Goal: Information Seeking & Learning: Learn about a topic

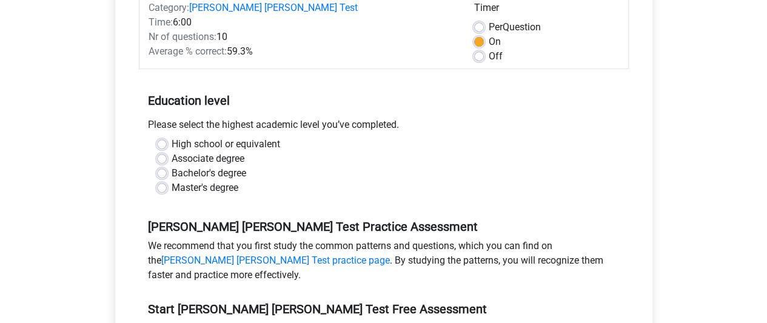
scroll to position [182, 0]
click at [172, 166] on label "Bachelor's degree" at bounding box center [209, 173] width 75 height 15
click at [161, 166] on input "Bachelor's degree" at bounding box center [162, 172] width 10 height 12
radio input "true"
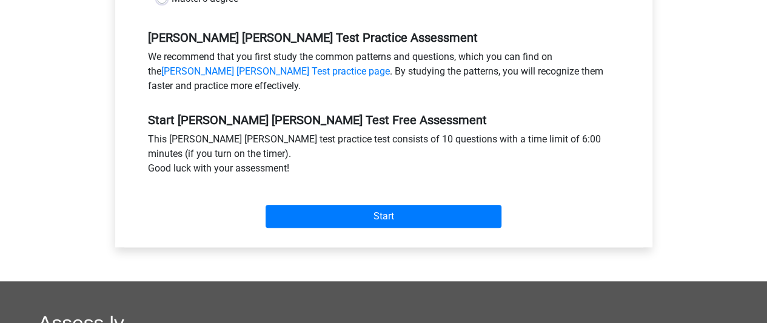
scroll to position [424, 0]
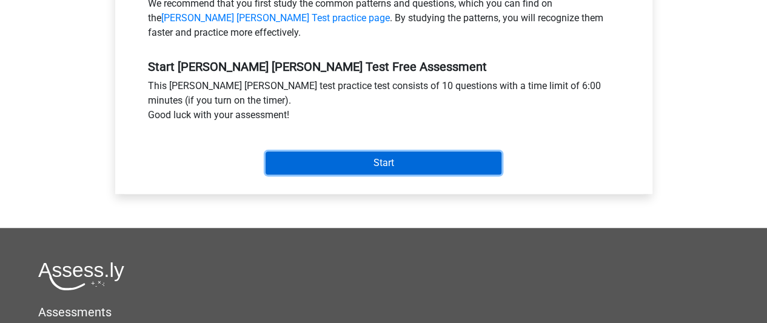
click at [360, 152] on input "Start" at bounding box center [384, 163] width 236 height 23
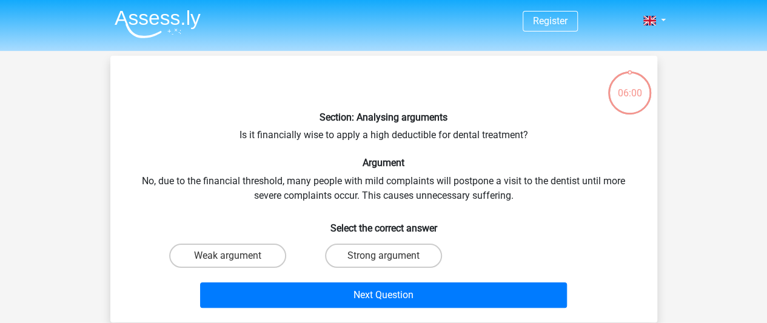
scroll to position [61, 0]
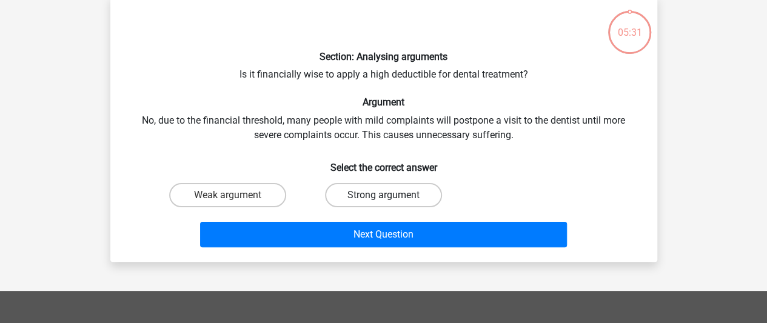
click at [358, 198] on label "Strong argument" at bounding box center [383, 195] width 117 height 24
click at [383, 198] on input "Strong argument" at bounding box center [387, 199] width 8 height 8
radio input "true"
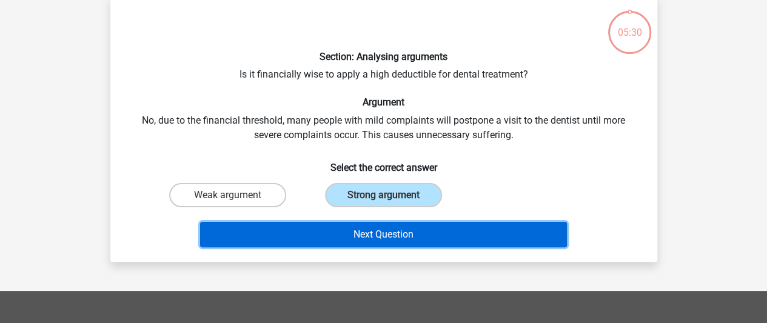
click at [371, 235] on button "Next Question" at bounding box center [383, 234] width 367 height 25
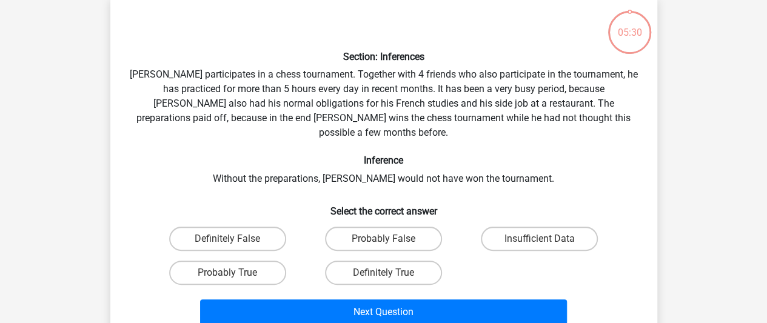
scroll to position [56, 0]
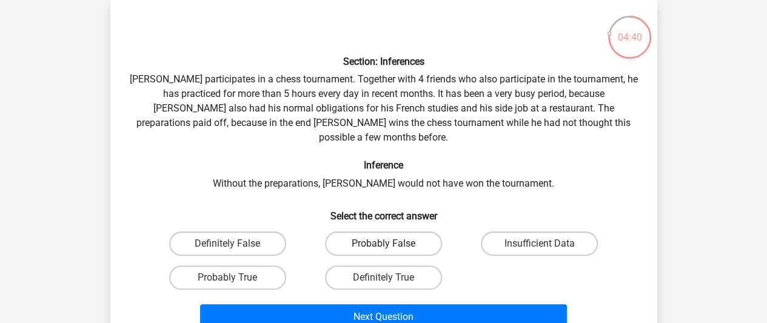
click at [418, 232] on label "Probably False" at bounding box center [383, 244] width 117 height 24
click at [391, 244] on input "Probably False" at bounding box center [387, 248] width 8 height 8
radio input "true"
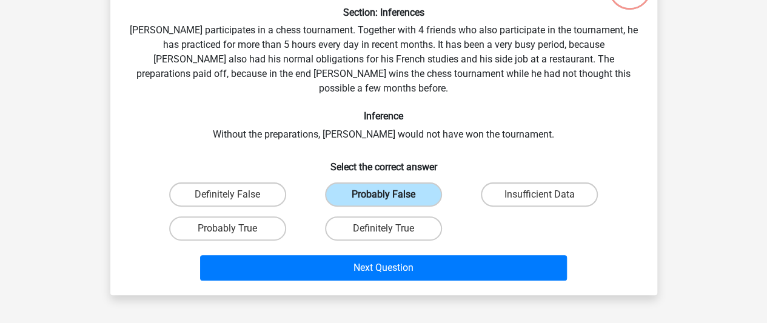
scroll to position [116, 0]
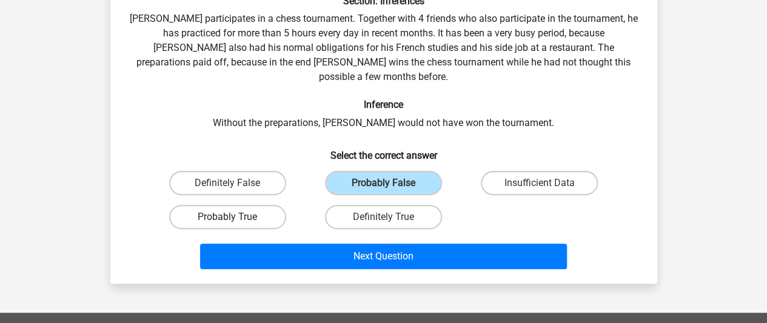
click at [246, 205] on label "Probably True" at bounding box center [227, 217] width 117 height 24
click at [235, 217] on input "Probably True" at bounding box center [231, 221] width 8 height 8
radio input "true"
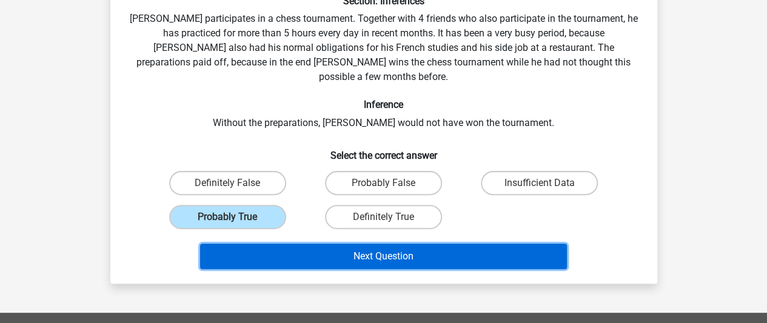
click at [373, 244] on button "Next Question" at bounding box center [383, 256] width 367 height 25
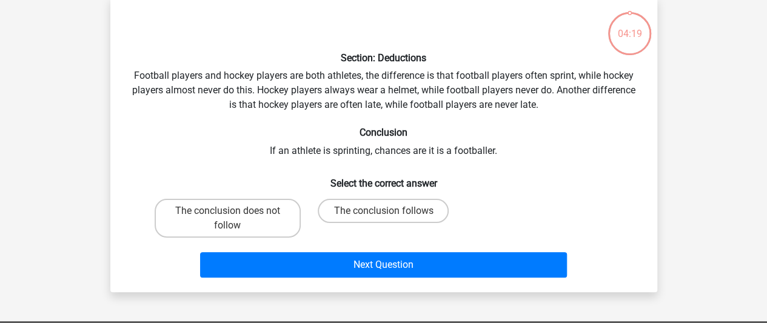
scroll to position [56, 0]
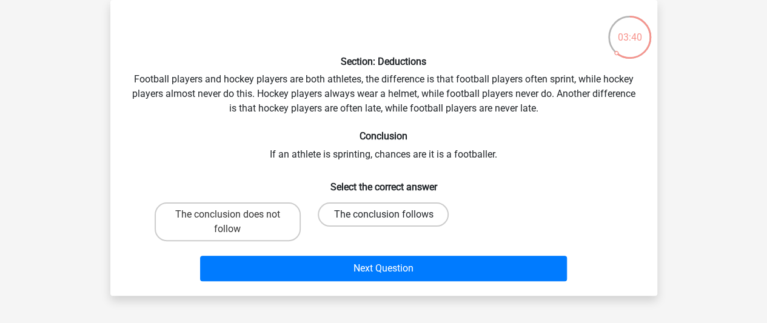
click at [347, 214] on label "The conclusion follows" at bounding box center [383, 214] width 131 height 24
click at [383, 215] on input "The conclusion follows" at bounding box center [387, 219] width 8 height 8
radio input "true"
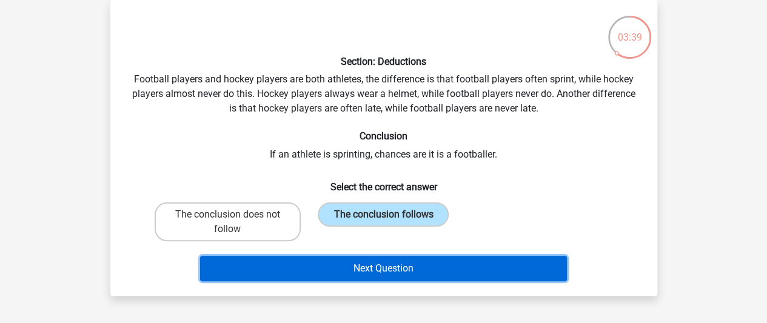
click at [382, 264] on button "Next Question" at bounding box center [383, 268] width 367 height 25
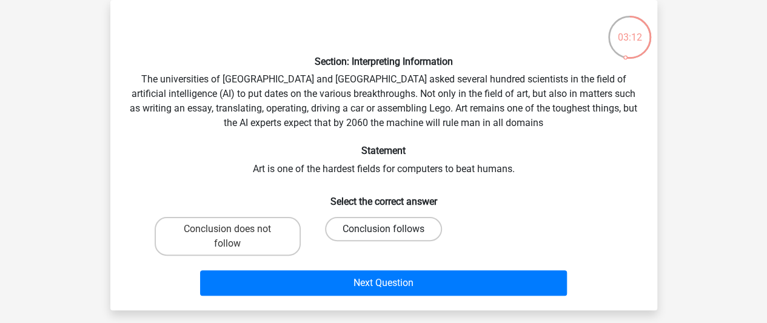
click at [366, 226] on label "Conclusion follows" at bounding box center [383, 229] width 117 height 24
click at [383, 229] on input "Conclusion follows" at bounding box center [387, 233] width 8 height 8
radio input "true"
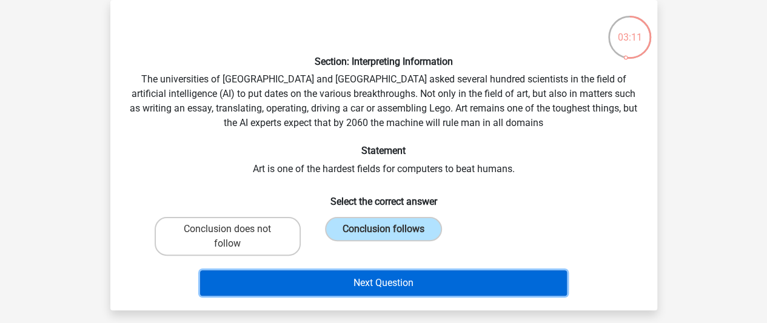
click at [371, 278] on button "Next Question" at bounding box center [383, 282] width 367 height 25
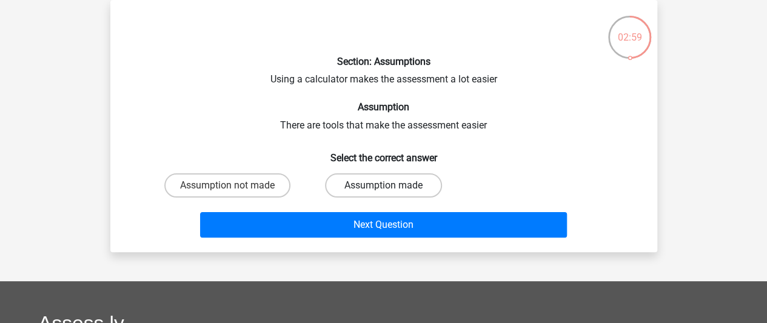
click at [365, 185] on label "Assumption made" at bounding box center [383, 185] width 117 height 24
click at [383, 186] on input "Assumption made" at bounding box center [387, 190] width 8 height 8
radio input "true"
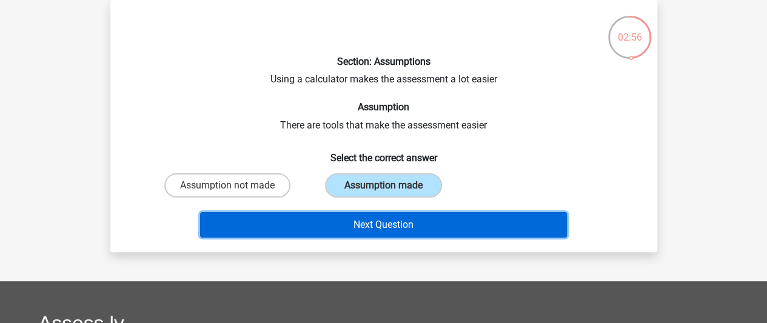
click at [355, 224] on button "Next Question" at bounding box center [383, 224] width 367 height 25
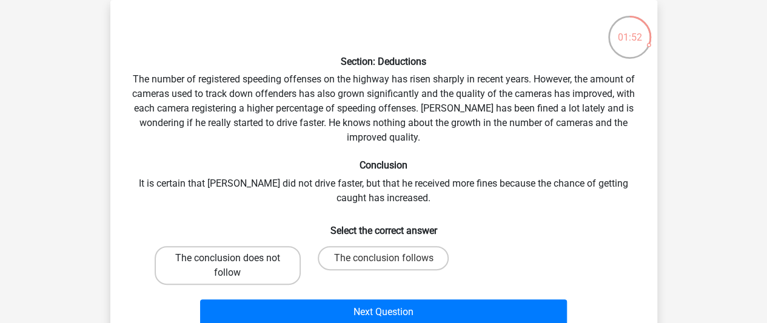
click at [263, 262] on label "The conclusion does not follow" at bounding box center [228, 265] width 146 height 39
click at [235, 262] on input "The conclusion does not follow" at bounding box center [231, 262] width 8 height 8
radio input "true"
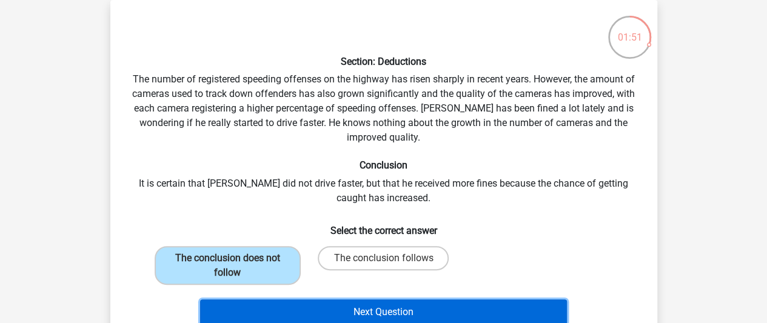
click at [293, 305] on button "Next Question" at bounding box center [383, 311] width 367 height 25
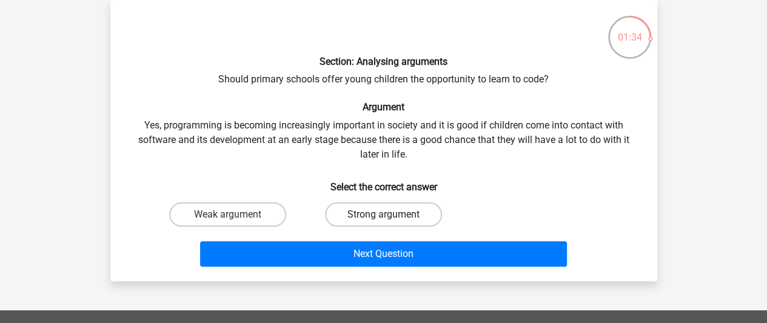
click at [401, 210] on label "Strong argument" at bounding box center [383, 214] width 117 height 24
click at [391, 215] on input "Strong argument" at bounding box center [387, 219] width 8 height 8
radio input "true"
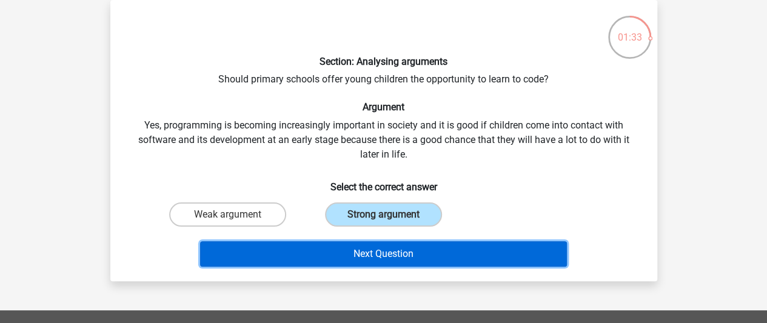
click at [373, 255] on button "Next Question" at bounding box center [383, 253] width 367 height 25
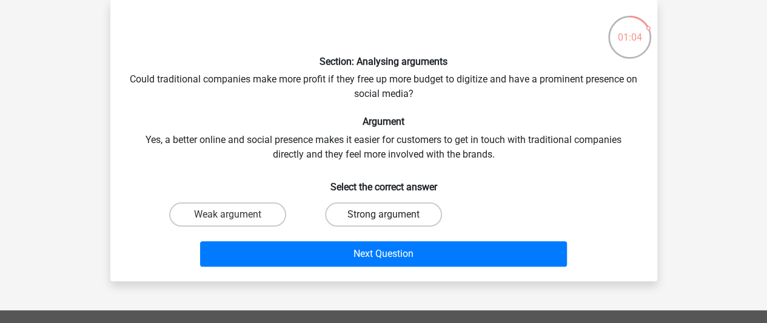
click at [363, 217] on label "Strong argument" at bounding box center [383, 214] width 117 height 24
click at [383, 217] on input "Strong argument" at bounding box center [387, 219] width 8 height 8
radio input "true"
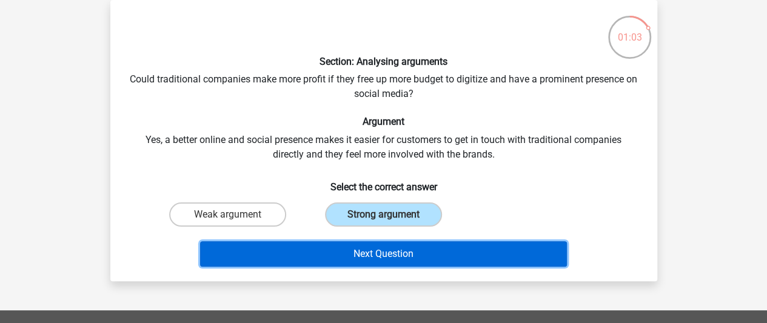
click at [363, 248] on button "Next Question" at bounding box center [383, 253] width 367 height 25
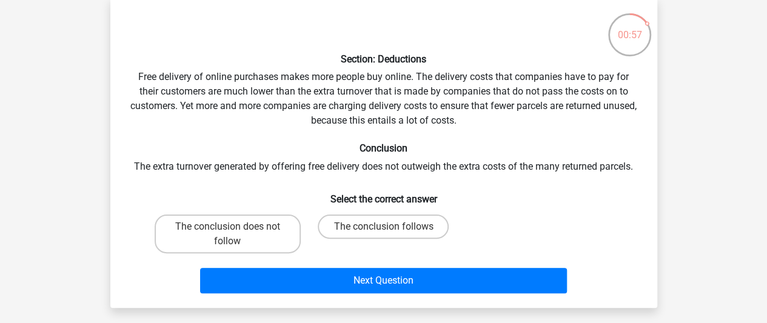
scroll to position [61, 0]
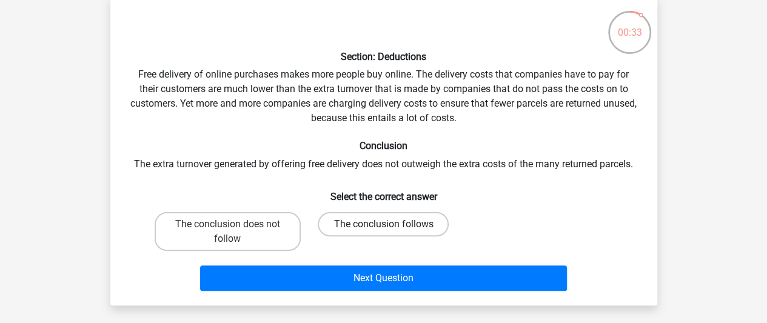
click at [360, 226] on label "The conclusion follows" at bounding box center [383, 224] width 131 height 24
click at [383, 226] on input "The conclusion follows" at bounding box center [387, 228] width 8 height 8
radio input "true"
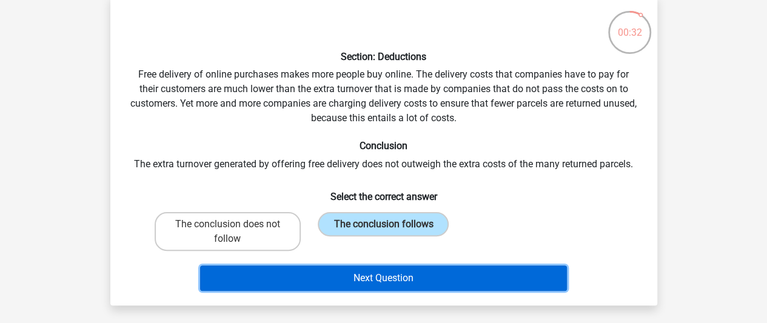
click at [371, 278] on button "Next Question" at bounding box center [383, 278] width 367 height 25
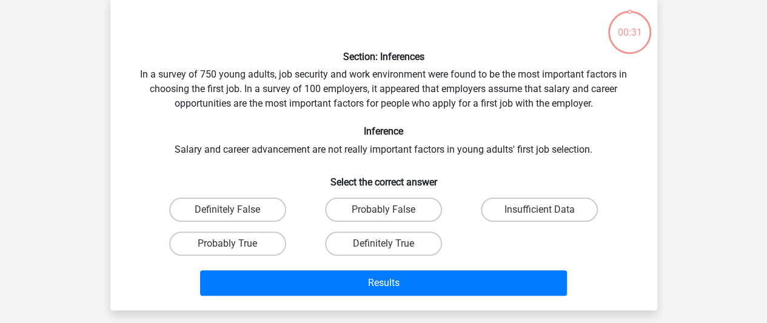
scroll to position [56, 0]
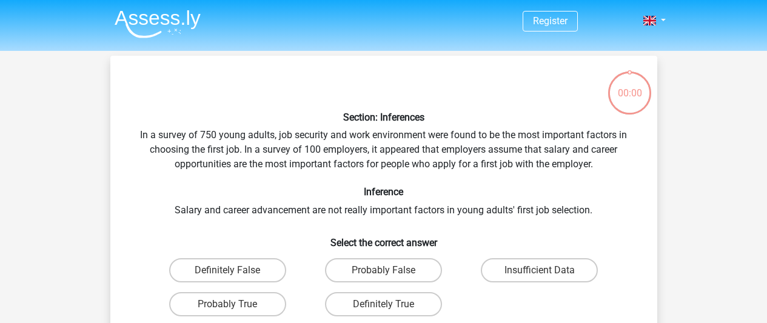
scroll to position [56, 0]
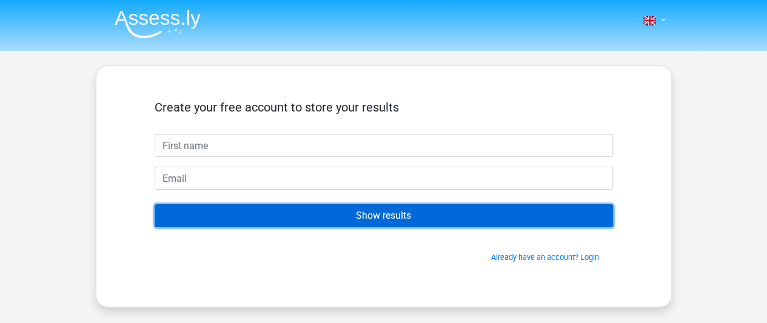
click at [372, 215] on input "Show results" at bounding box center [384, 215] width 458 height 23
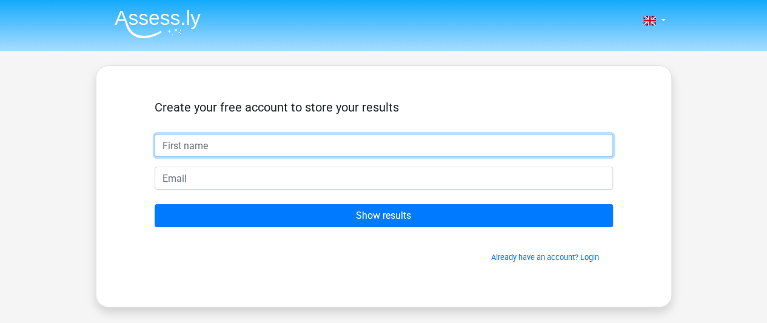
click at [367, 149] on input "text" at bounding box center [384, 145] width 458 height 23
type input "Eesha K"
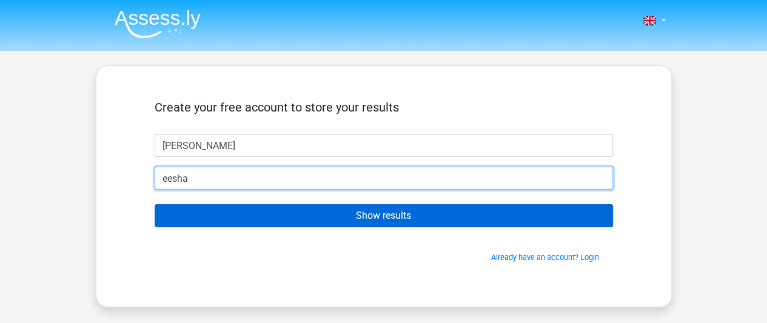
type input "eesha.karamchandani@gmail.com"
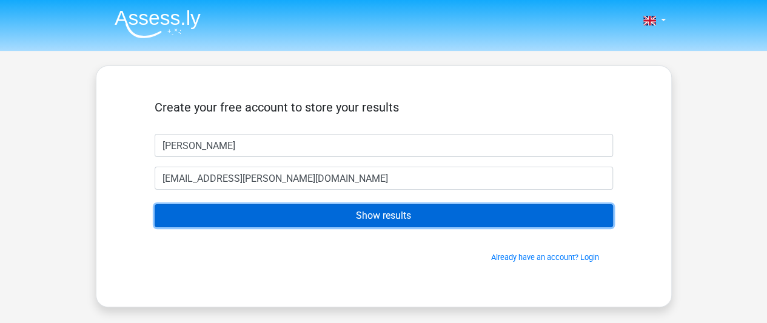
click at [397, 215] on input "Show results" at bounding box center [384, 215] width 458 height 23
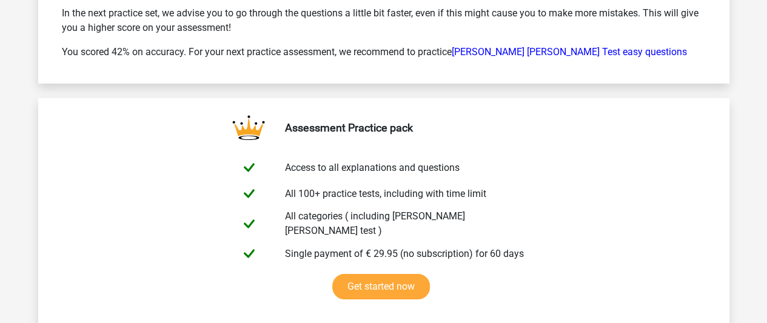
scroll to position [1879, 0]
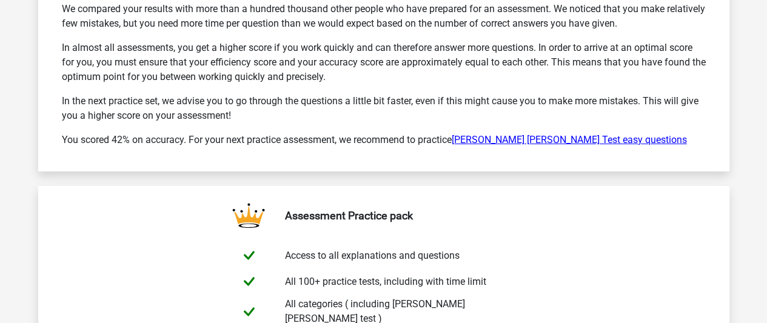
click at [558, 134] on link "[PERSON_NAME] [PERSON_NAME] Test easy questions" at bounding box center [569, 140] width 235 height 12
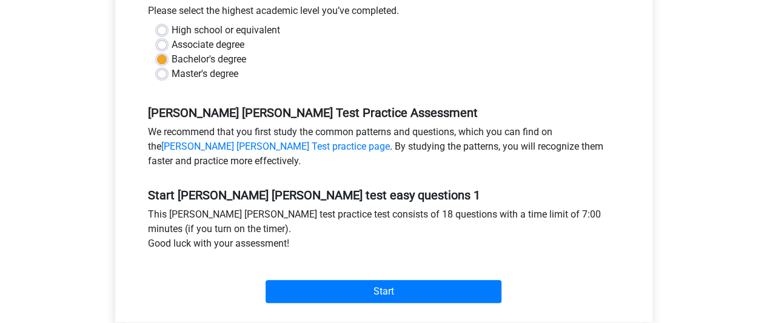
scroll to position [303, 0]
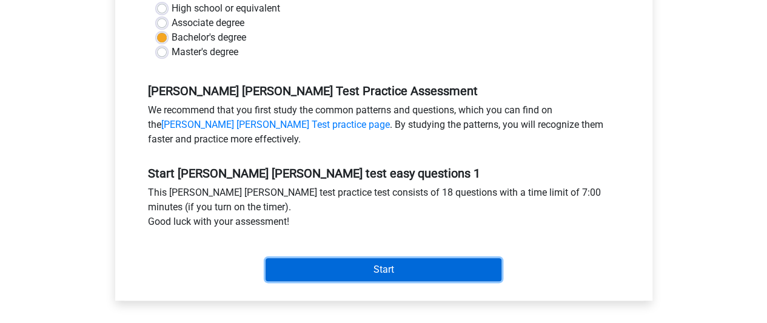
click at [340, 267] on input "Start" at bounding box center [384, 269] width 236 height 23
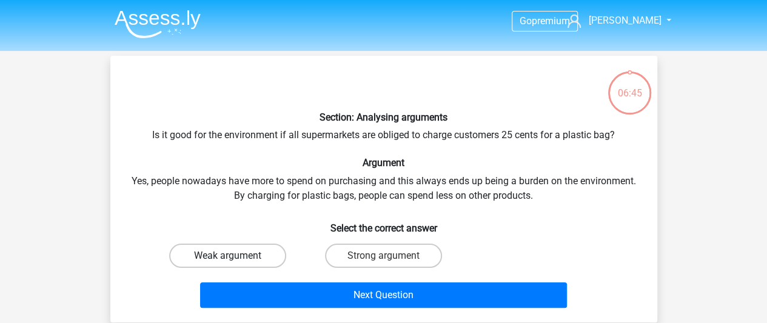
click at [221, 254] on label "Weak argument" at bounding box center [227, 256] width 117 height 24
click at [227, 256] on input "Weak argument" at bounding box center [231, 260] width 8 height 8
radio input "true"
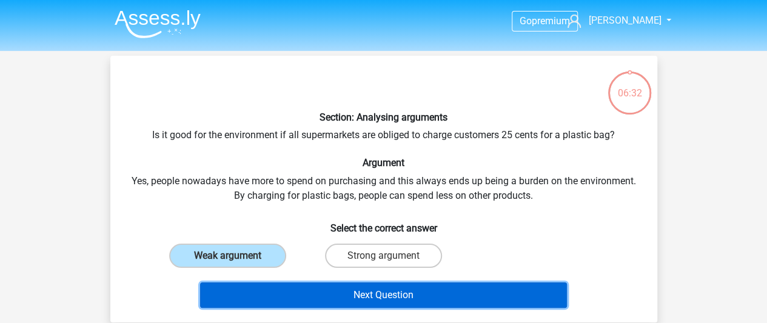
click at [366, 292] on button "Next Question" at bounding box center [383, 295] width 367 height 25
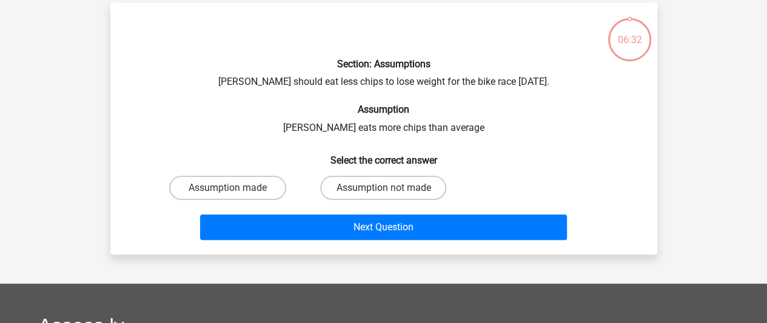
scroll to position [56, 0]
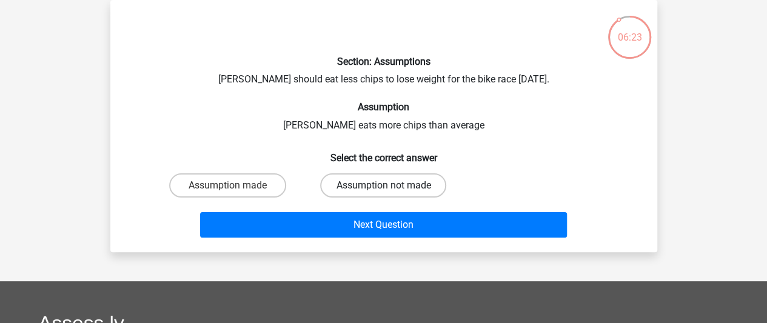
click at [363, 186] on label "Assumption not made" at bounding box center [383, 185] width 126 height 24
click at [383, 186] on input "Assumption not made" at bounding box center [387, 190] width 8 height 8
radio input "true"
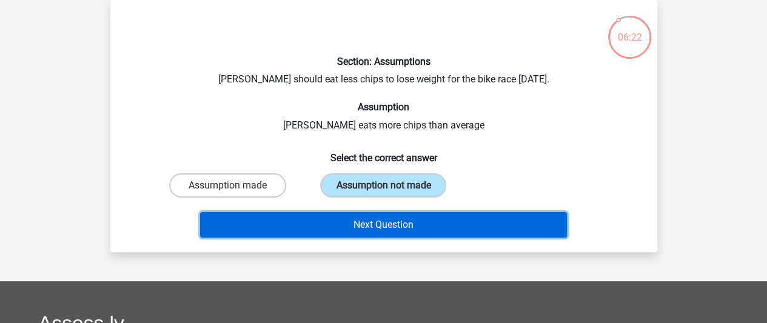
click at [372, 222] on button "Next Question" at bounding box center [383, 224] width 367 height 25
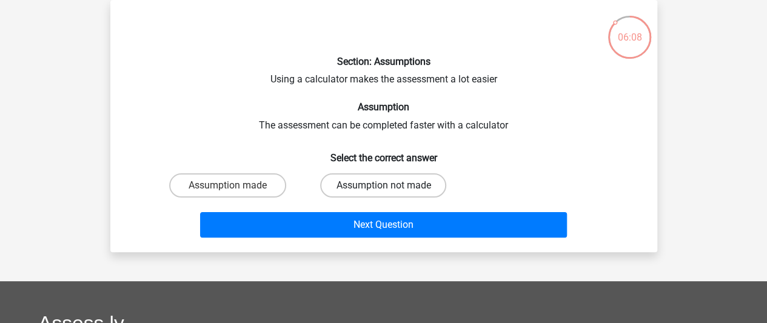
click at [363, 189] on label "Assumption not made" at bounding box center [383, 185] width 126 height 24
click at [383, 189] on input "Assumption not made" at bounding box center [387, 190] width 8 height 8
radio input "true"
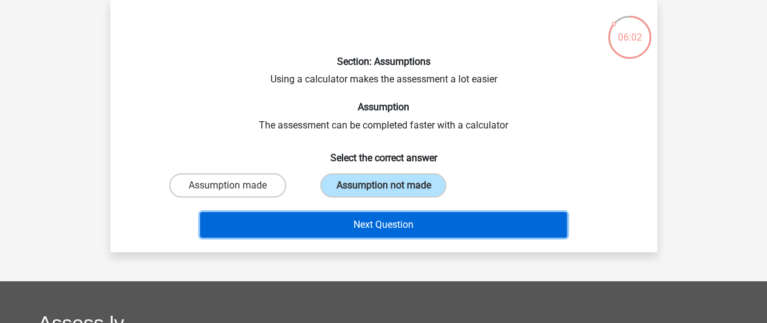
click at [354, 223] on button "Next Question" at bounding box center [383, 224] width 367 height 25
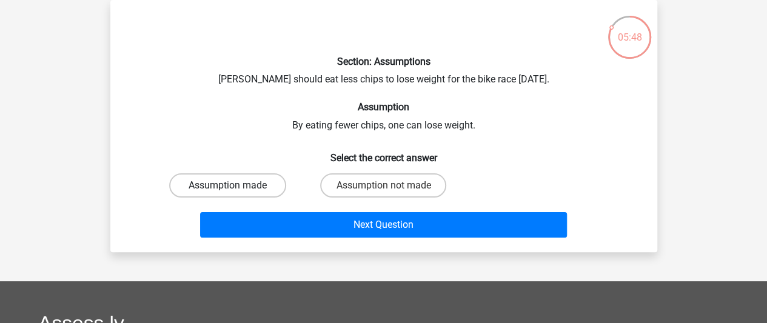
click at [262, 190] on label "Assumption made" at bounding box center [227, 185] width 117 height 24
click at [235, 190] on input "Assumption made" at bounding box center [231, 190] width 8 height 8
radio input "true"
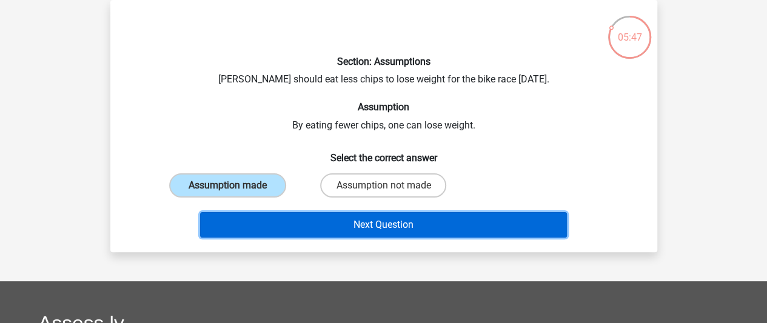
click at [339, 230] on button "Next Question" at bounding box center [383, 224] width 367 height 25
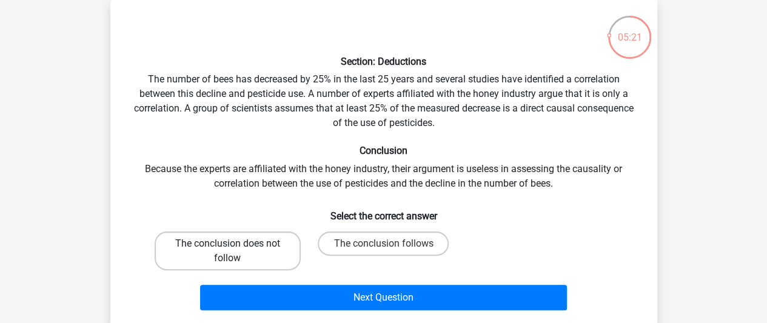
click at [259, 256] on label "The conclusion does not follow" at bounding box center [228, 251] width 146 height 39
click at [235, 252] on input "The conclusion does not follow" at bounding box center [231, 248] width 8 height 8
radio input "true"
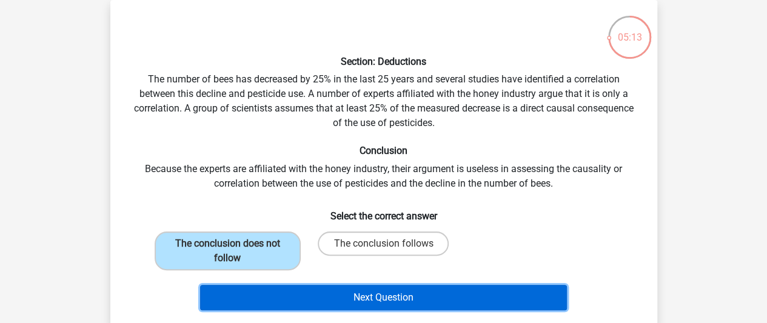
click at [317, 298] on button "Next Question" at bounding box center [383, 297] width 367 height 25
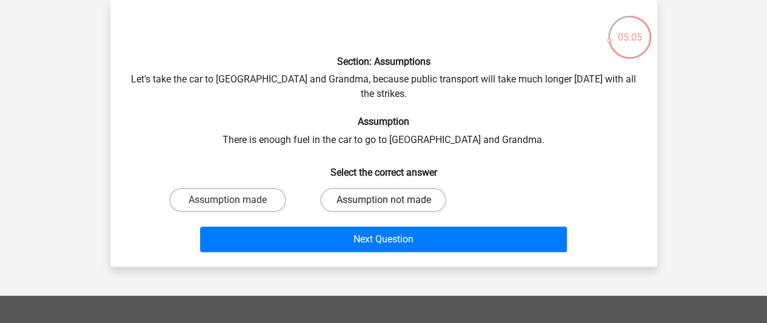
click at [355, 188] on label "Assumption not made" at bounding box center [383, 200] width 126 height 24
click at [383, 200] on input "Assumption not made" at bounding box center [387, 204] width 8 height 8
radio input "true"
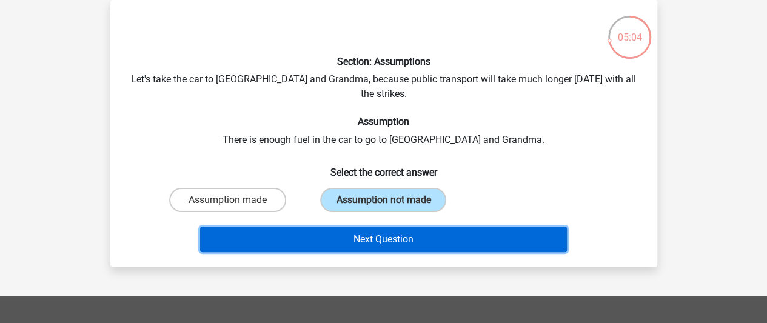
click at [352, 227] on button "Next Question" at bounding box center [383, 239] width 367 height 25
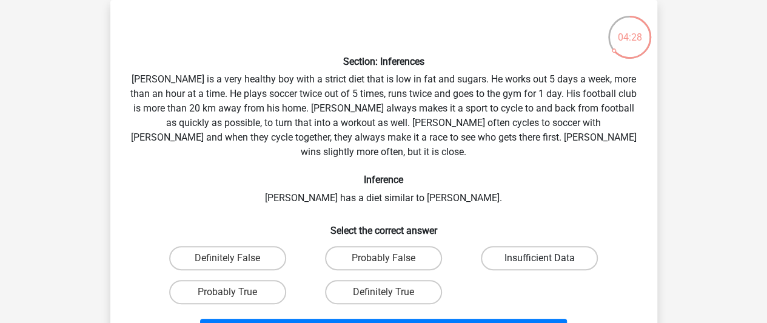
click at [527, 248] on label "Insufficient Data" at bounding box center [539, 258] width 117 height 24
click at [540, 258] on input "Insufficient Data" at bounding box center [544, 262] width 8 height 8
radio input "true"
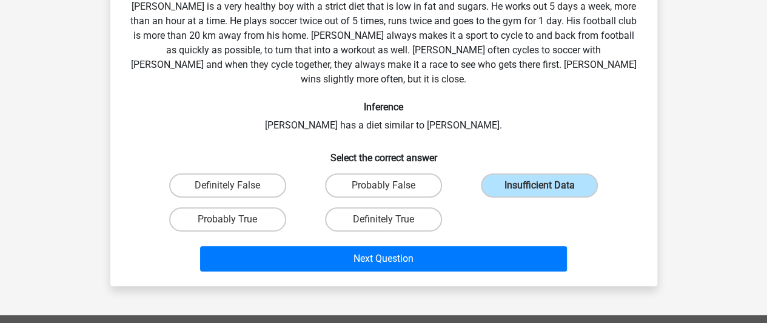
scroll to position [177, 0]
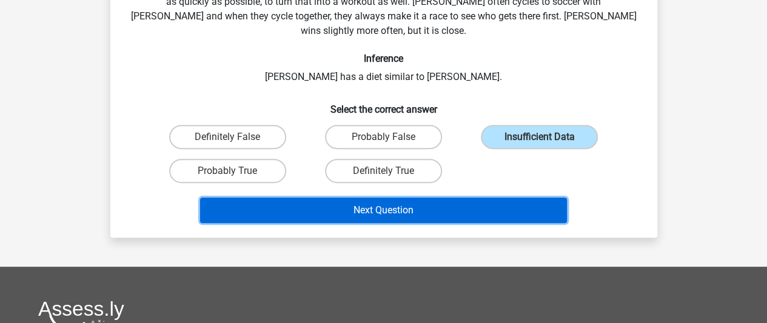
click at [456, 198] on button "Next Question" at bounding box center [383, 210] width 367 height 25
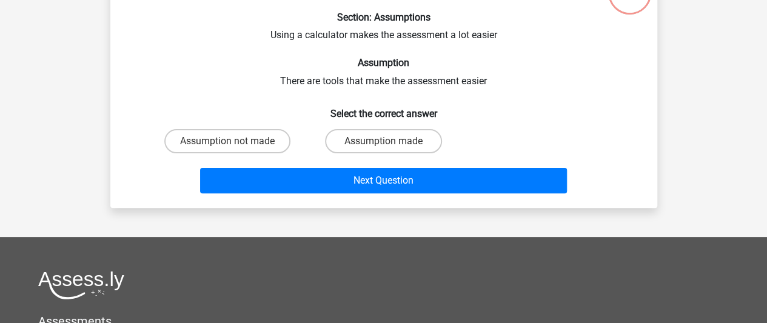
scroll to position [56, 0]
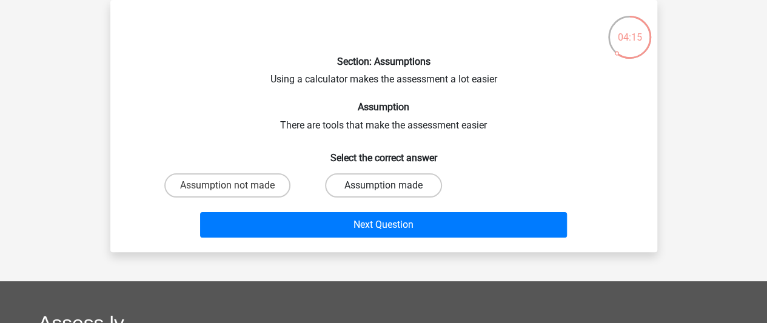
click at [379, 186] on label "Assumption made" at bounding box center [383, 185] width 117 height 24
click at [383, 186] on input "Assumption made" at bounding box center [387, 190] width 8 height 8
radio input "true"
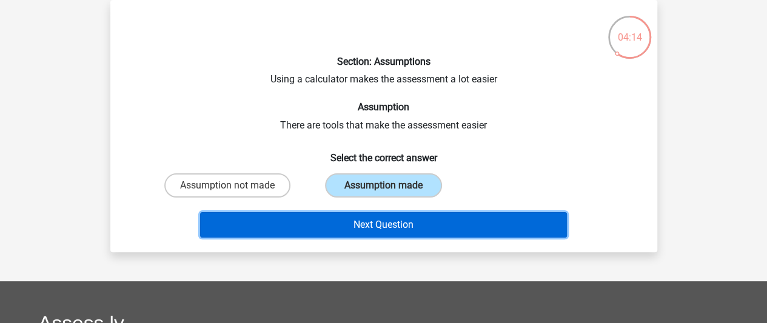
click at [363, 220] on button "Next Question" at bounding box center [383, 224] width 367 height 25
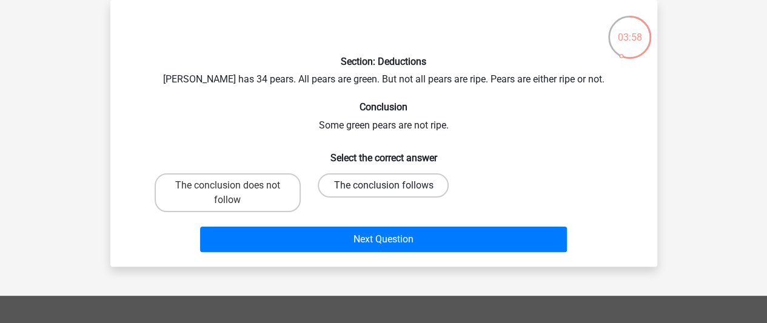
click at [375, 186] on label "The conclusion follows" at bounding box center [383, 185] width 131 height 24
click at [383, 186] on input "The conclusion follows" at bounding box center [387, 190] width 8 height 8
radio input "true"
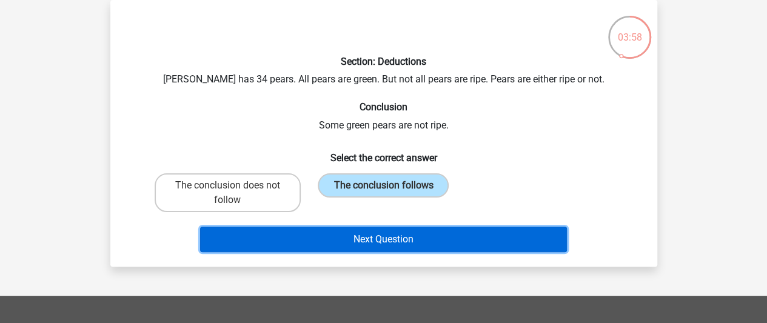
click at [364, 236] on button "Next Question" at bounding box center [383, 239] width 367 height 25
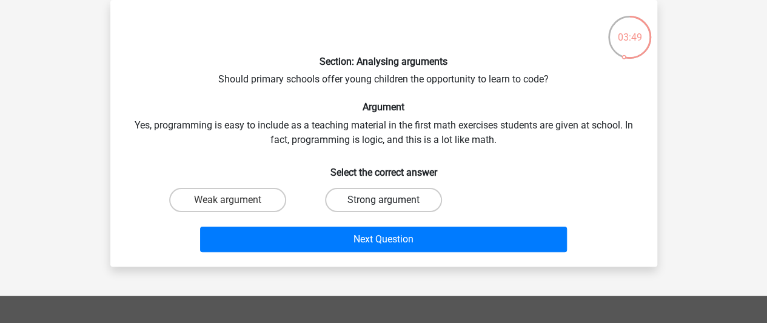
click at [375, 201] on label "Strong argument" at bounding box center [383, 200] width 117 height 24
click at [383, 201] on input "Strong argument" at bounding box center [387, 204] width 8 height 8
radio input "true"
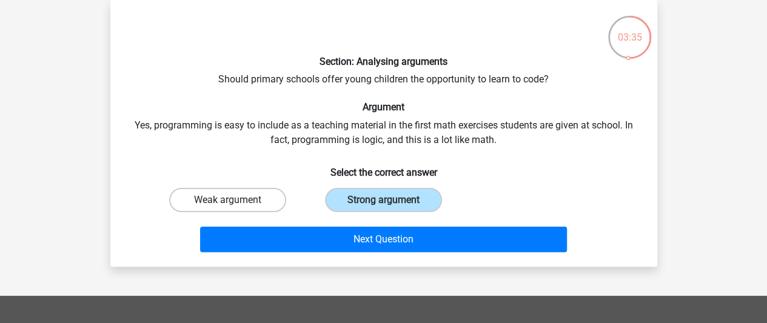
click at [256, 203] on label "Weak argument" at bounding box center [227, 200] width 117 height 24
click at [235, 203] on input "Weak argument" at bounding box center [231, 204] width 8 height 8
radio input "true"
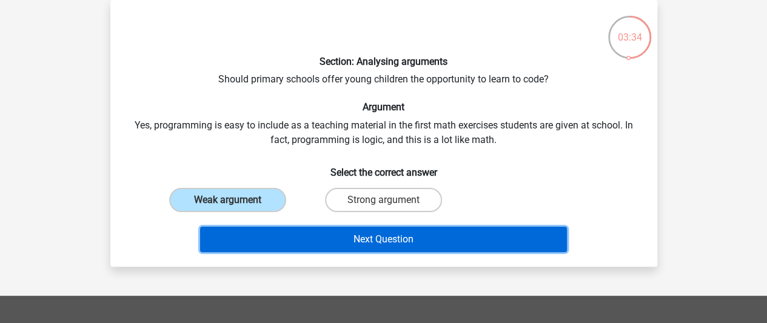
click at [338, 240] on button "Next Question" at bounding box center [383, 239] width 367 height 25
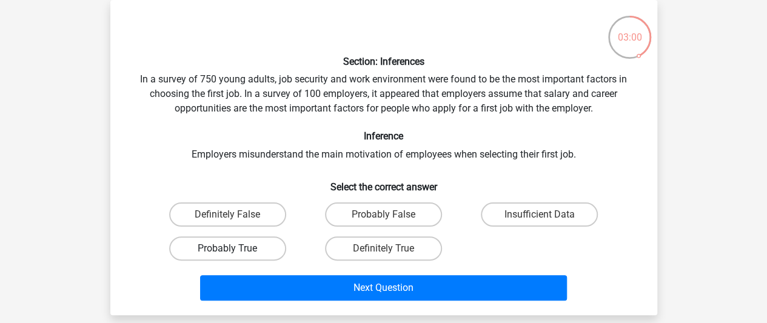
click at [242, 249] on label "Probably True" at bounding box center [227, 248] width 117 height 24
click at [235, 249] on input "Probably True" at bounding box center [231, 253] width 8 height 8
radio input "true"
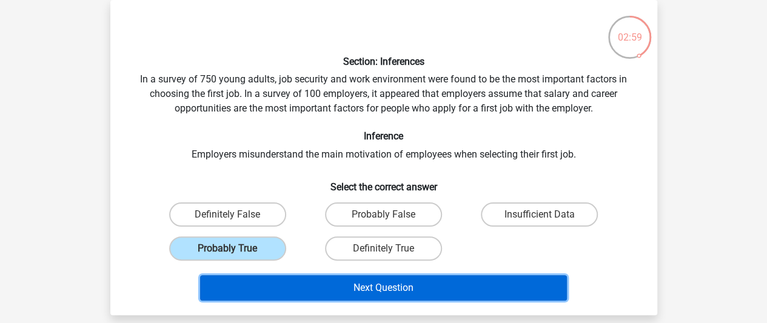
click at [375, 281] on button "Next Question" at bounding box center [383, 287] width 367 height 25
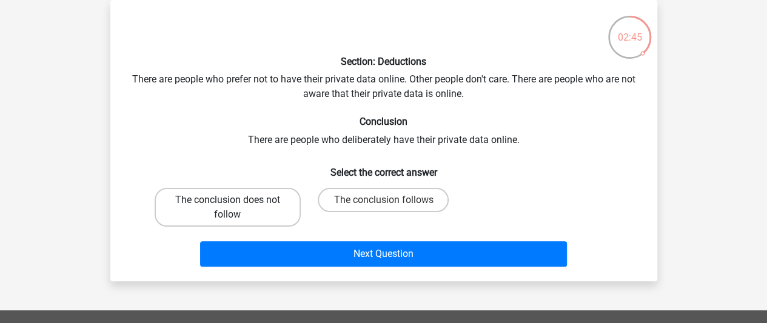
click at [252, 206] on label "The conclusion does not follow" at bounding box center [228, 207] width 146 height 39
click at [235, 206] on input "The conclusion does not follow" at bounding box center [231, 204] width 8 height 8
radio input "true"
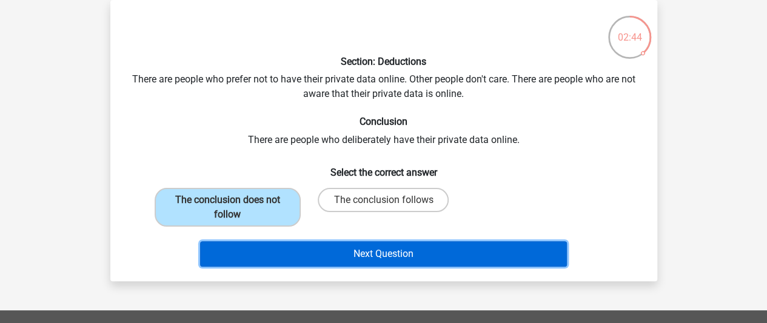
click at [330, 248] on button "Next Question" at bounding box center [383, 253] width 367 height 25
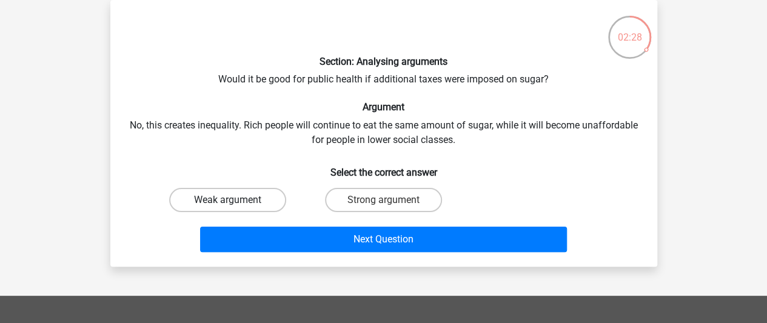
click at [251, 202] on label "Weak argument" at bounding box center [227, 200] width 117 height 24
click at [235, 202] on input "Weak argument" at bounding box center [231, 204] width 8 height 8
radio input "true"
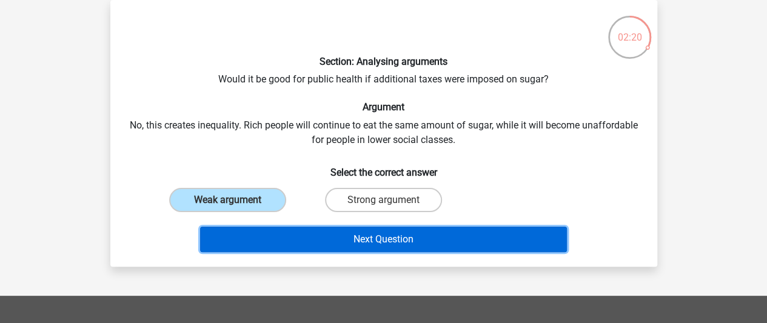
click at [359, 236] on button "Next Question" at bounding box center [383, 239] width 367 height 25
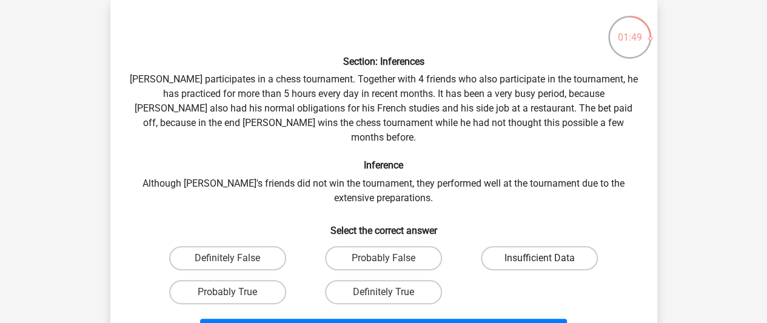
click at [535, 246] on label "Insufficient Data" at bounding box center [539, 258] width 117 height 24
click at [540, 258] on input "Insufficient Data" at bounding box center [544, 262] width 8 height 8
radio input "true"
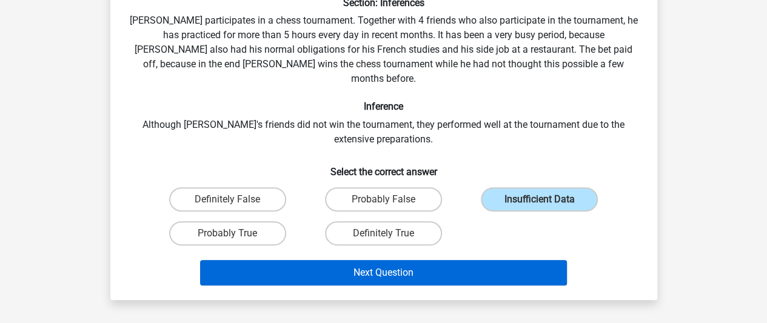
scroll to position [116, 0]
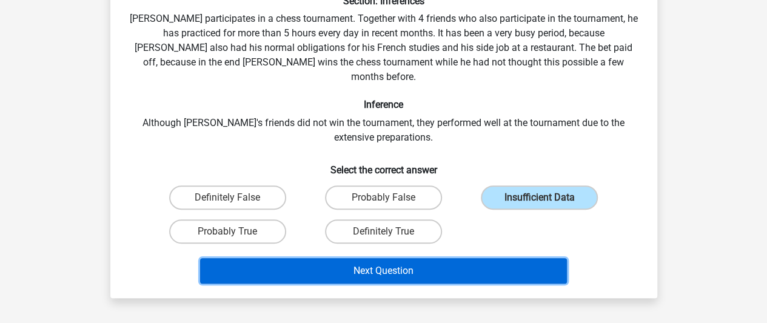
click at [455, 259] on button "Next Question" at bounding box center [383, 270] width 367 height 25
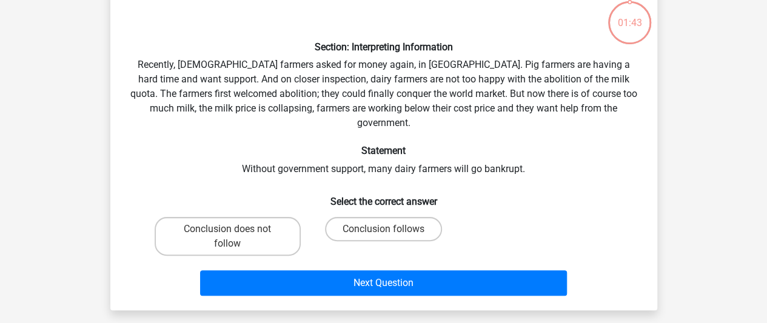
scroll to position [56, 0]
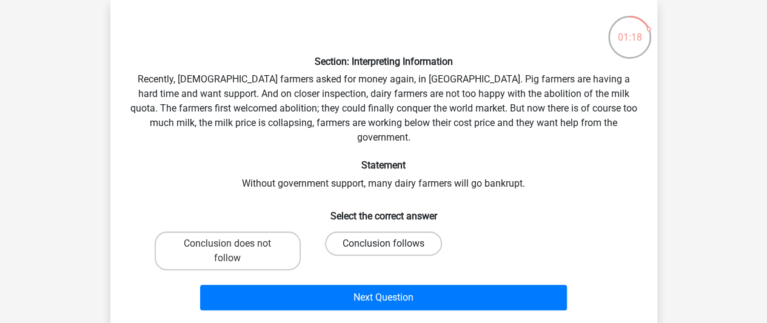
click at [412, 232] on label "Conclusion follows" at bounding box center [383, 244] width 117 height 24
click at [391, 244] on input "Conclusion follows" at bounding box center [387, 248] width 8 height 8
radio input "true"
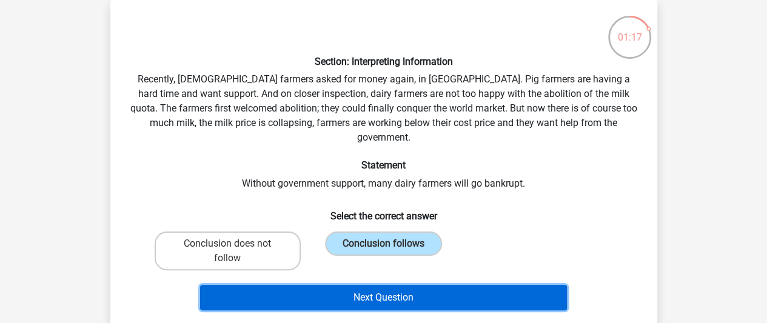
click at [416, 285] on button "Next Question" at bounding box center [383, 297] width 367 height 25
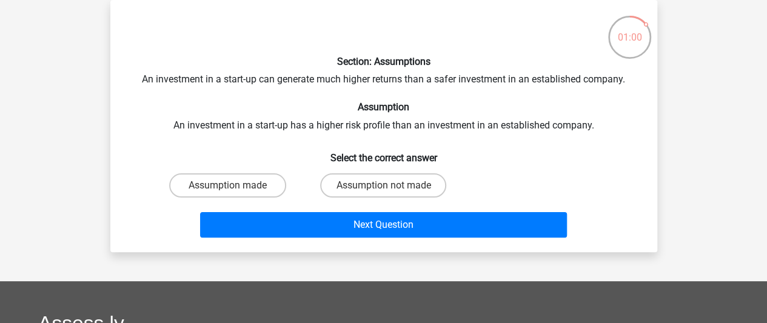
click at [234, 189] on input "Assumption made" at bounding box center [231, 190] width 8 height 8
radio input "true"
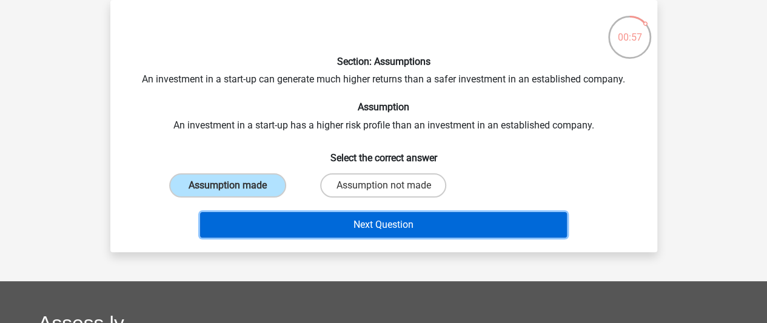
click at [343, 228] on button "Next Question" at bounding box center [383, 224] width 367 height 25
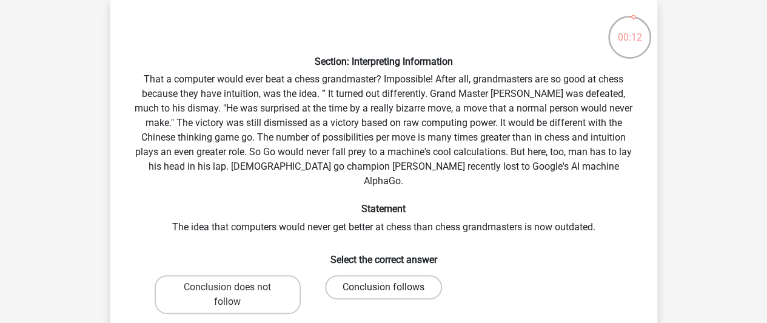
drag, startPoint x: 355, startPoint y: 270, endPoint x: 363, endPoint y: 272, distance: 8.0
click at [361, 275] on label "Conclusion follows" at bounding box center [383, 287] width 117 height 24
click at [383, 287] on input "Conclusion follows" at bounding box center [387, 291] width 8 height 8
radio input "true"
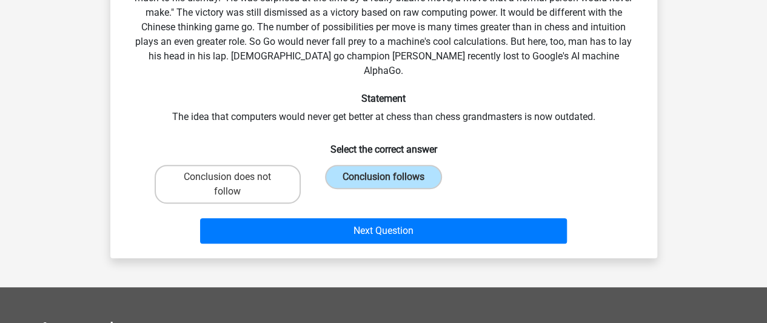
scroll to position [177, 0]
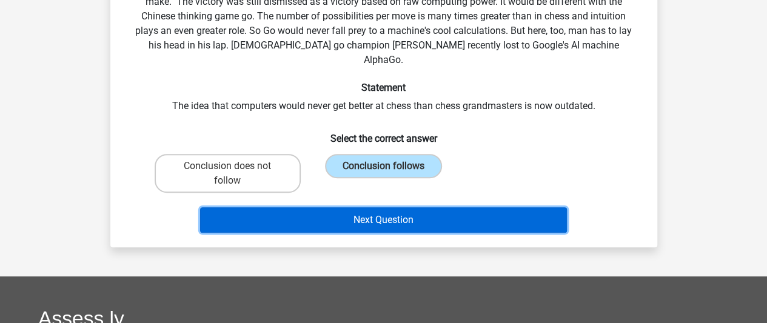
click at [399, 207] on button "Next Question" at bounding box center [383, 219] width 367 height 25
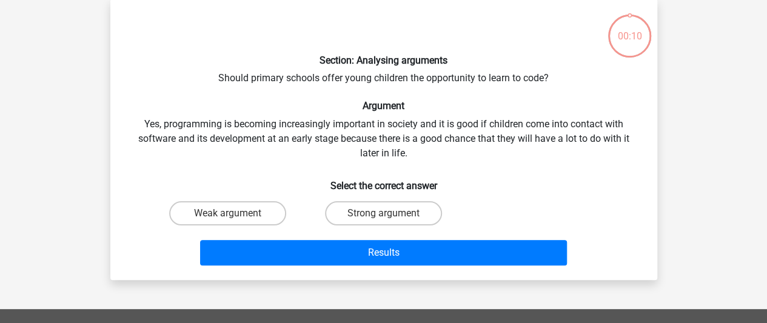
scroll to position [56, 0]
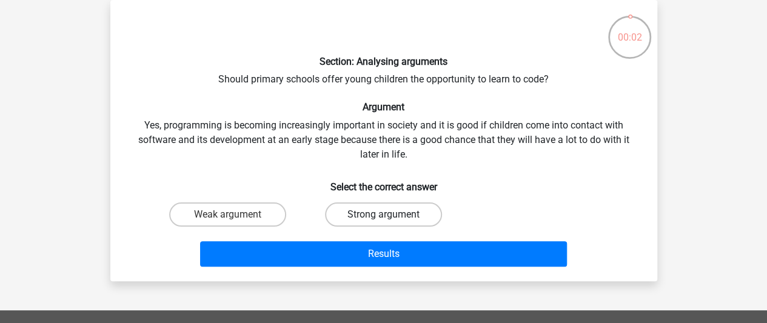
click at [375, 214] on label "Strong argument" at bounding box center [383, 214] width 117 height 24
click at [383, 215] on input "Strong argument" at bounding box center [387, 219] width 8 height 8
radio input "true"
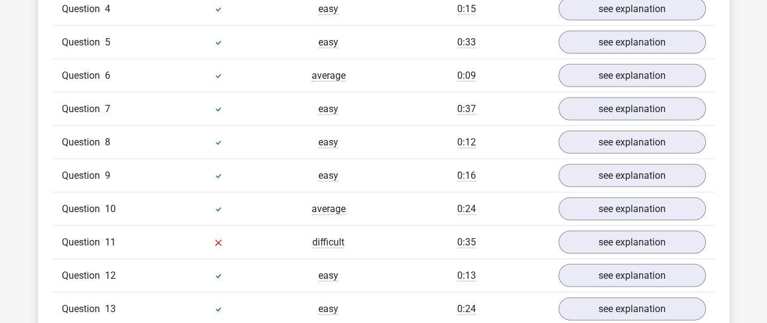
scroll to position [1152, 0]
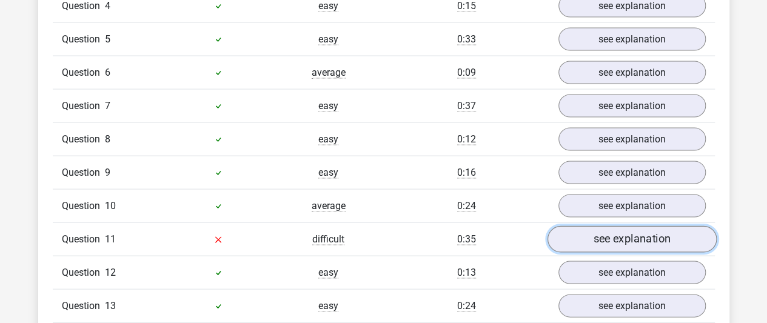
click at [643, 226] on link "see explanation" at bounding box center [631, 239] width 169 height 27
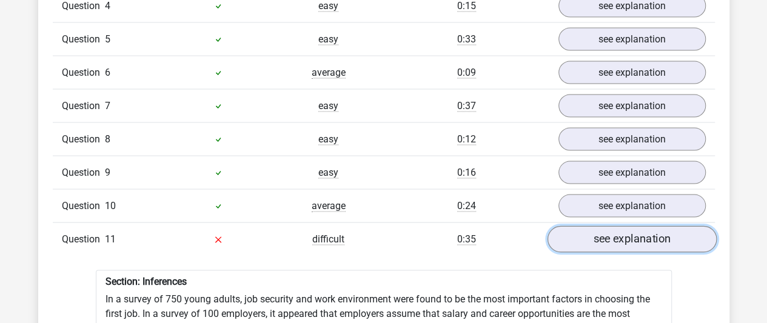
click at [621, 226] on link "see explanation" at bounding box center [631, 239] width 169 height 27
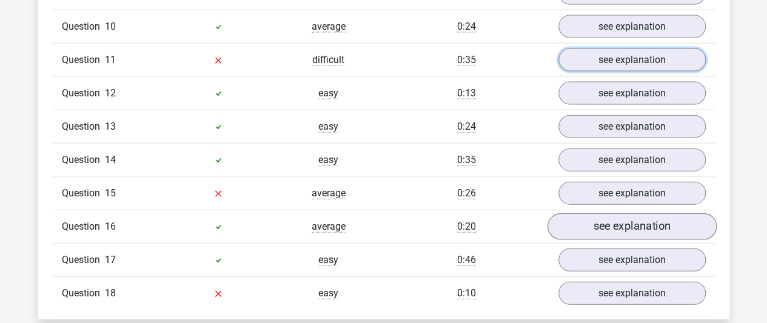
scroll to position [1334, 0]
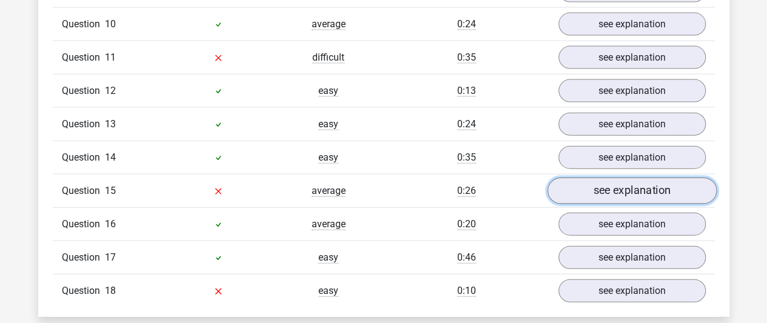
click at [615, 178] on link "see explanation" at bounding box center [631, 191] width 169 height 27
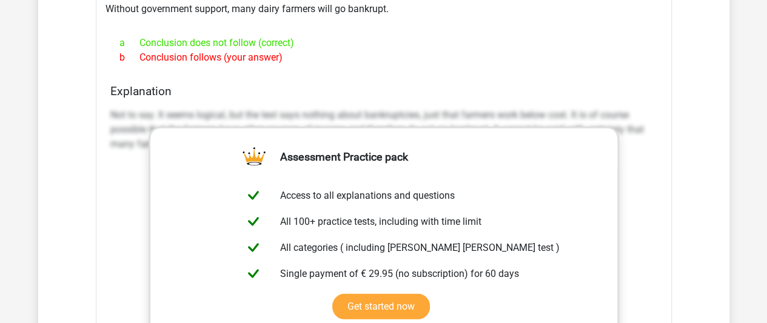
scroll to position [1697, 0]
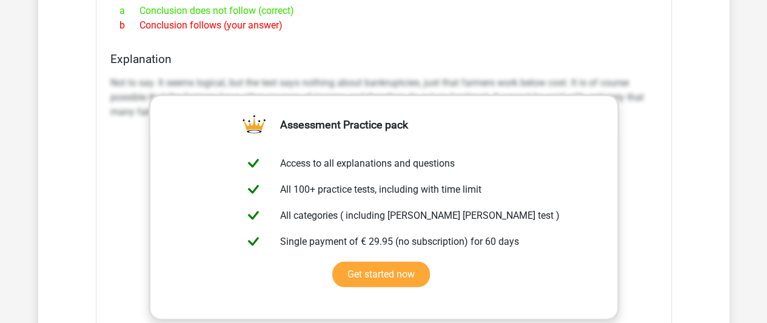
click at [660, 160] on div "Explanation Not to say. It seems logical, but the text says nothing about bankr…" at bounding box center [383, 243] width 557 height 383
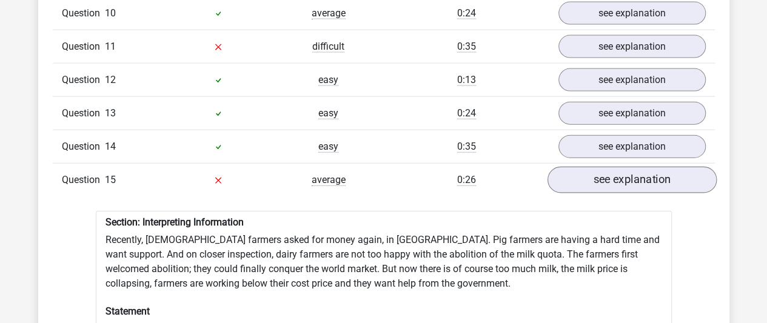
scroll to position [1334, 0]
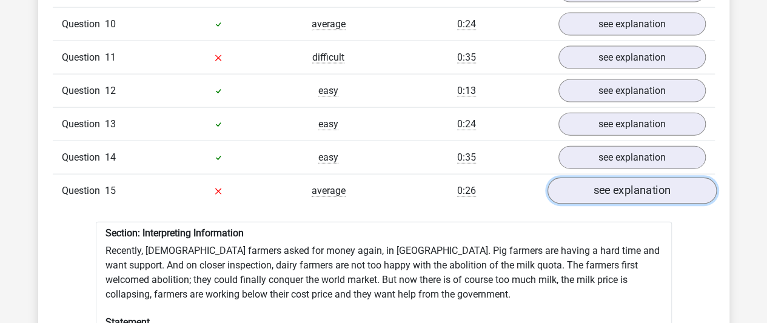
click at [636, 178] on link "see explanation" at bounding box center [631, 191] width 169 height 27
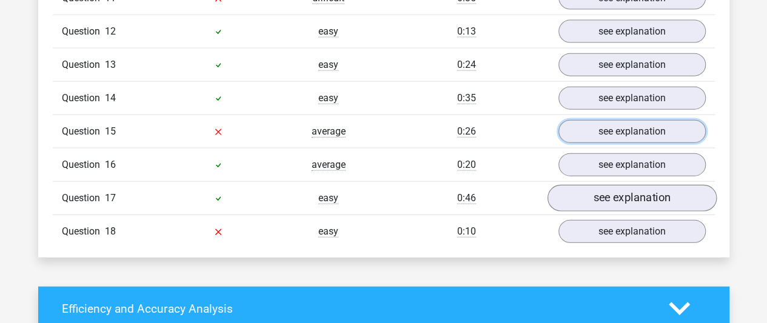
scroll to position [1394, 0]
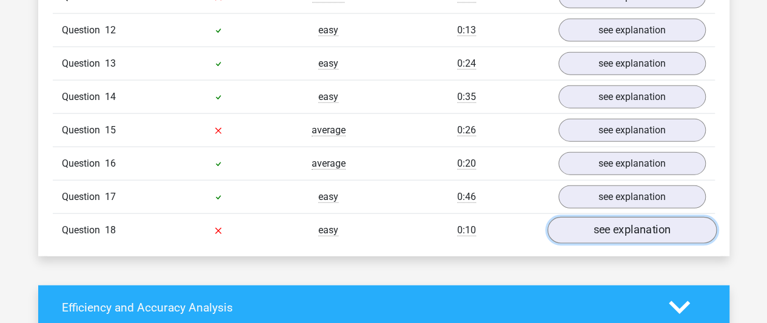
click at [627, 217] on link "see explanation" at bounding box center [631, 230] width 169 height 27
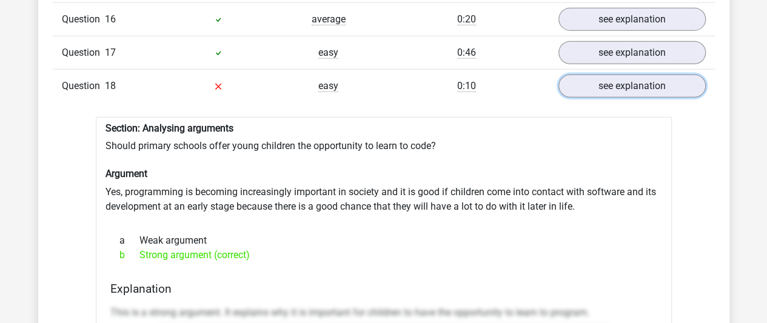
scroll to position [1516, 0]
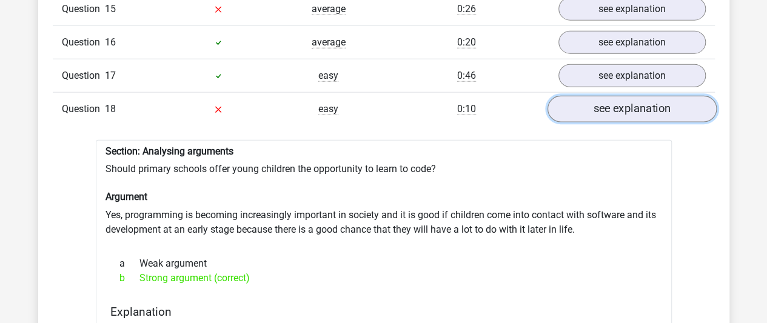
click at [597, 96] on link "see explanation" at bounding box center [631, 109] width 169 height 27
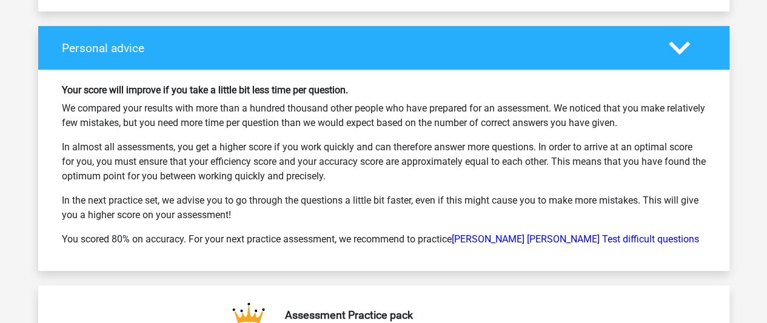
scroll to position [2122, 0]
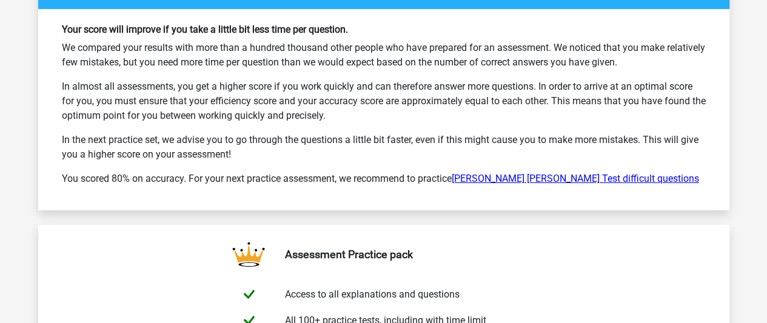
click at [561, 173] on link "Watson Glaser Test difficult questions" at bounding box center [575, 179] width 247 height 12
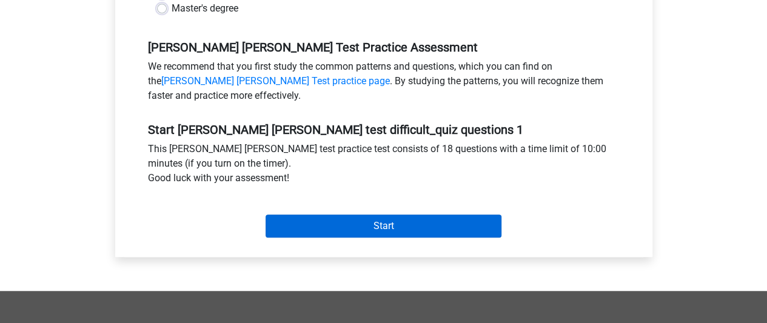
scroll to position [364, 0]
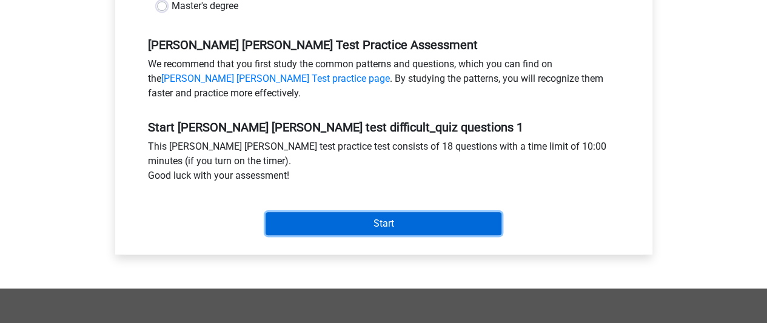
click at [437, 212] on input "Start" at bounding box center [384, 223] width 236 height 23
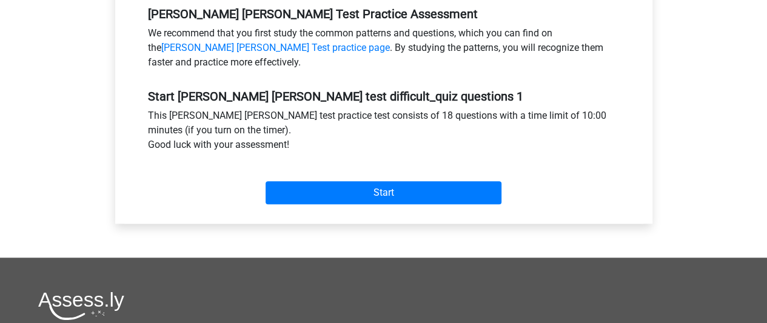
scroll to position [424, 0]
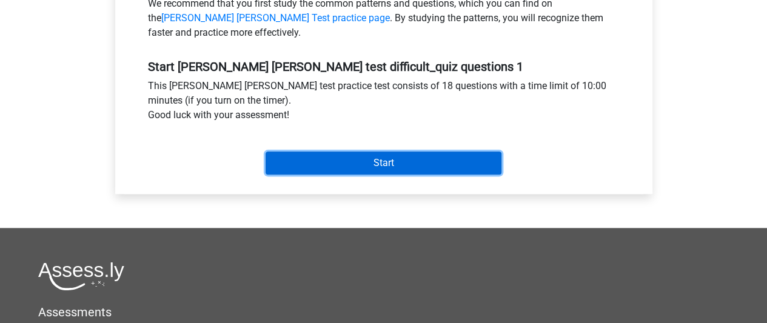
click at [378, 152] on input "Start" at bounding box center [384, 163] width 236 height 23
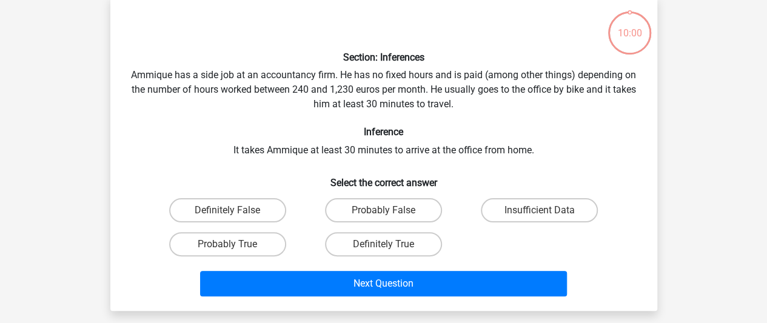
scroll to position [61, 0]
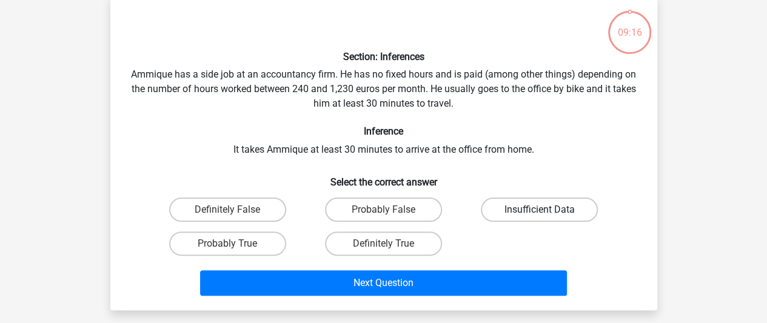
click at [529, 212] on label "Insufficient Data" at bounding box center [539, 210] width 117 height 24
click at [540, 212] on input "Insufficient Data" at bounding box center [544, 214] width 8 height 8
radio input "true"
click at [264, 238] on label "Probably True" at bounding box center [227, 244] width 117 height 24
click at [235, 244] on input "Probably True" at bounding box center [231, 248] width 8 height 8
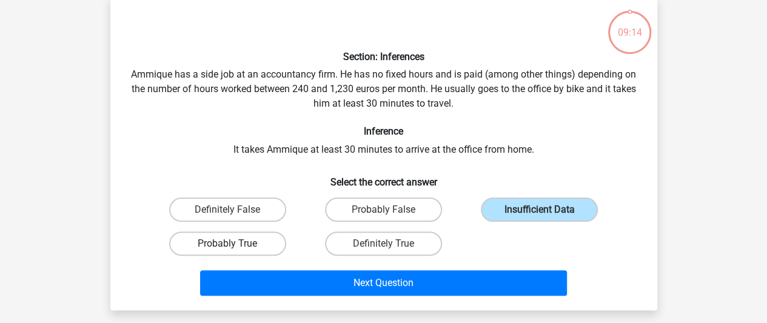
radio input "true"
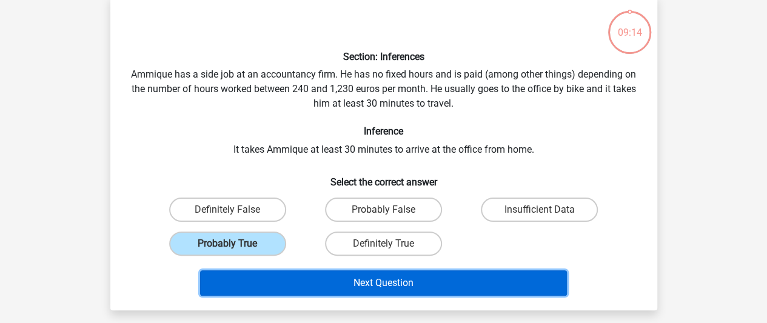
click at [365, 283] on button "Next Question" at bounding box center [383, 282] width 367 height 25
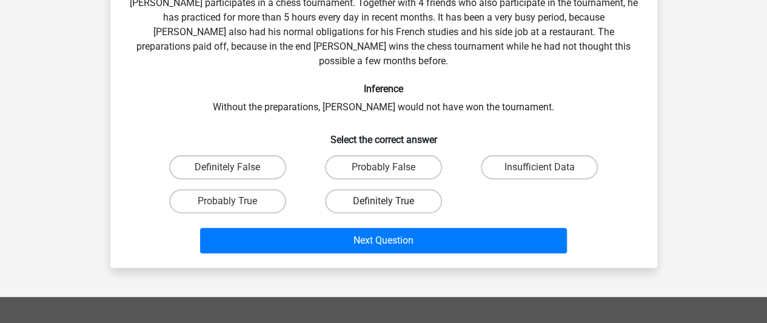
scroll to position [116, 0]
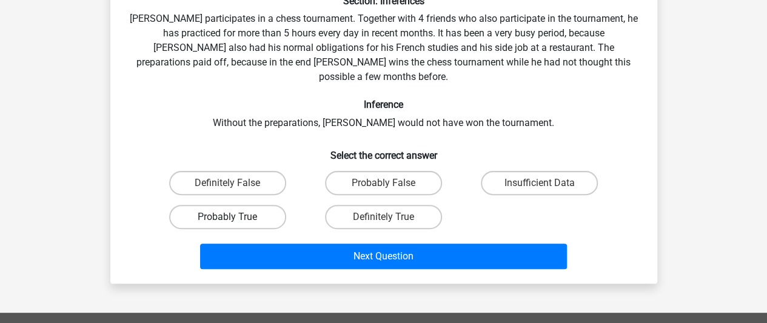
click at [222, 205] on label "Probably True" at bounding box center [227, 217] width 117 height 24
click at [227, 217] on input "Probably True" at bounding box center [231, 221] width 8 height 8
radio input "true"
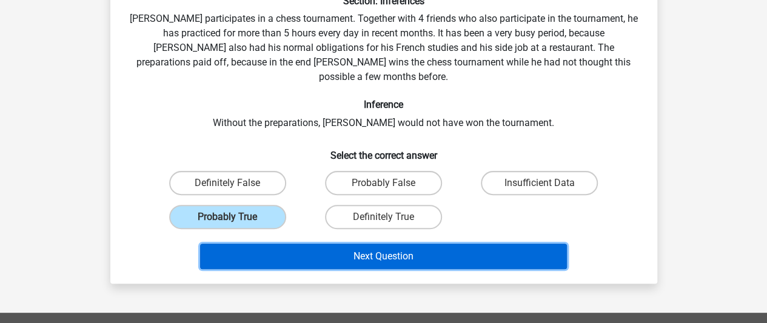
click at [364, 244] on button "Next Question" at bounding box center [383, 256] width 367 height 25
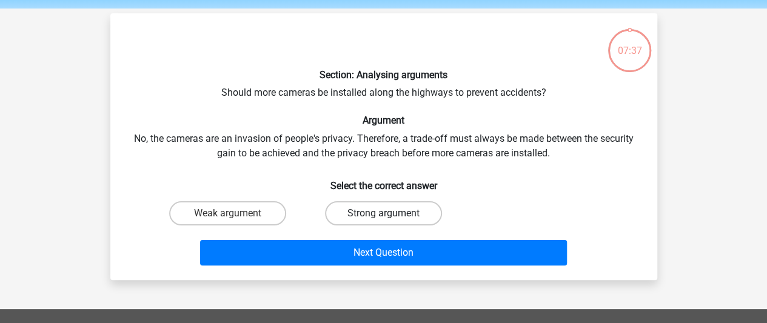
scroll to position [61, 0]
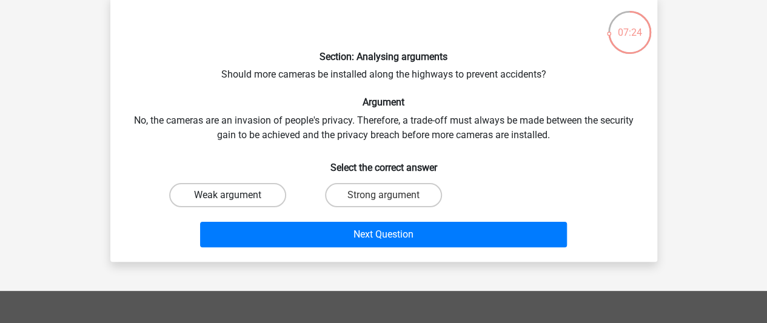
click at [258, 192] on label "Weak argument" at bounding box center [227, 195] width 117 height 24
click at [235, 195] on input "Weak argument" at bounding box center [231, 199] width 8 height 8
radio input "true"
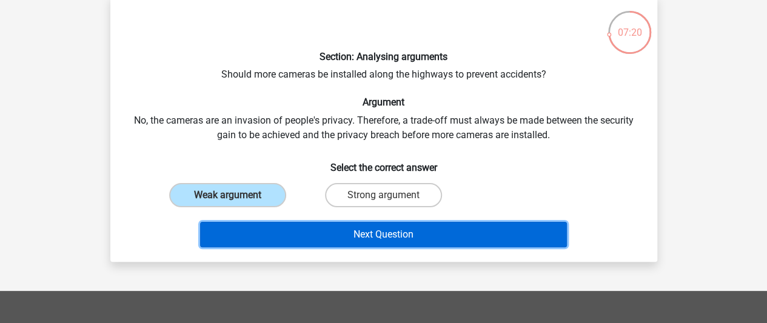
click at [350, 235] on button "Next Question" at bounding box center [383, 234] width 367 height 25
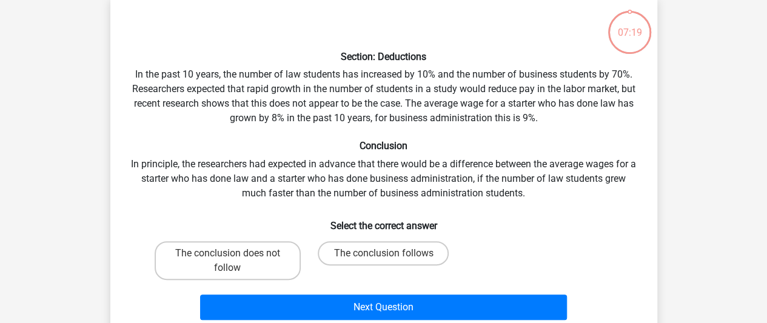
scroll to position [56, 0]
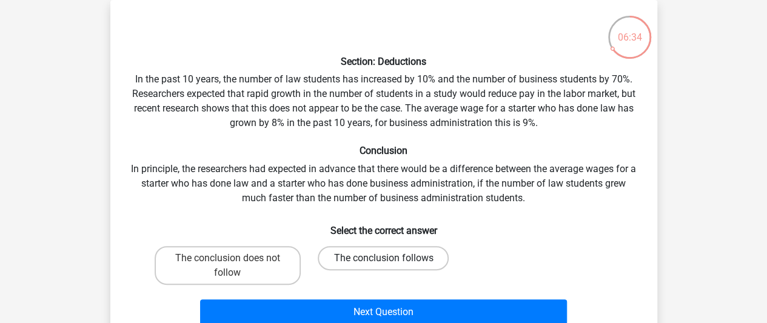
click at [398, 252] on label "The conclusion follows" at bounding box center [383, 258] width 131 height 24
click at [391, 258] on input "The conclusion follows" at bounding box center [387, 262] width 8 height 8
radio input "true"
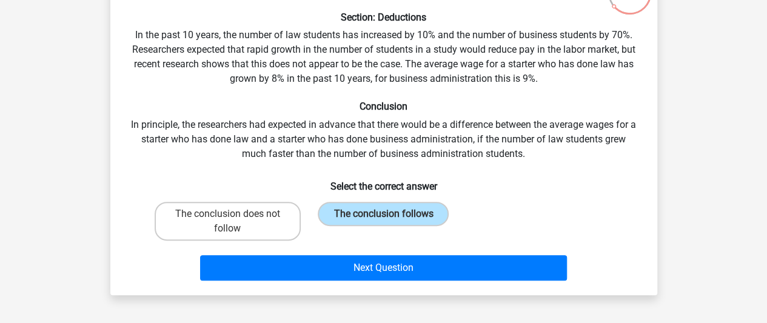
scroll to position [116, 0]
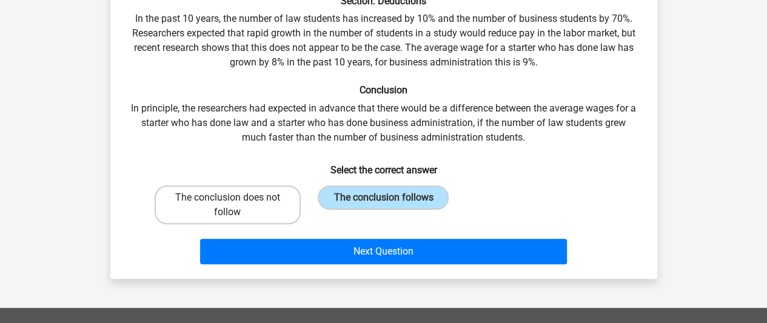
click at [242, 204] on label "The conclusion does not follow" at bounding box center [228, 205] width 146 height 39
click at [235, 204] on input "The conclusion does not follow" at bounding box center [231, 202] width 8 height 8
radio input "true"
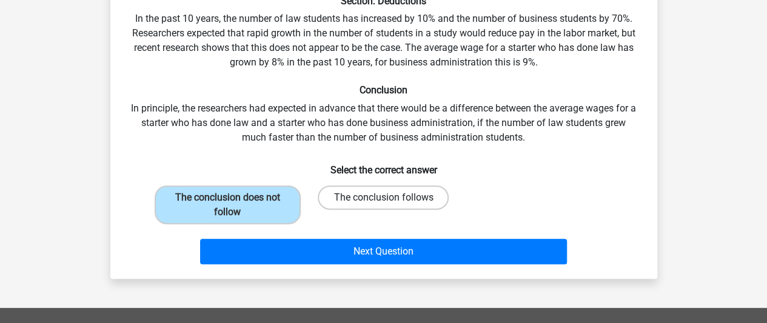
drag, startPoint x: 362, startPoint y: 198, endPoint x: 352, endPoint y: 207, distance: 13.4
click at [362, 198] on label "The conclusion follows" at bounding box center [383, 198] width 131 height 24
click at [383, 198] on input "The conclusion follows" at bounding box center [387, 202] width 8 height 8
radio input "true"
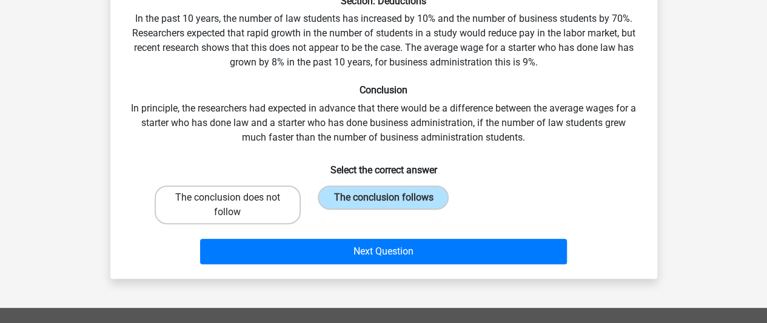
click at [278, 204] on label "The conclusion does not follow" at bounding box center [228, 205] width 146 height 39
click at [235, 204] on input "The conclusion does not follow" at bounding box center [231, 202] width 8 height 8
radio input "true"
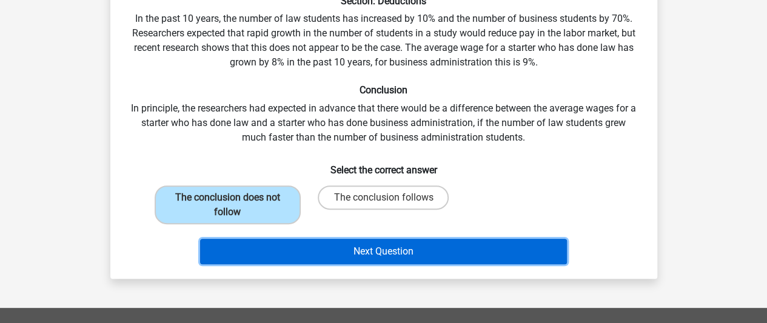
click at [286, 249] on button "Next Question" at bounding box center [383, 251] width 367 height 25
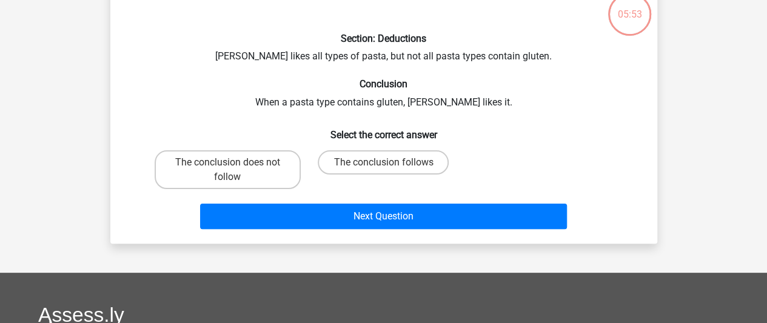
scroll to position [56, 0]
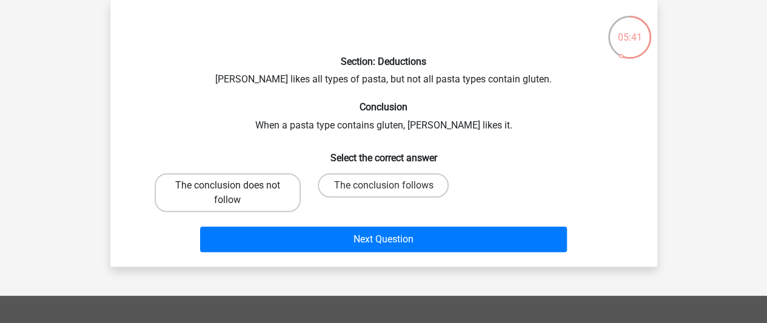
drag, startPoint x: 264, startPoint y: 181, endPoint x: 274, endPoint y: 196, distance: 18.3
click at [263, 182] on label "The conclusion does not follow" at bounding box center [228, 192] width 146 height 39
click at [235, 186] on input "The conclusion does not follow" at bounding box center [231, 190] width 8 height 8
radio input "true"
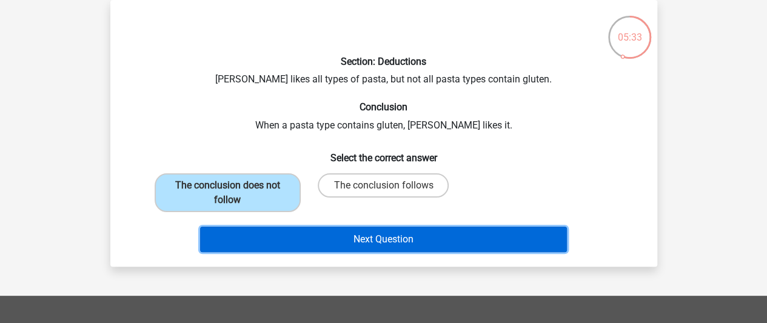
click at [307, 235] on button "Next Question" at bounding box center [383, 239] width 367 height 25
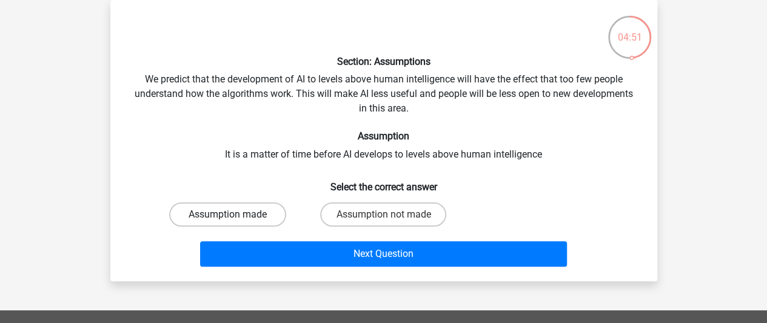
click at [241, 213] on label "Assumption made" at bounding box center [227, 214] width 117 height 24
click at [235, 215] on input "Assumption made" at bounding box center [231, 219] width 8 height 8
radio input "true"
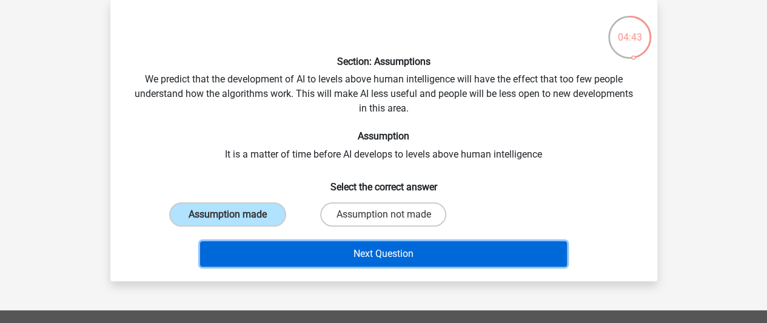
click at [309, 252] on button "Next Question" at bounding box center [383, 253] width 367 height 25
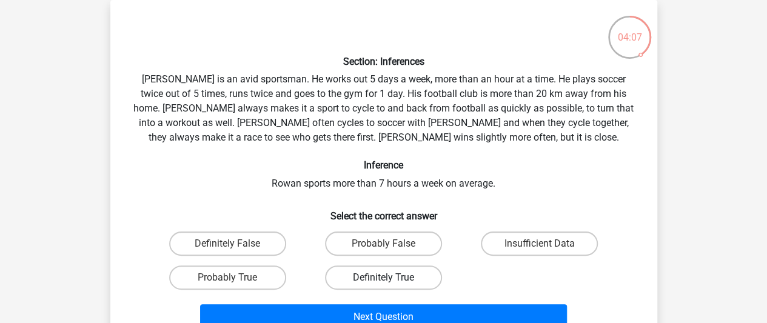
click at [382, 273] on label "Definitely True" at bounding box center [383, 278] width 117 height 24
click at [383, 278] on input "Definitely True" at bounding box center [387, 282] width 8 height 8
radio input "true"
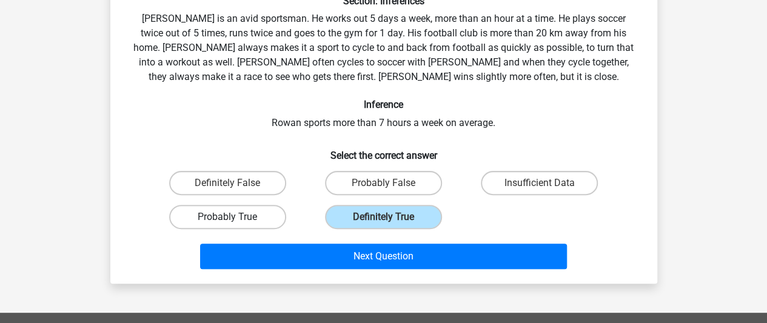
click at [262, 217] on label "Probably True" at bounding box center [227, 217] width 117 height 24
click at [235, 217] on input "Probably True" at bounding box center [231, 221] width 8 height 8
radio input "true"
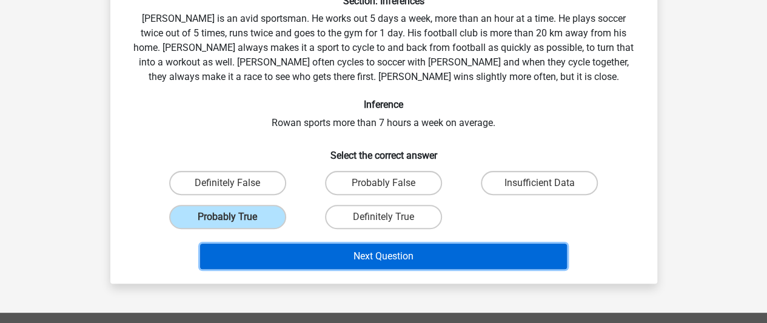
click at [346, 255] on button "Next Question" at bounding box center [383, 256] width 367 height 25
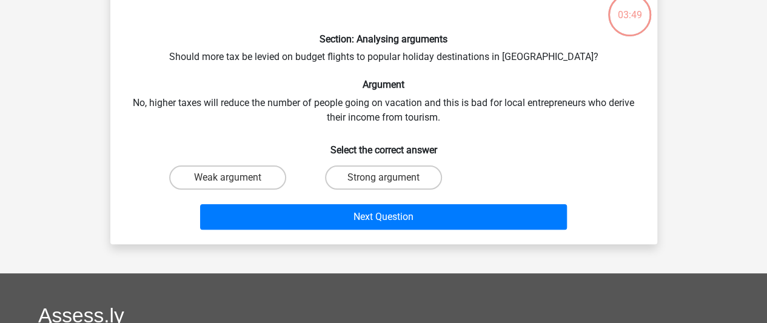
scroll to position [56, 0]
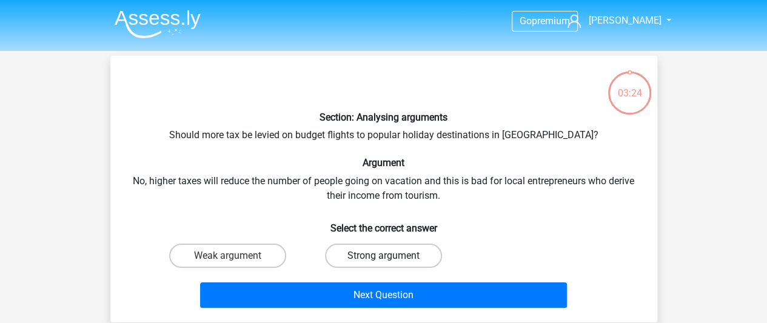
click at [351, 247] on label "Strong argument" at bounding box center [383, 256] width 117 height 24
click at [383, 256] on input "Strong argument" at bounding box center [387, 260] width 8 height 8
radio input "true"
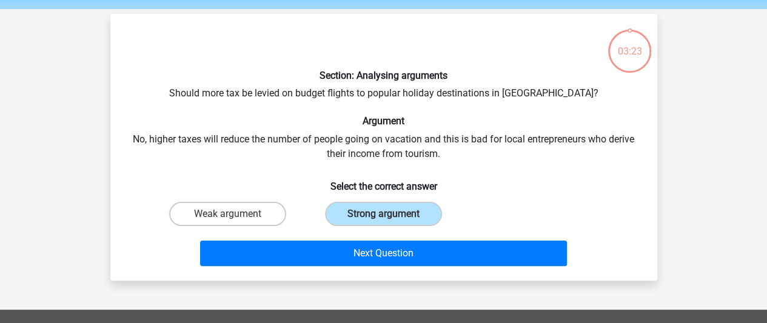
scroll to position [61, 0]
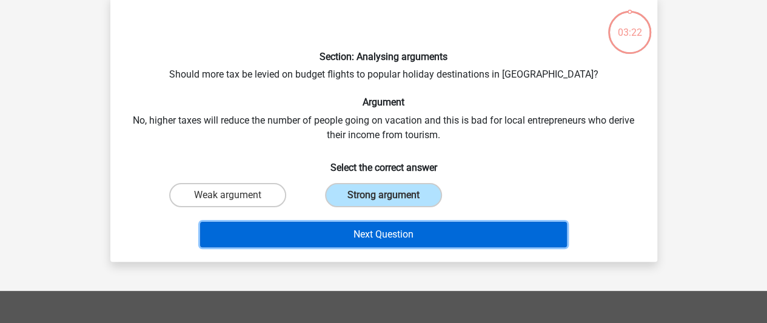
click at [384, 232] on button "Next Question" at bounding box center [383, 234] width 367 height 25
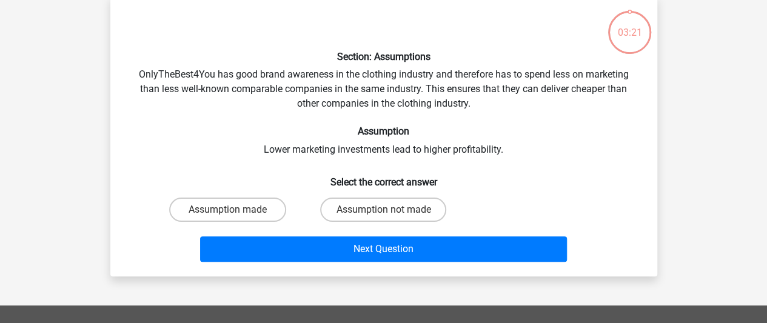
scroll to position [56, 0]
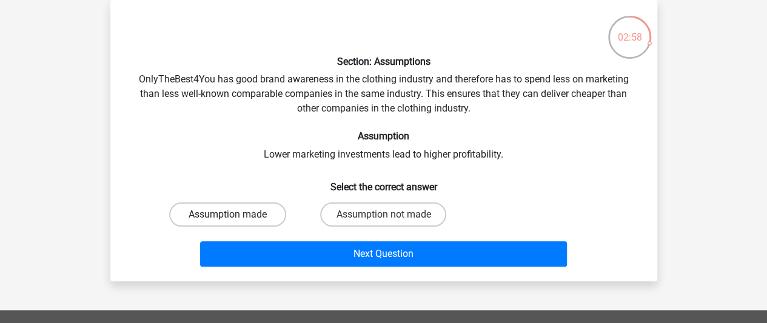
click at [235, 210] on label "Assumption made" at bounding box center [227, 214] width 117 height 24
click at [235, 215] on input "Assumption made" at bounding box center [231, 219] width 8 height 8
radio input "true"
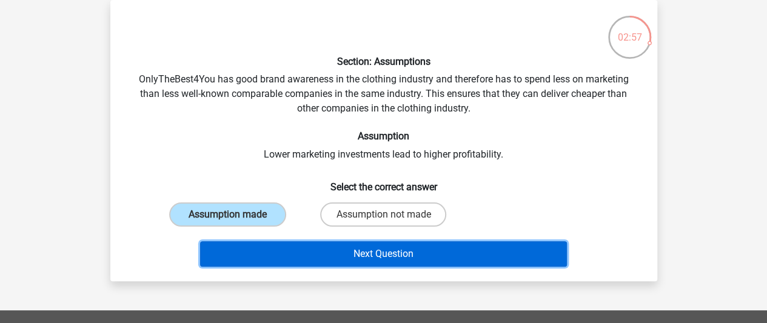
click at [307, 252] on button "Next Question" at bounding box center [383, 253] width 367 height 25
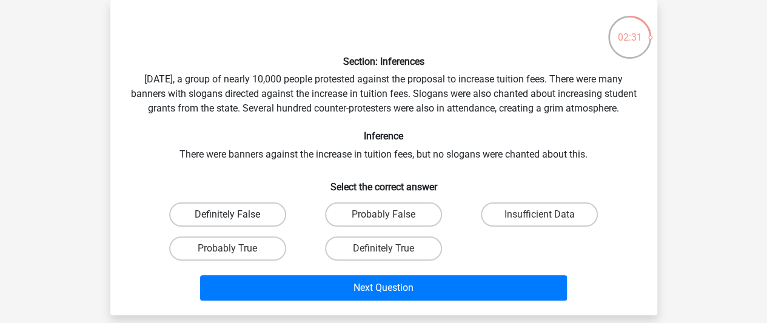
click at [257, 227] on label "Definitely False" at bounding box center [227, 214] width 117 height 24
click at [235, 222] on input "Definitely False" at bounding box center [231, 219] width 8 height 8
radio input "true"
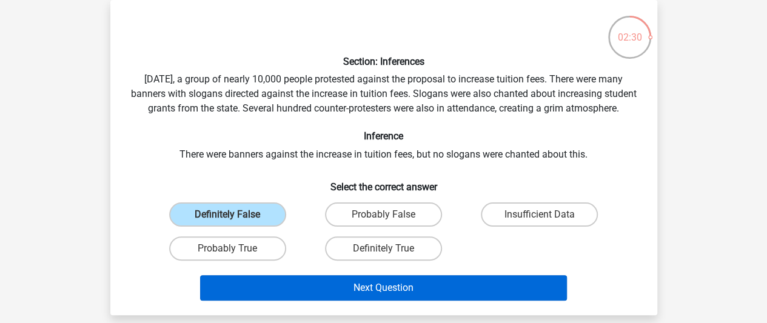
scroll to position [116, 0]
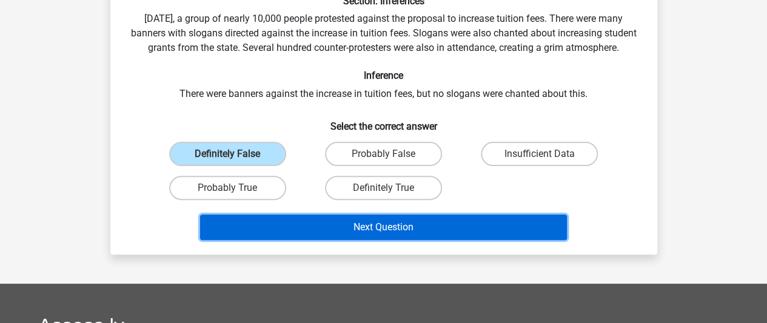
click at [345, 240] on button "Next Question" at bounding box center [383, 227] width 367 height 25
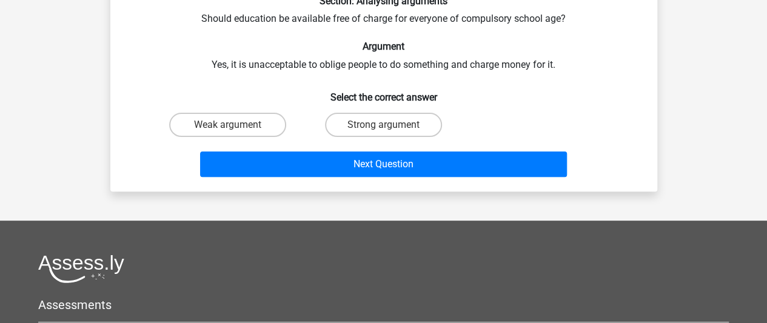
scroll to position [56, 0]
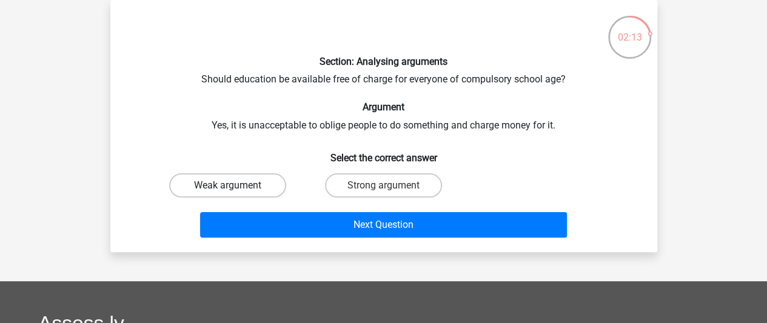
click at [259, 189] on label "Weak argument" at bounding box center [227, 185] width 117 height 24
click at [235, 189] on input "Weak argument" at bounding box center [231, 190] width 8 height 8
radio input "true"
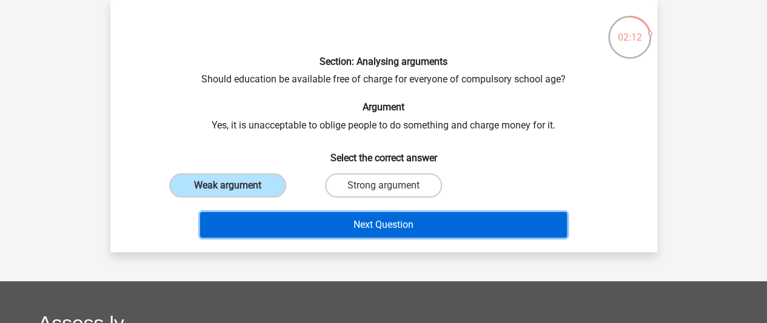
click at [313, 222] on button "Next Question" at bounding box center [383, 224] width 367 height 25
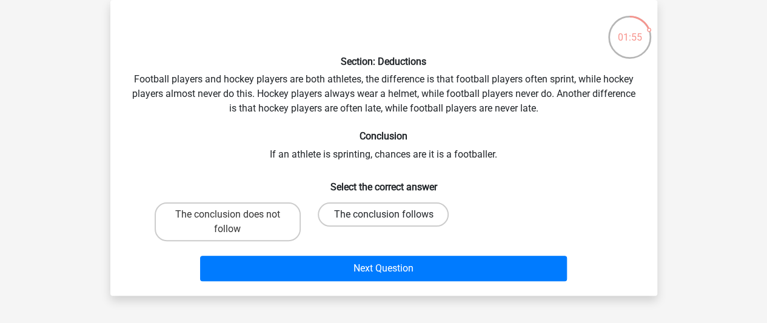
click at [364, 215] on label "The conclusion follows" at bounding box center [383, 214] width 131 height 24
click at [383, 215] on input "The conclusion follows" at bounding box center [387, 219] width 8 height 8
radio input "true"
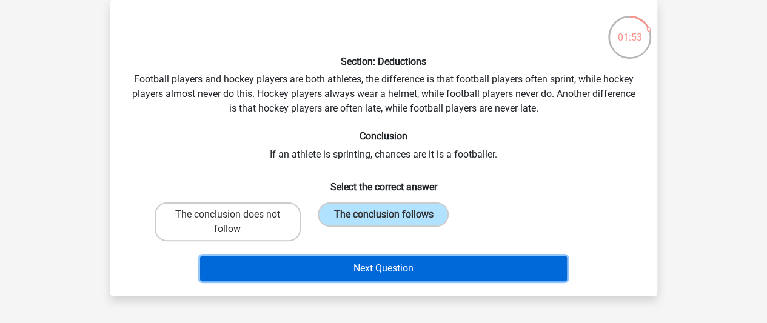
click at [358, 265] on button "Next Question" at bounding box center [383, 268] width 367 height 25
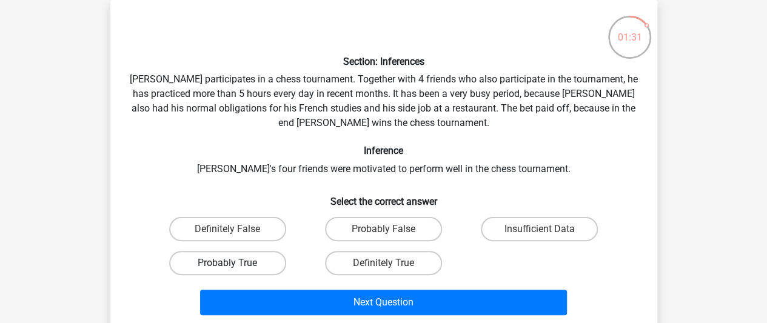
click at [265, 265] on label "Probably True" at bounding box center [227, 263] width 117 height 24
click at [235, 265] on input "Probably True" at bounding box center [231, 267] width 8 height 8
radio input "true"
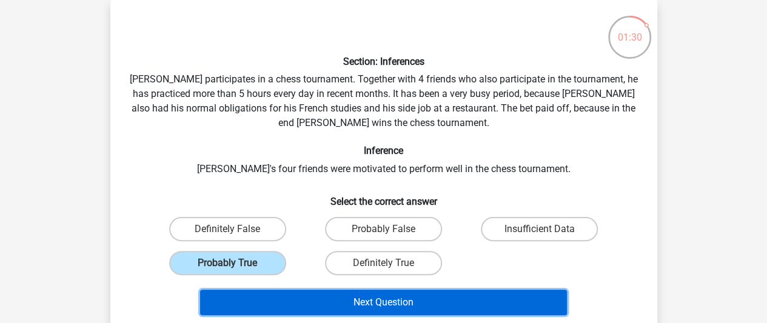
click at [309, 298] on button "Next Question" at bounding box center [383, 302] width 367 height 25
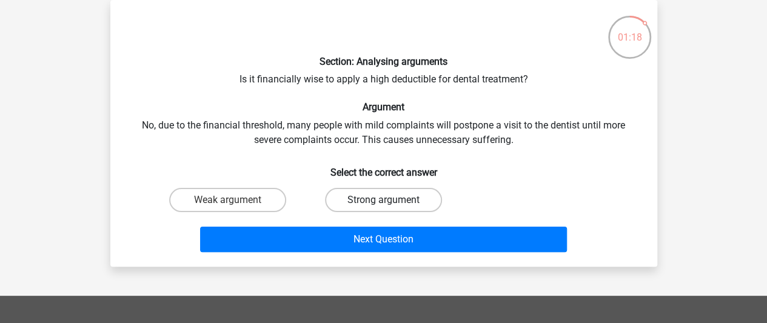
click at [412, 196] on label "Strong argument" at bounding box center [383, 200] width 117 height 24
click at [391, 200] on input "Strong argument" at bounding box center [387, 204] width 8 height 8
radio input "true"
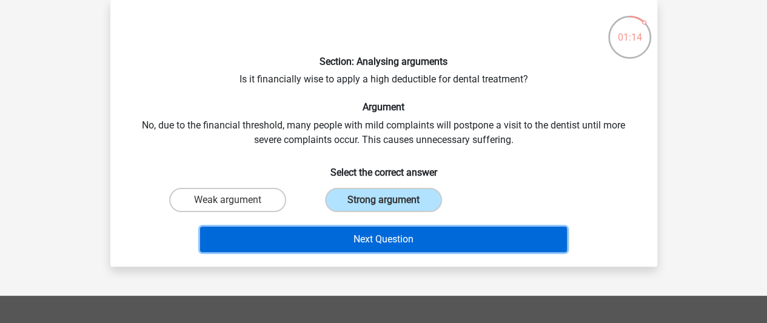
click at [382, 242] on button "Next Question" at bounding box center [383, 239] width 367 height 25
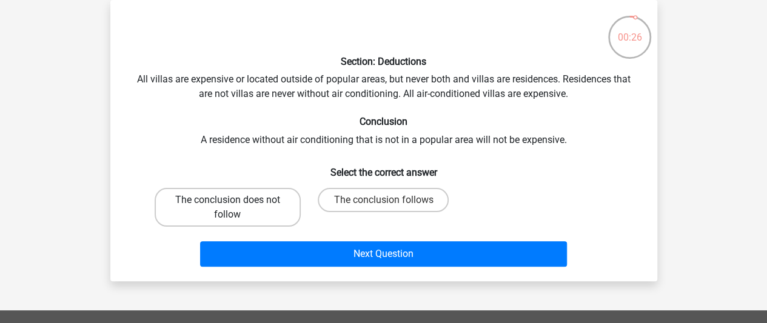
click at [272, 212] on label "The conclusion does not follow" at bounding box center [228, 207] width 146 height 39
click at [235, 208] on input "The conclusion does not follow" at bounding box center [231, 204] width 8 height 8
radio input "true"
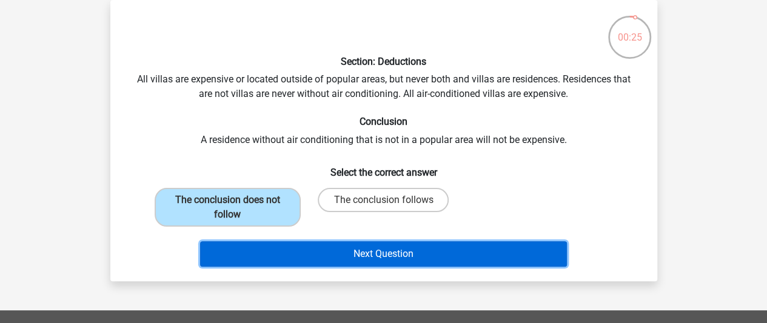
click at [323, 251] on button "Next Question" at bounding box center [383, 253] width 367 height 25
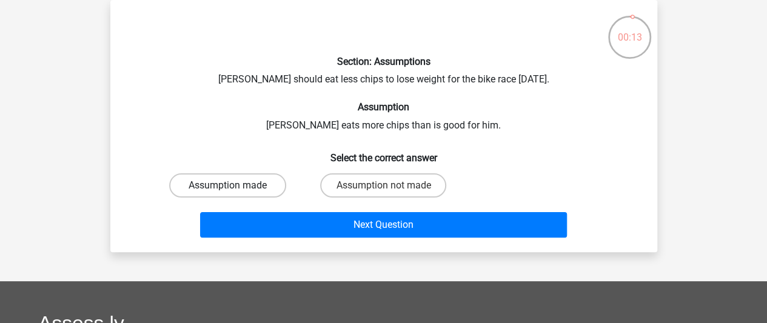
click at [239, 189] on label "Assumption made" at bounding box center [227, 185] width 117 height 24
click at [235, 189] on input "Assumption made" at bounding box center [231, 190] width 8 height 8
radio input "true"
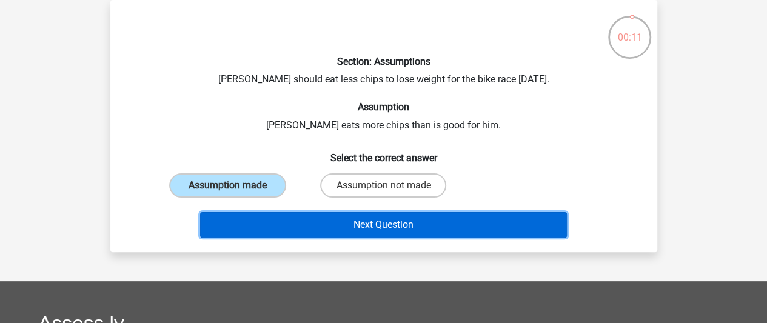
click at [370, 227] on button "Next Question" at bounding box center [383, 224] width 367 height 25
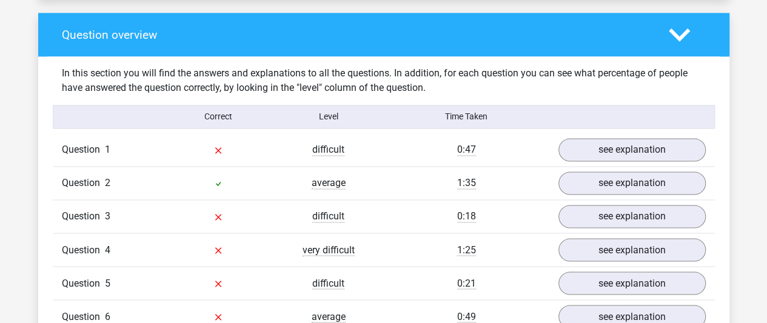
scroll to position [909, 0]
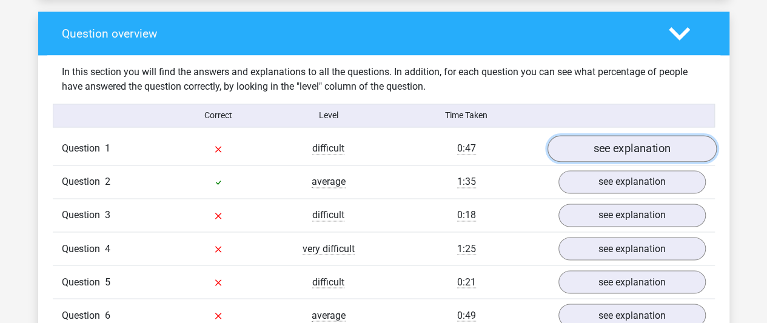
click at [621, 135] on link "see explanation" at bounding box center [631, 148] width 169 height 27
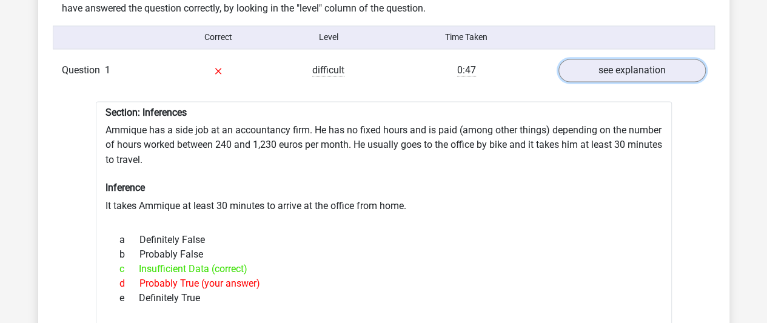
scroll to position [970, 0]
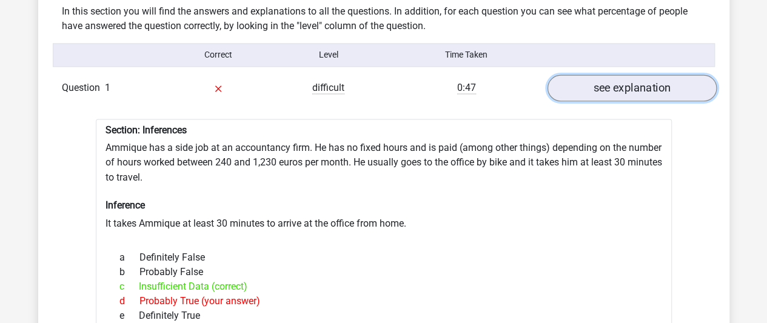
click at [639, 75] on link "see explanation" at bounding box center [631, 88] width 169 height 27
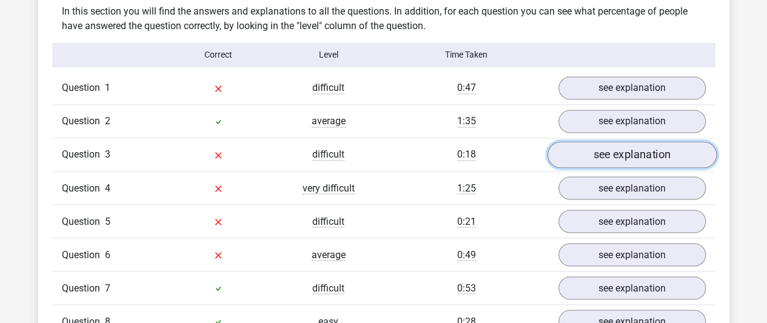
click at [612, 141] on link "see explanation" at bounding box center [631, 154] width 169 height 27
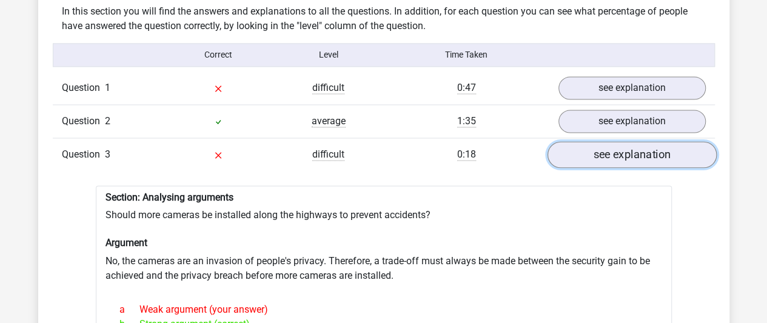
click at [612, 141] on link "see explanation" at bounding box center [631, 154] width 169 height 27
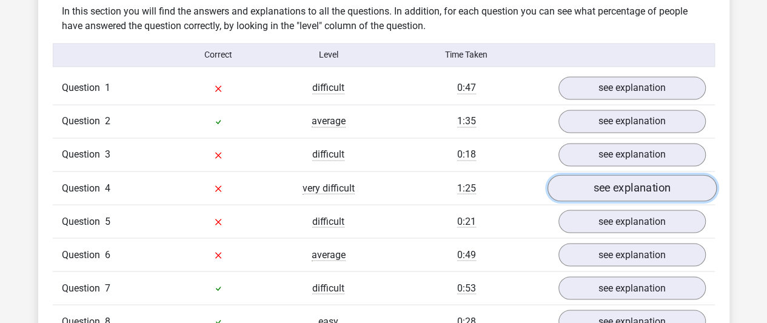
click at [617, 175] on link "see explanation" at bounding box center [631, 188] width 169 height 27
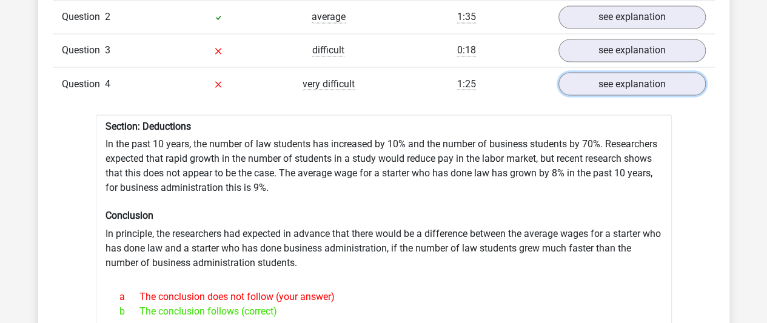
scroll to position [1091, 0]
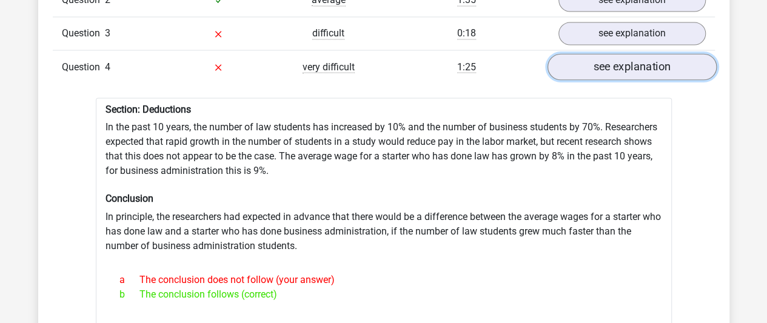
click at [640, 53] on link "see explanation" at bounding box center [631, 66] width 169 height 27
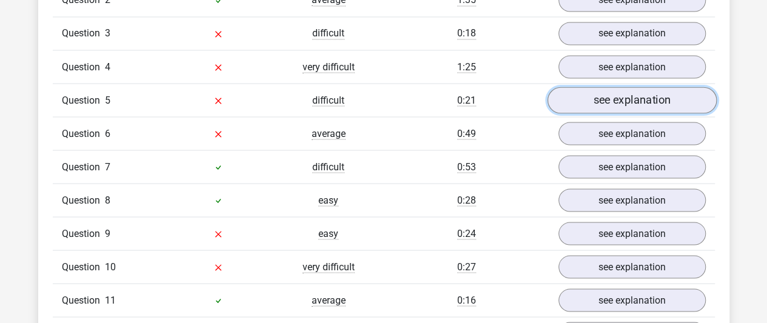
click at [627, 87] on link "see explanation" at bounding box center [631, 100] width 169 height 27
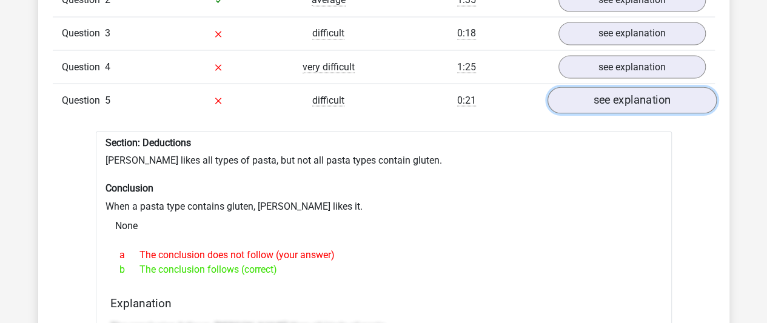
click at [627, 87] on link "see explanation" at bounding box center [631, 100] width 169 height 27
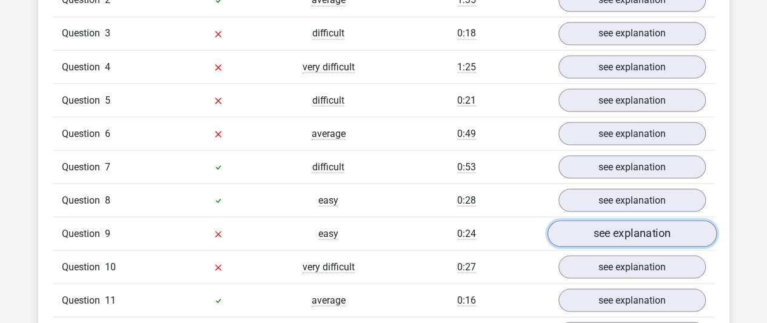
click at [615, 220] on link "see explanation" at bounding box center [631, 233] width 169 height 27
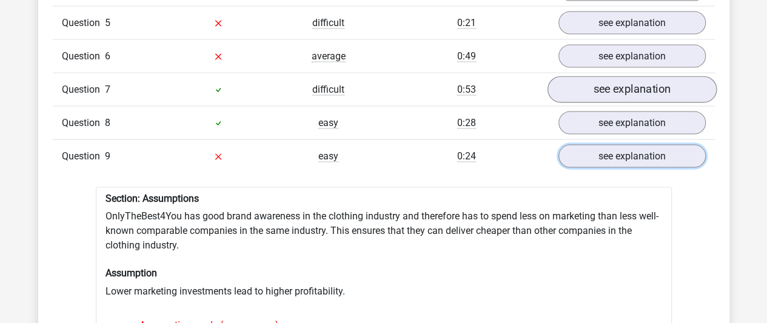
scroll to position [1152, 0]
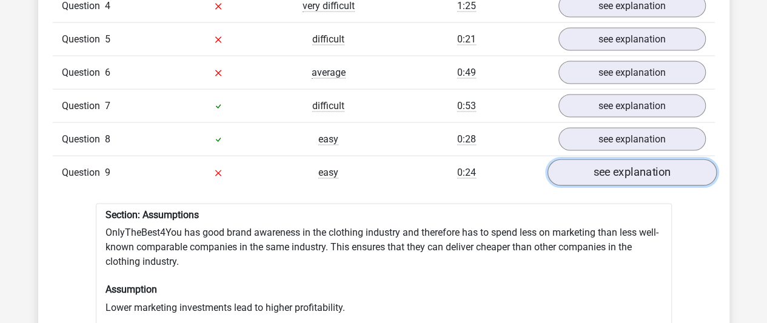
click at [621, 159] on link "see explanation" at bounding box center [631, 172] width 169 height 27
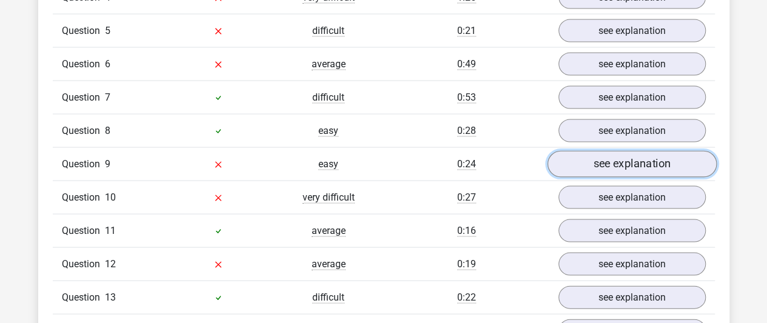
scroll to position [1212, 0]
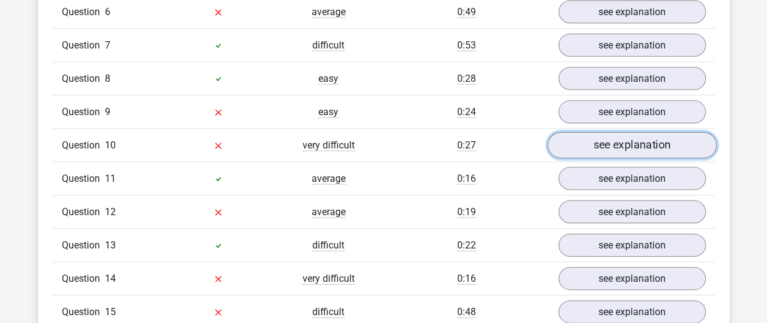
click at [616, 132] on link "see explanation" at bounding box center [631, 145] width 169 height 27
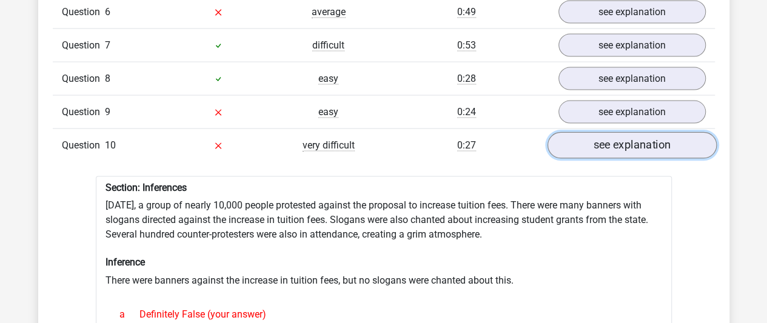
click at [610, 132] on link "see explanation" at bounding box center [631, 145] width 169 height 27
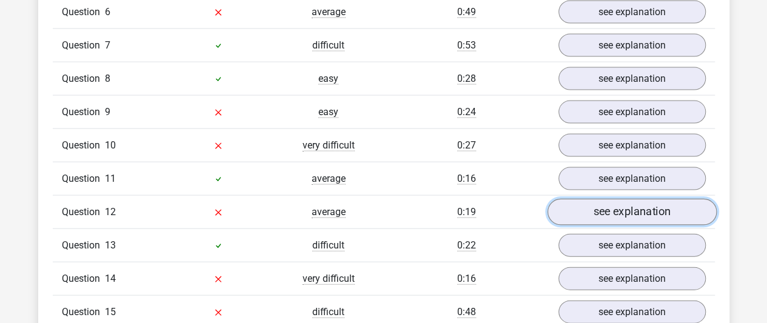
click at [612, 199] on link "see explanation" at bounding box center [631, 212] width 169 height 27
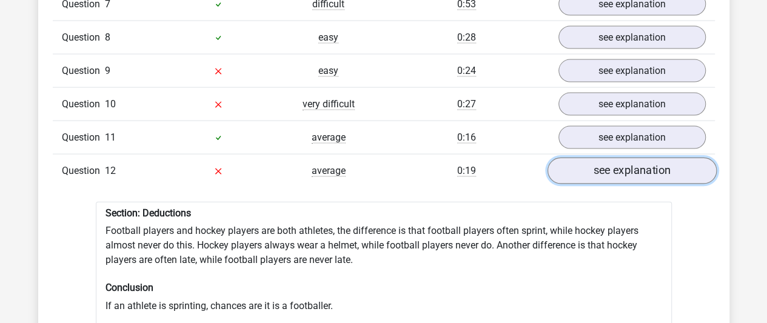
scroll to position [1273, 0]
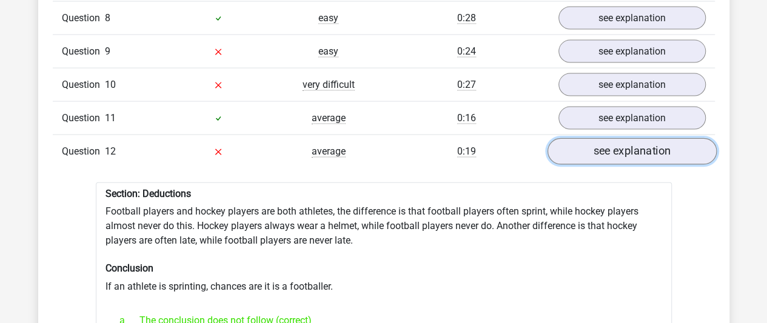
click at [618, 138] on link "see explanation" at bounding box center [631, 151] width 169 height 27
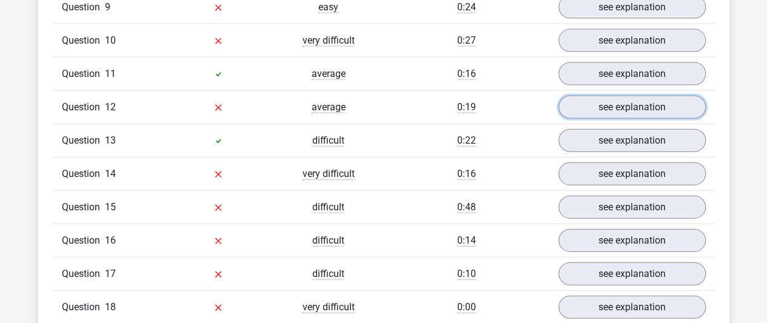
scroll to position [1334, 0]
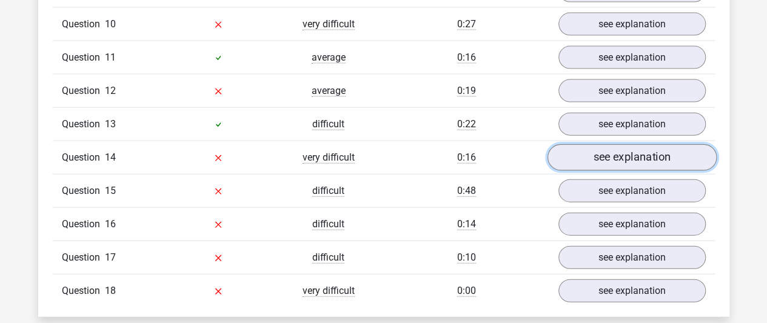
click at [622, 144] on link "see explanation" at bounding box center [631, 157] width 169 height 27
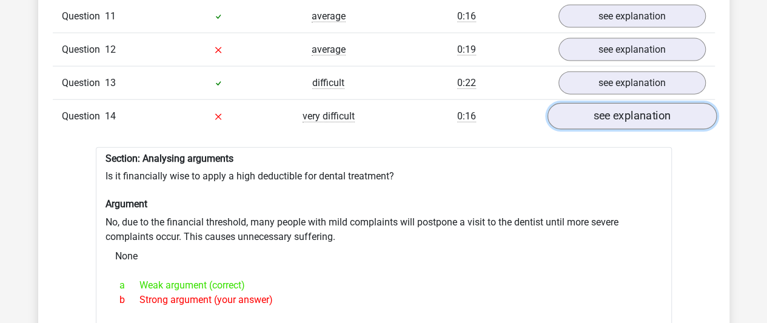
scroll to position [1394, 0]
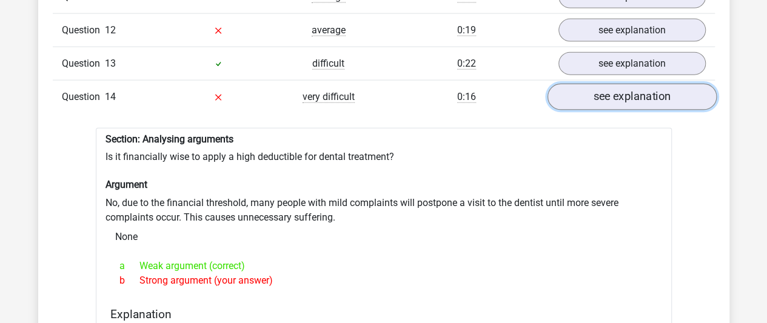
click at [624, 84] on link "see explanation" at bounding box center [631, 97] width 169 height 27
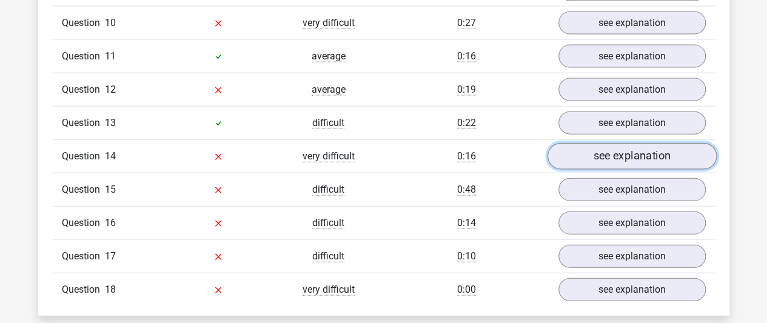
scroll to position [1334, 0]
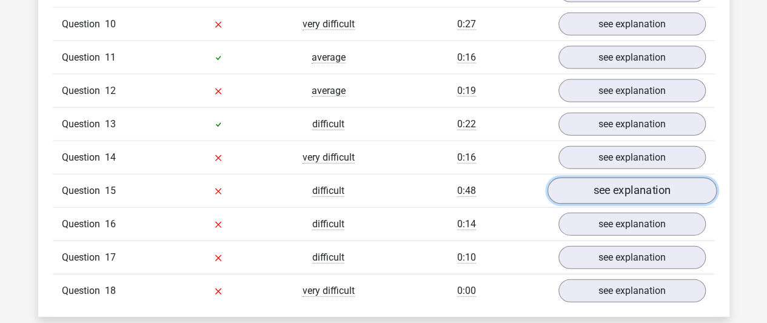
click at [620, 178] on link "see explanation" at bounding box center [631, 191] width 169 height 27
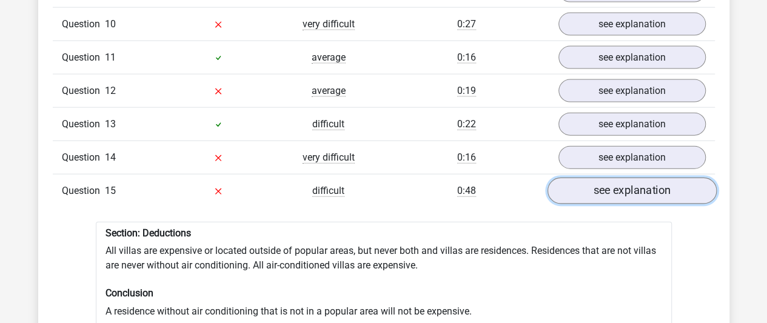
click at [599, 178] on link "see explanation" at bounding box center [631, 191] width 169 height 27
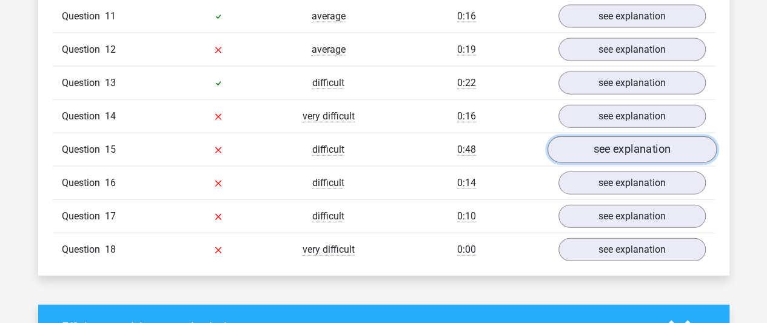
scroll to position [1394, 0]
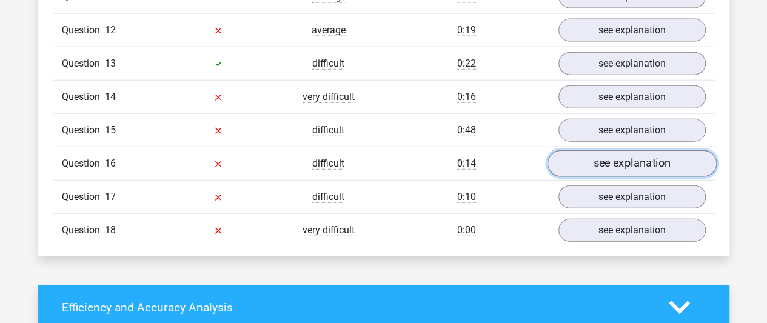
click at [666, 150] on link "see explanation" at bounding box center [631, 163] width 169 height 27
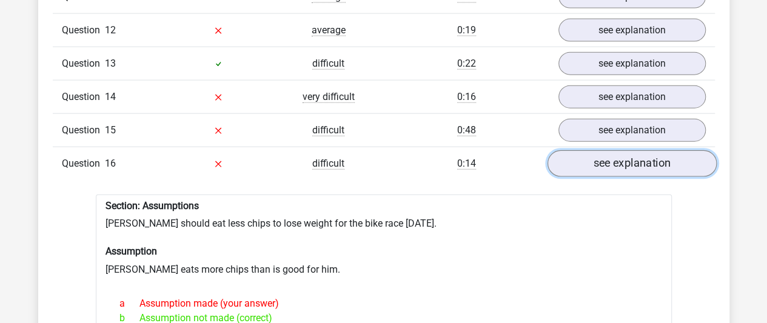
click at [650, 150] on link "see explanation" at bounding box center [631, 163] width 169 height 27
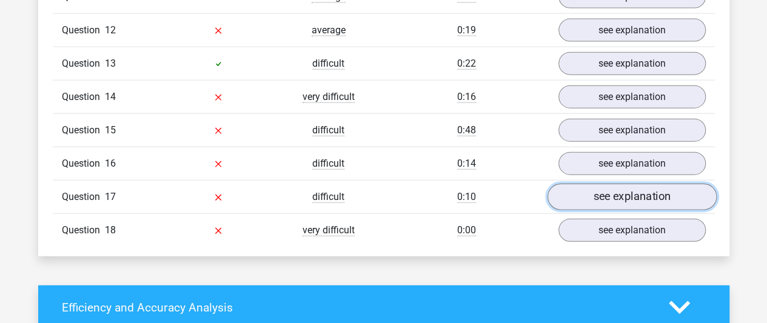
click at [634, 184] on link "see explanation" at bounding box center [631, 197] width 169 height 27
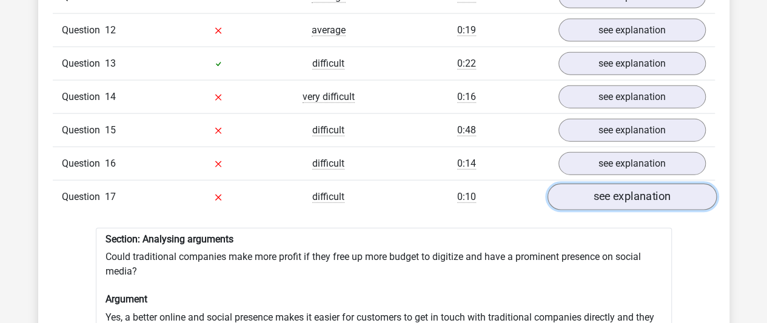
scroll to position [1455, 0]
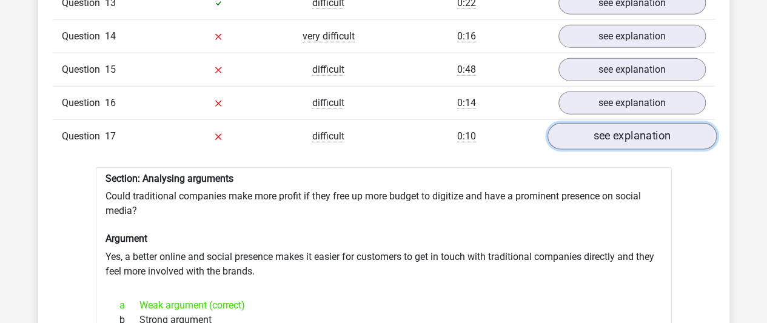
click at [650, 123] on link "see explanation" at bounding box center [631, 136] width 169 height 27
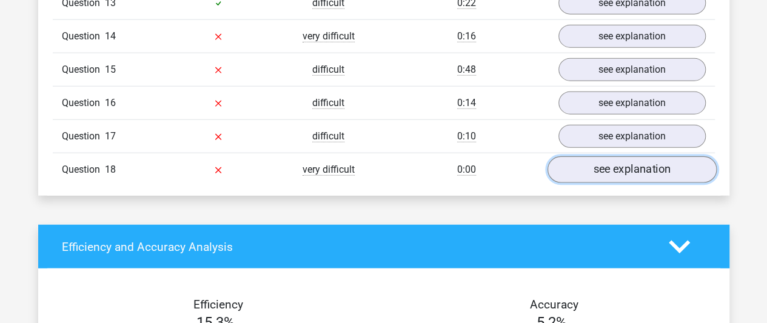
click at [644, 156] on link "see explanation" at bounding box center [631, 169] width 169 height 27
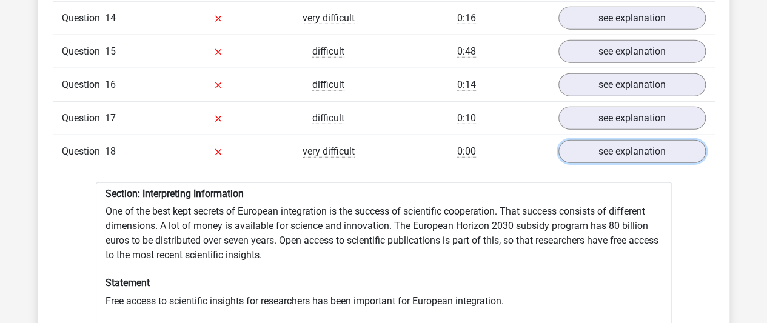
scroll to position [1394, 0]
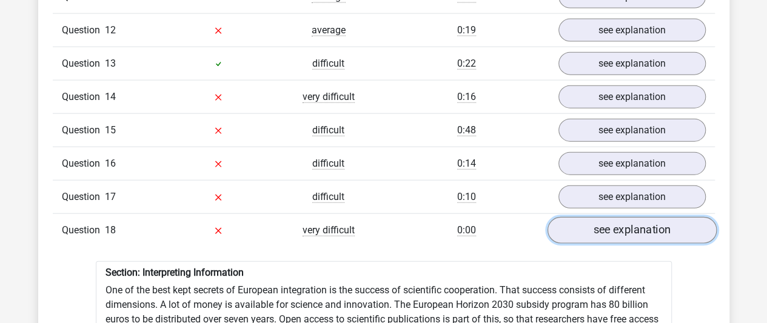
click at [649, 217] on link "see explanation" at bounding box center [631, 230] width 169 height 27
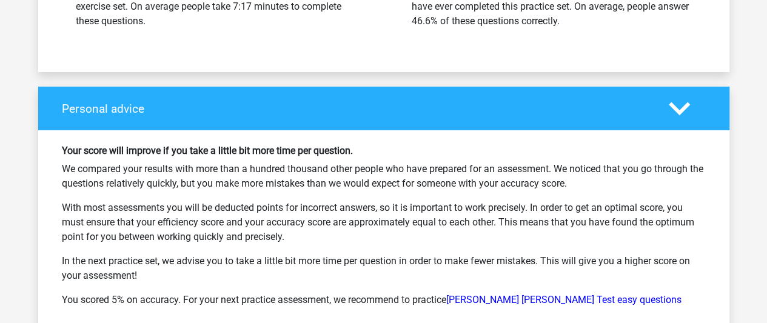
scroll to position [2122, 0]
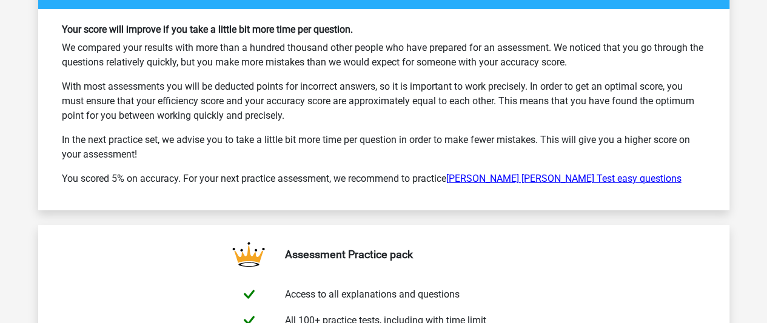
click at [551, 173] on link "Watson Glaser Test easy questions" at bounding box center [563, 179] width 235 height 12
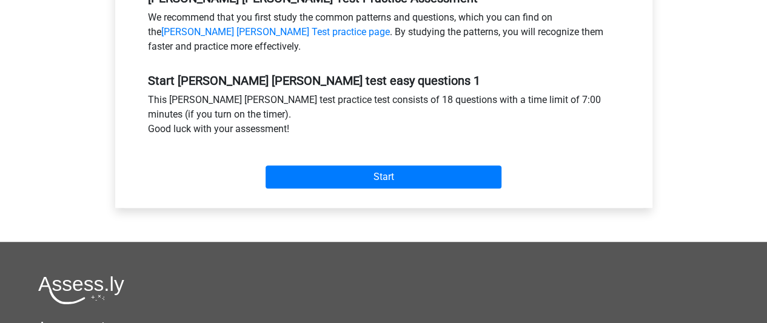
scroll to position [424, 0]
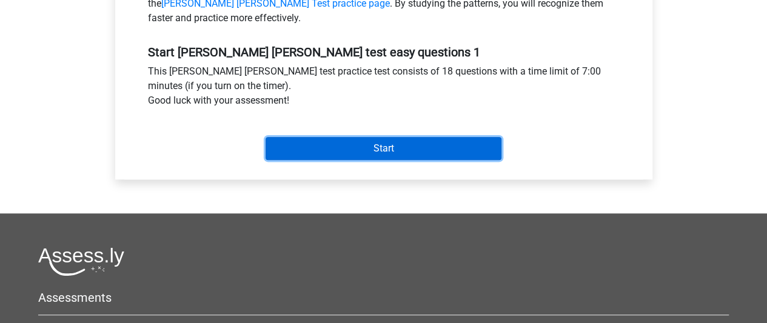
click at [359, 152] on input "Start" at bounding box center [384, 148] width 236 height 23
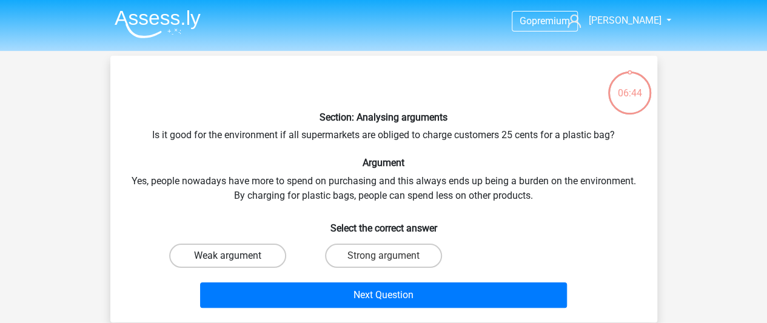
click at [241, 248] on label "Weak argument" at bounding box center [227, 256] width 117 height 24
click at [235, 256] on input "Weak argument" at bounding box center [231, 260] width 8 height 8
radio input "true"
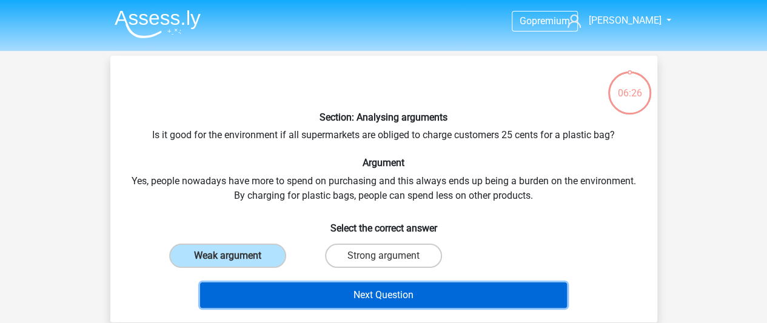
click at [359, 292] on button "Next Question" at bounding box center [383, 295] width 367 height 25
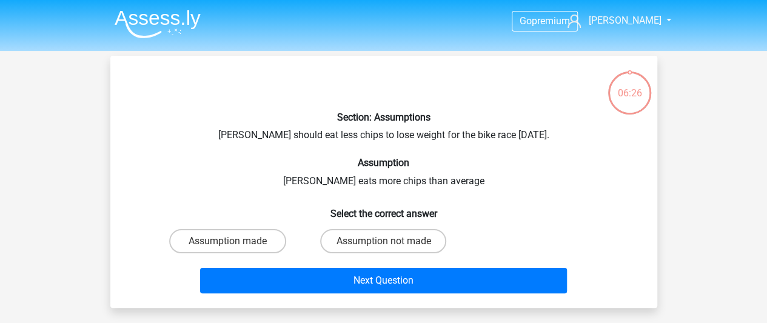
scroll to position [56, 0]
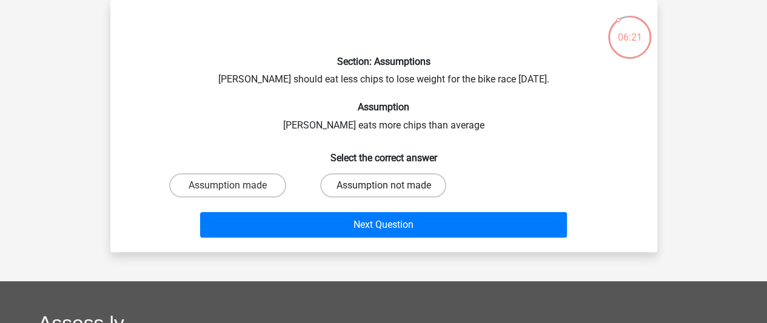
click at [380, 189] on label "Assumption not made" at bounding box center [383, 185] width 126 height 24
click at [383, 189] on input "Assumption not made" at bounding box center [387, 190] width 8 height 8
radio input "true"
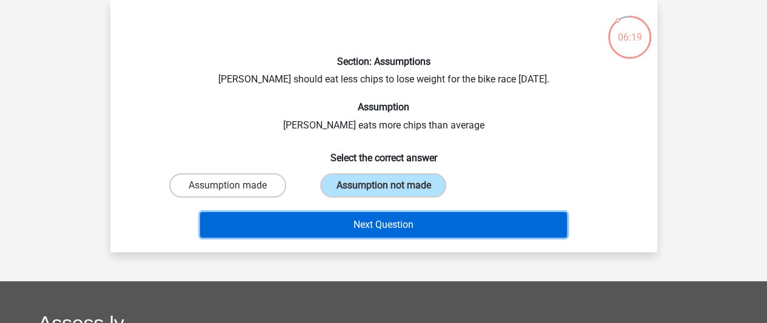
click at [375, 223] on button "Next Question" at bounding box center [383, 224] width 367 height 25
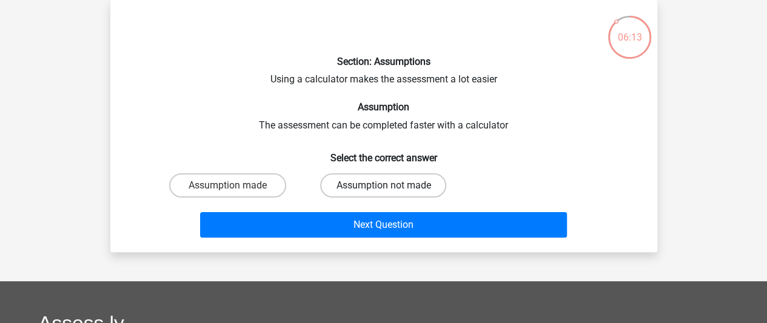
click at [375, 188] on label "Assumption not made" at bounding box center [383, 185] width 126 height 24
click at [383, 188] on input "Assumption not made" at bounding box center [387, 190] width 8 height 8
radio input "true"
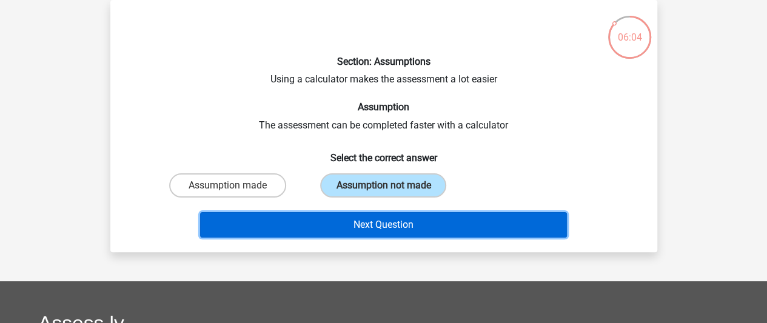
click at [407, 225] on button "Next Question" at bounding box center [383, 224] width 367 height 25
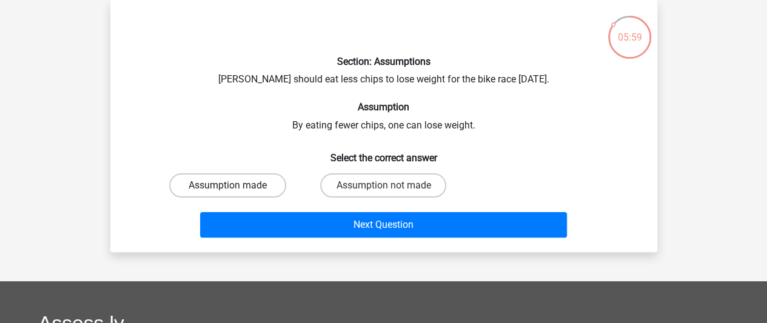
drag, startPoint x: 261, startPoint y: 184, endPoint x: 264, endPoint y: 191, distance: 7.9
click at [260, 184] on label "Assumption made" at bounding box center [227, 185] width 117 height 24
click at [235, 186] on input "Assumption made" at bounding box center [231, 190] width 8 height 8
radio input "true"
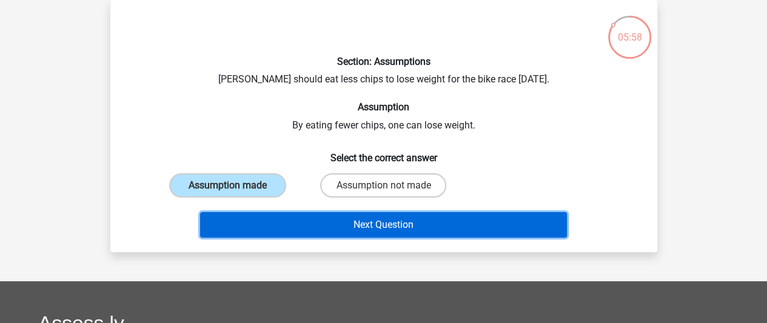
click at [330, 226] on button "Next Question" at bounding box center [383, 224] width 367 height 25
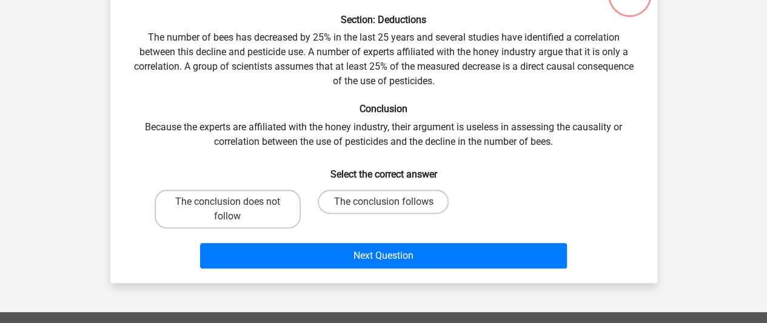
scroll to position [116, 0]
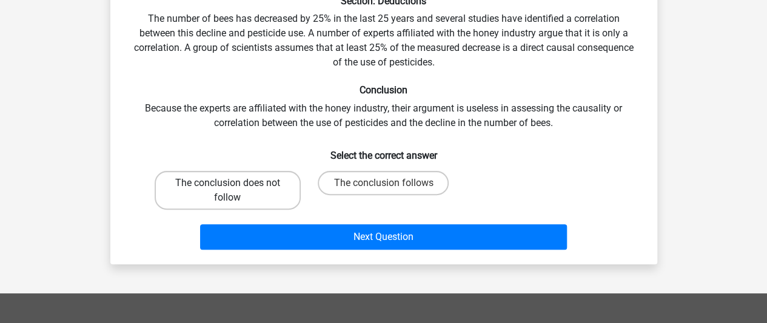
click at [258, 199] on label "The conclusion does not follow" at bounding box center [228, 190] width 146 height 39
click at [235, 191] on input "The conclusion does not follow" at bounding box center [231, 187] width 8 height 8
radio input "true"
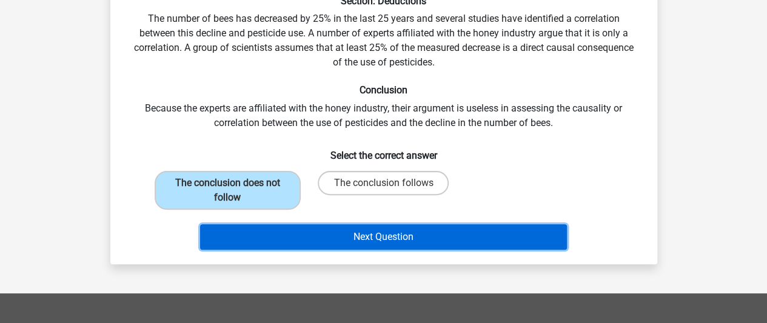
click at [321, 238] on button "Next Question" at bounding box center [383, 236] width 367 height 25
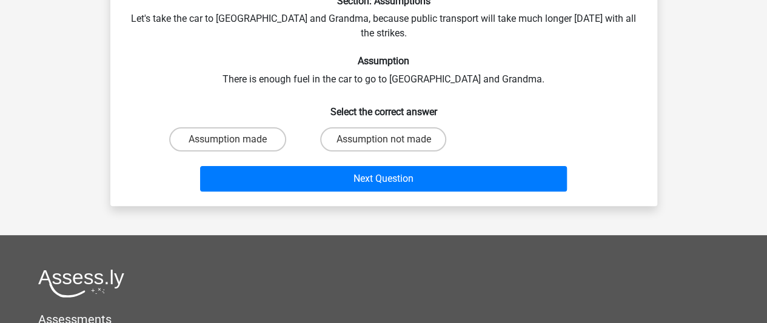
scroll to position [56, 0]
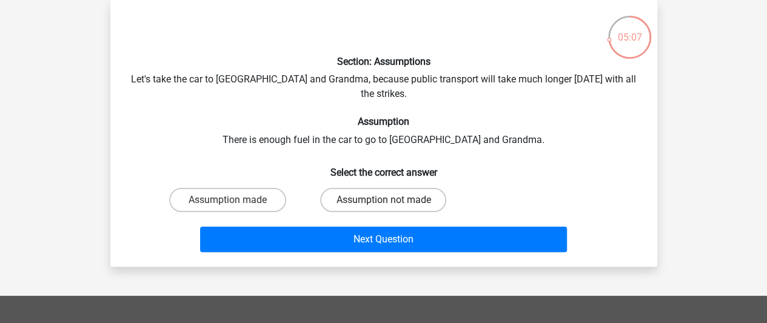
click at [350, 188] on label "Assumption not made" at bounding box center [383, 200] width 126 height 24
click at [383, 200] on input "Assumption not made" at bounding box center [387, 204] width 8 height 8
radio input "true"
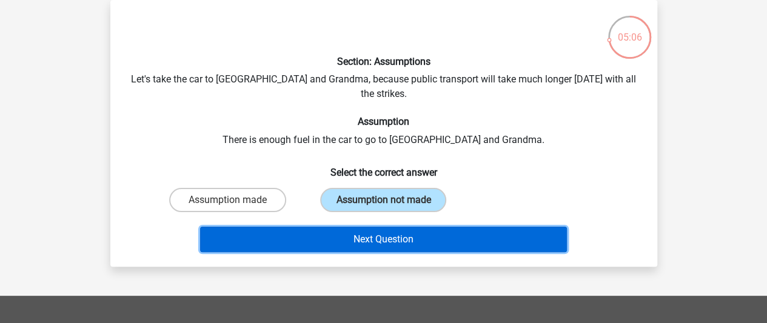
click at [339, 227] on button "Next Question" at bounding box center [383, 239] width 367 height 25
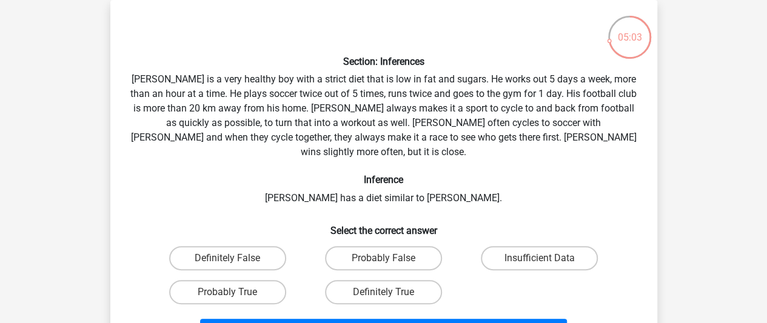
scroll to position [116, 0]
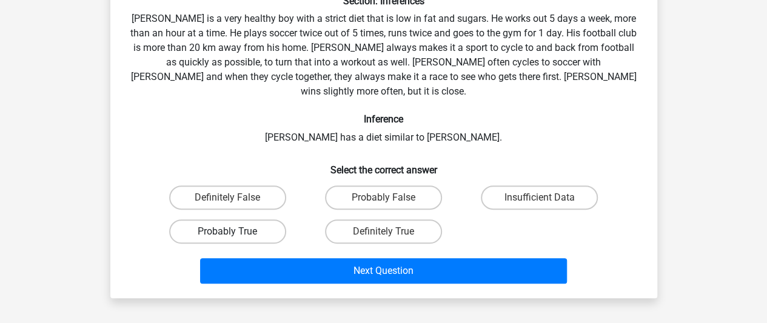
click at [245, 219] on label "Probably True" at bounding box center [227, 231] width 117 height 24
click at [235, 232] on input "Probably True" at bounding box center [231, 236] width 8 height 8
radio input "true"
click at [525, 186] on label "Insufficient Data" at bounding box center [539, 198] width 117 height 24
click at [540, 198] on input "Insufficient Data" at bounding box center [544, 202] width 8 height 8
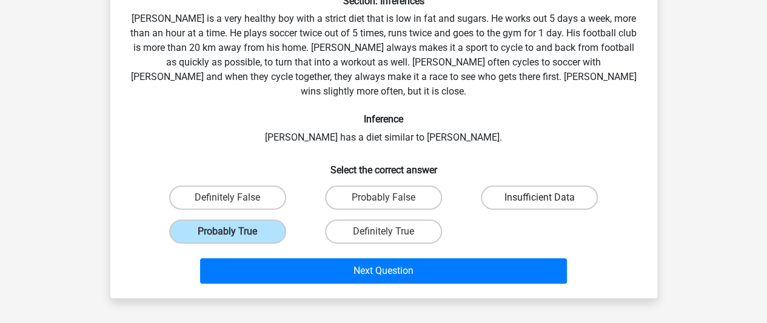
radio input "true"
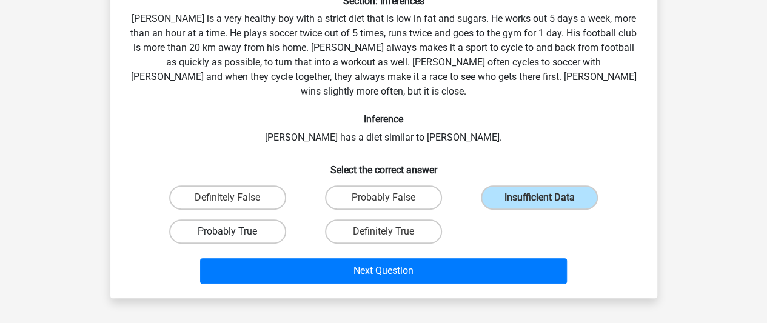
click at [228, 219] on label "Probably True" at bounding box center [227, 231] width 117 height 24
click at [228, 232] on input "Probably True" at bounding box center [231, 236] width 8 height 8
radio input "true"
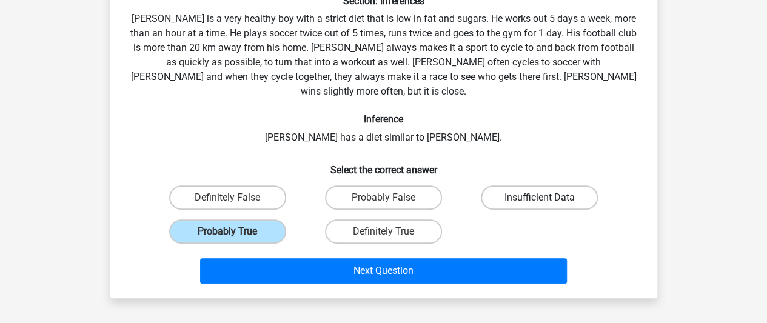
click at [526, 186] on label "Insufficient Data" at bounding box center [539, 198] width 117 height 24
click at [540, 198] on input "Insufficient Data" at bounding box center [544, 202] width 8 height 8
radio input "true"
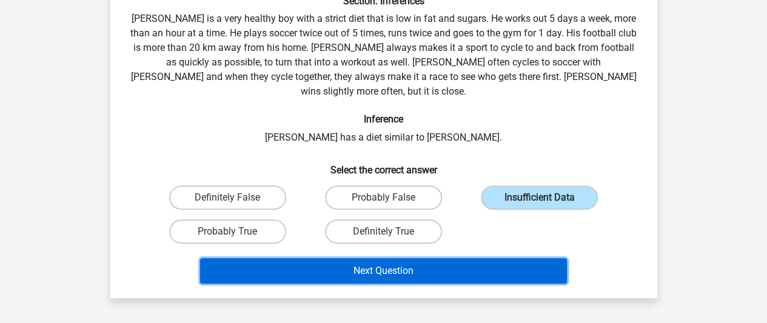
click at [450, 258] on button "Next Question" at bounding box center [383, 270] width 367 height 25
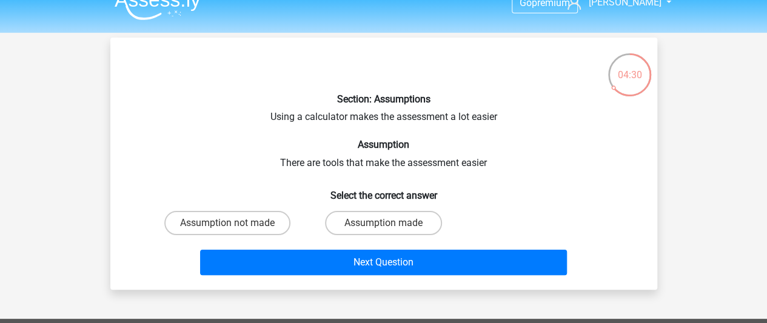
scroll to position [0, 0]
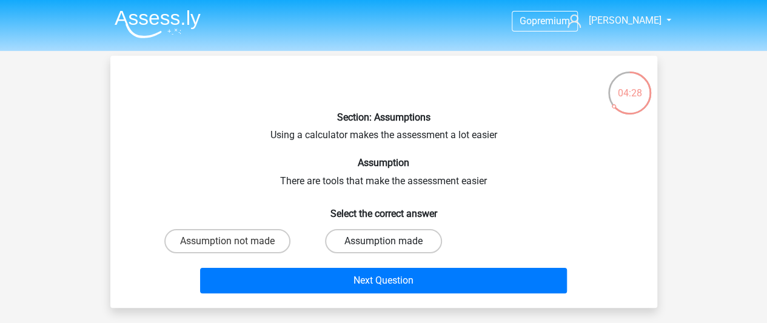
click at [416, 241] on label "Assumption made" at bounding box center [383, 241] width 117 height 24
click at [391, 241] on input "Assumption made" at bounding box center [387, 245] width 8 height 8
radio input "true"
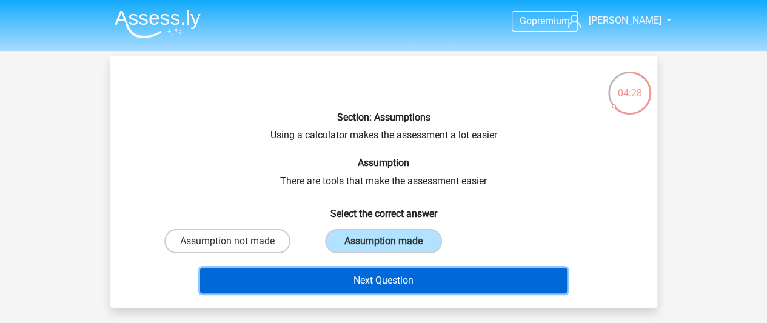
click at [379, 277] on button "Next Question" at bounding box center [383, 280] width 367 height 25
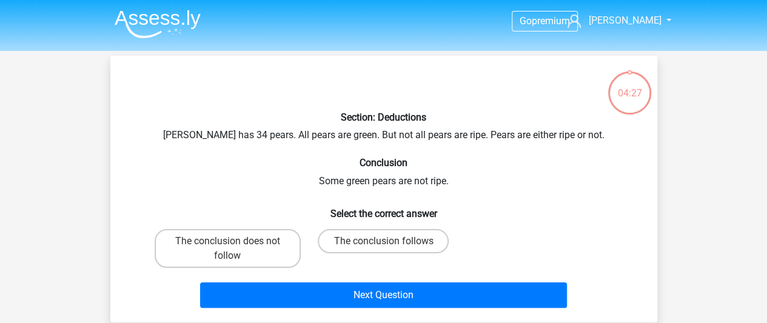
scroll to position [56, 0]
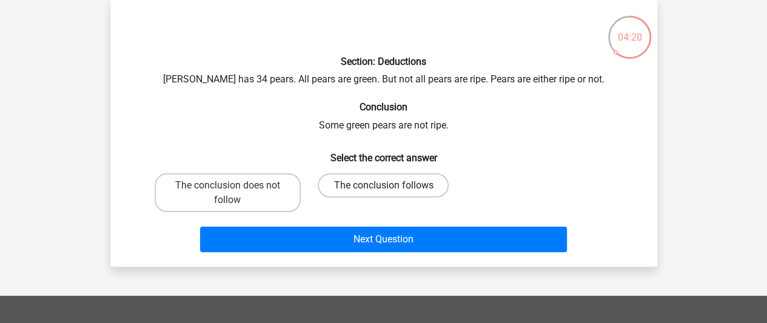
click at [361, 186] on label "The conclusion follows" at bounding box center [383, 185] width 131 height 24
click at [383, 186] on input "The conclusion follows" at bounding box center [387, 190] width 8 height 8
radio input "true"
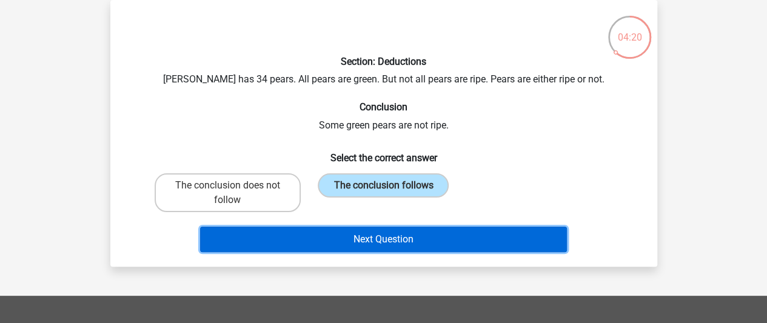
click at [381, 232] on button "Next Question" at bounding box center [383, 239] width 367 height 25
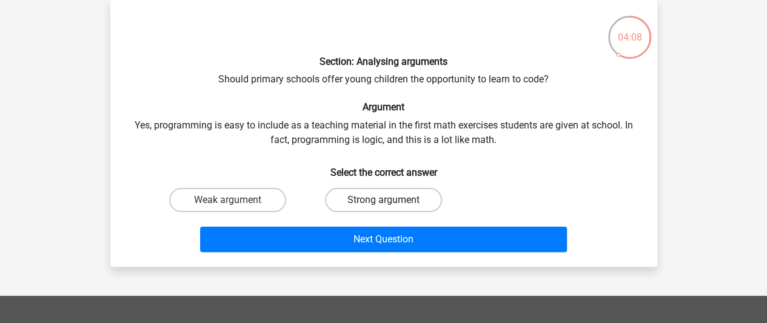
click at [378, 201] on label "Strong argument" at bounding box center [383, 200] width 117 height 24
click at [383, 201] on input "Strong argument" at bounding box center [387, 204] width 8 height 8
radio input "true"
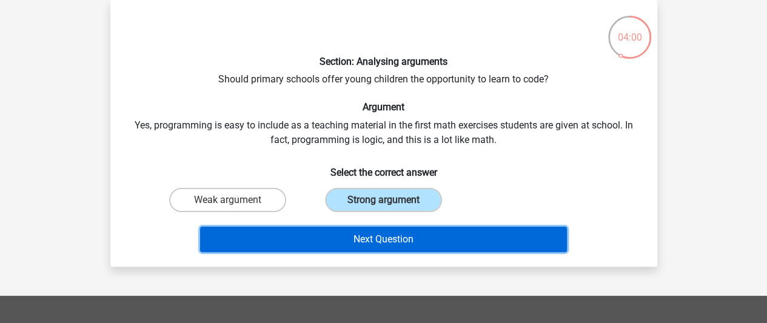
click at [372, 239] on button "Next Question" at bounding box center [383, 239] width 367 height 25
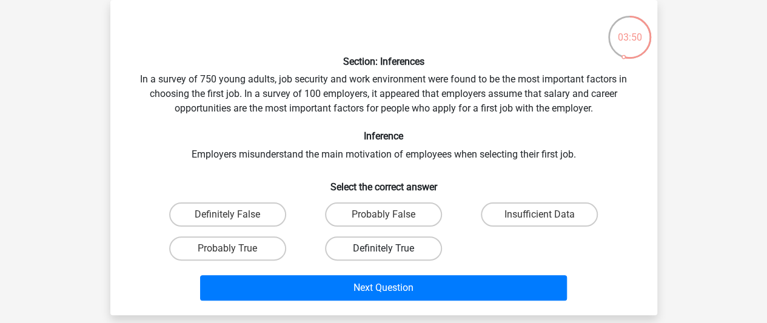
click at [352, 245] on label "Definitely True" at bounding box center [383, 248] width 117 height 24
click at [383, 249] on input "Definitely True" at bounding box center [387, 253] width 8 height 8
radio input "true"
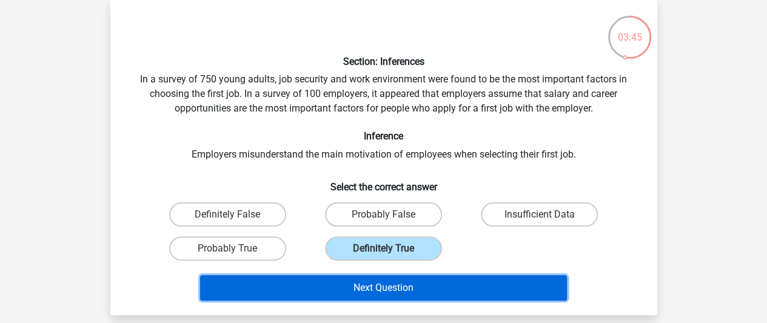
click at [362, 290] on button "Next Question" at bounding box center [383, 287] width 367 height 25
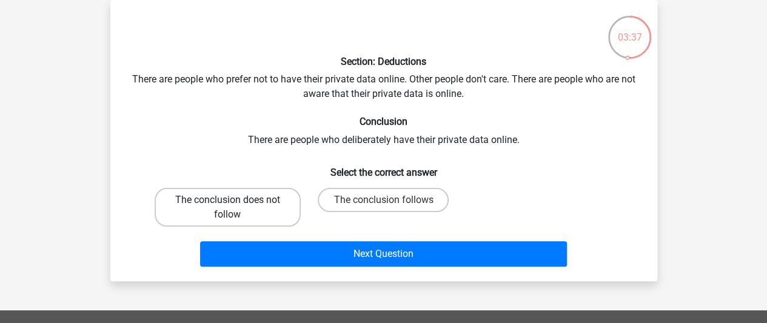
click at [226, 204] on label "The conclusion does not follow" at bounding box center [228, 207] width 146 height 39
click at [227, 204] on input "The conclusion does not follow" at bounding box center [231, 204] width 8 height 8
radio input "true"
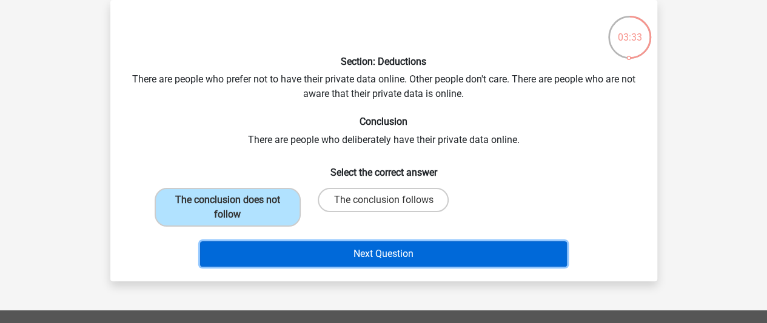
click at [316, 248] on button "Next Question" at bounding box center [383, 253] width 367 height 25
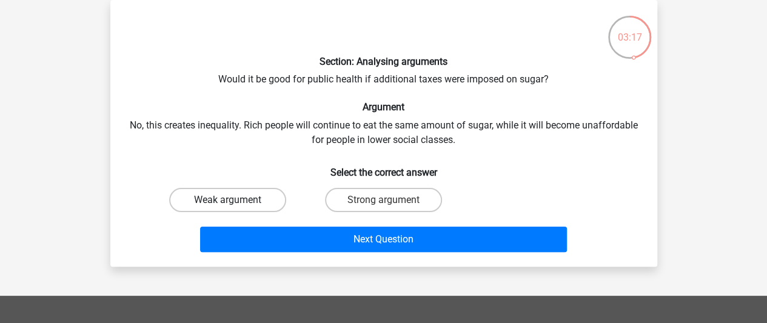
click at [215, 196] on label "Weak argument" at bounding box center [227, 200] width 117 height 24
click at [227, 200] on input "Weak argument" at bounding box center [231, 204] width 8 height 8
radio input "true"
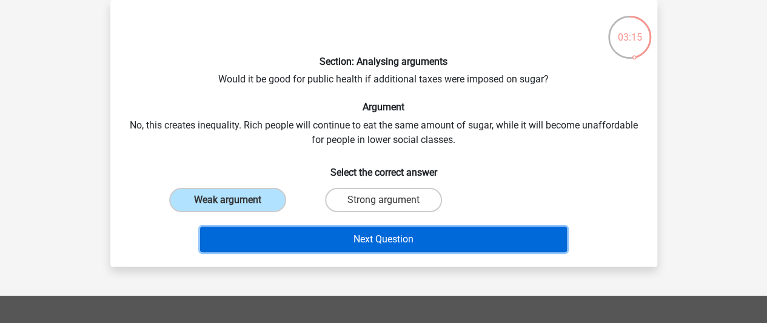
click at [330, 243] on button "Next Question" at bounding box center [383, 239] width 367 height 25
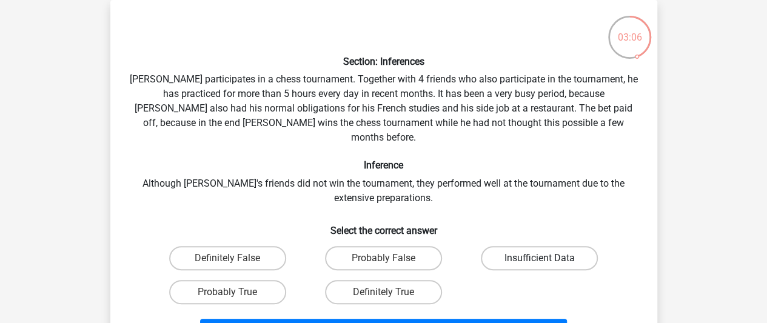
click at [555, 246] on label "Insufficient Data" at bounding box center [539, 258] width 117 height 24
click at [547, 258] on input "Insufficient Data" at bounding box center [544, 262] width 8 height 8
radio input "true"
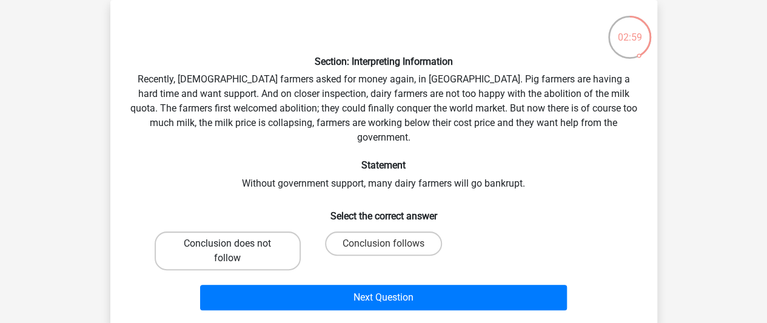
drag, startPoint x: 267, startPoint y: 224, endPoint x: 272, endPoint y: 237, distance: 14.2
click at [267, 232] on label "Conclusion does not follow" at bounding box center [228, 251] width 146 height 39
click at [235, 244] on input "Conclusion does not follow" at bounding box center [231, 248] width 8 height 8
radio input "true"
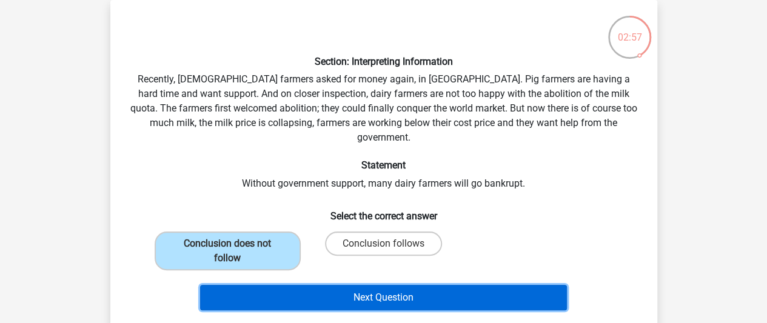
click at [307, 285] on button "Next Question" at bounding box center [383, 297] width 367 height 25
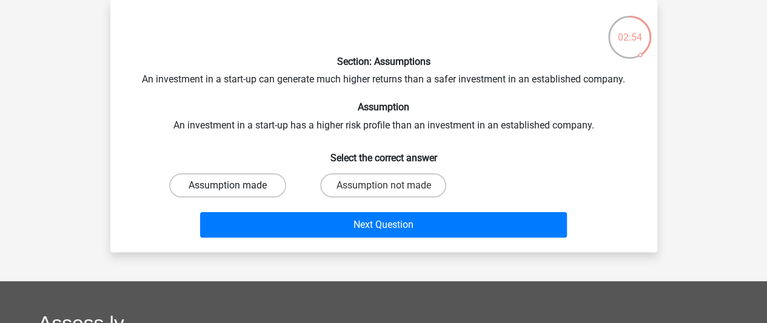
click at [261, 186] on label "Assumption made" at bounding box center [227, 185] width 117 height 24
click at [235, 186] on input "Assumption made" at bounding box center [231, 190] width 8 height 8
radio input "true"
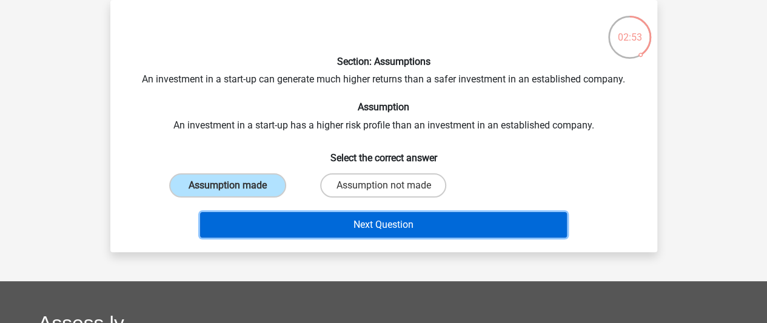
click at [291, 220] on button "Next Question" at bounding box center [383, 224] width 367 height 25
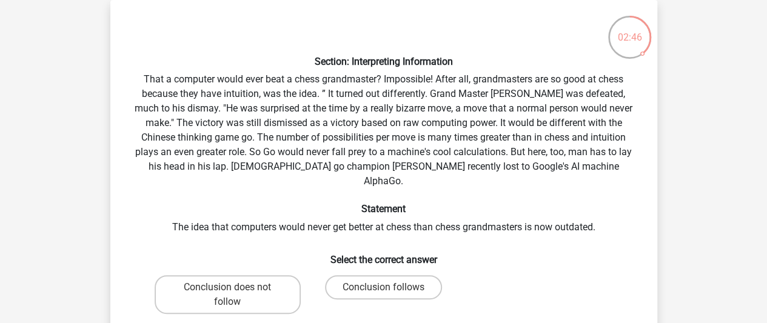
click at [389, 287] on input "Conclusion follows" at bounding box center [387, 291] width 8 height 8
radio input "true"
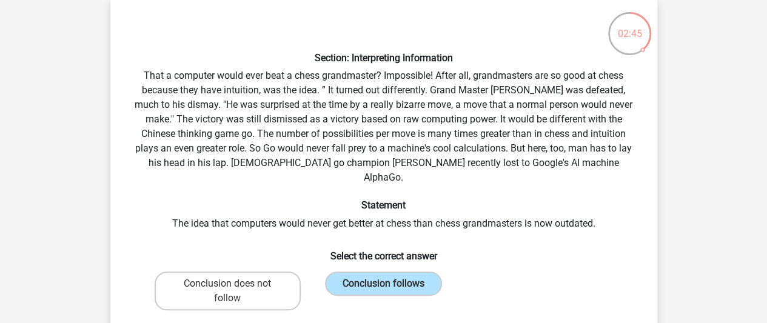
scroll to position [116, 0]
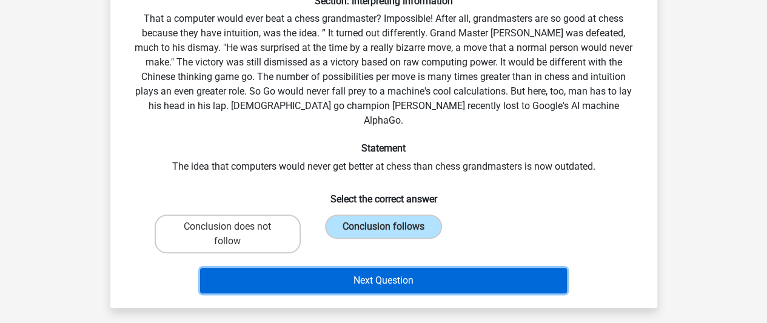
click at [393, 268] on button "Next Question" at bounding box center [383, 280] width 367 height 25
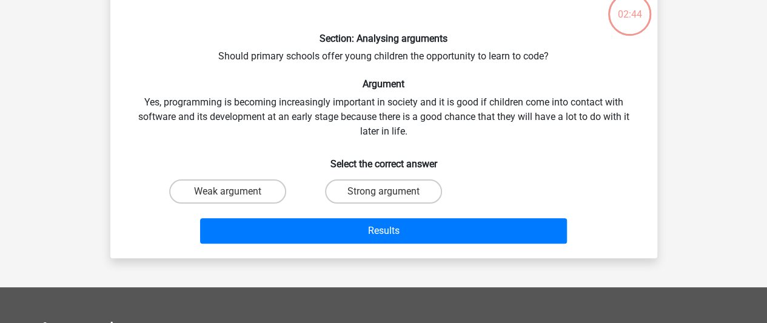
scroll to position [56, 0]
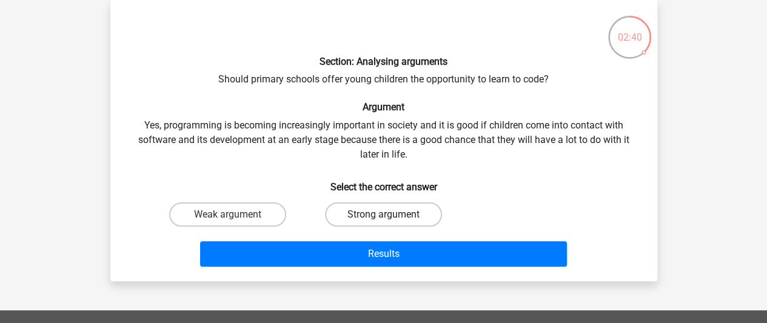
click at [376, 211] on label "Strong argument" at bounding box center [383, 214] width 117 height 24
click at [383, 215] on input "Strong argument" at bounding box center [387, 219] width 8 height 8
radio input "true"
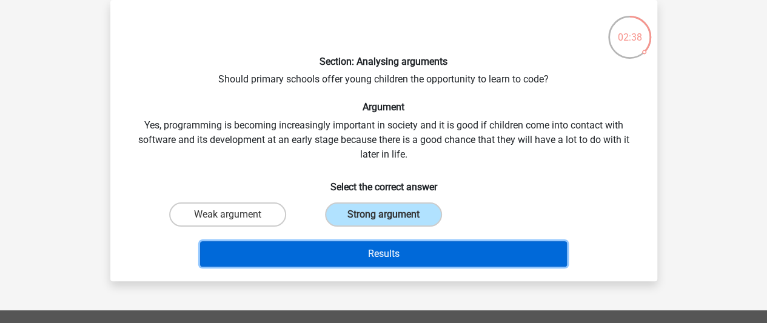
click at [373, 249] on button "Results" at bounding box center [383, 253] width 367 height 25
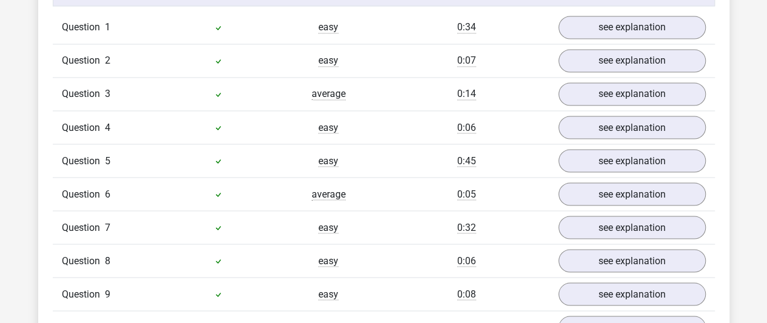
scroll to position [1091, 0]
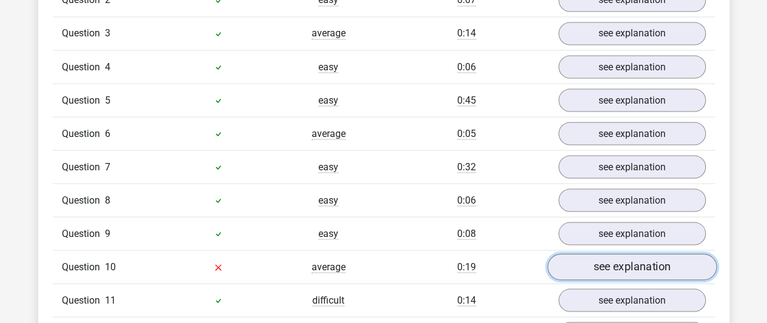
click at [643, 253] on link "see explanation" at bounding box center [631, 266] width 169 height 27
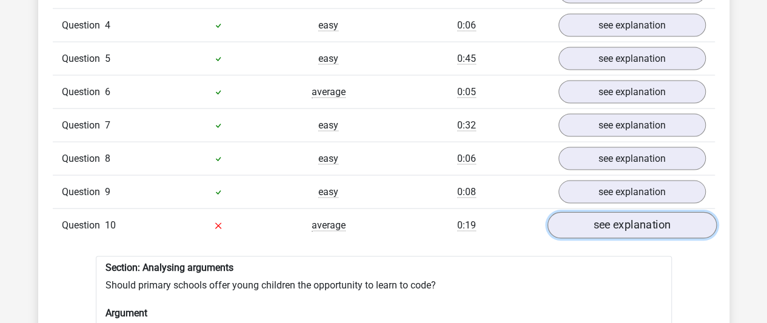
scroll to position [1152, 0]
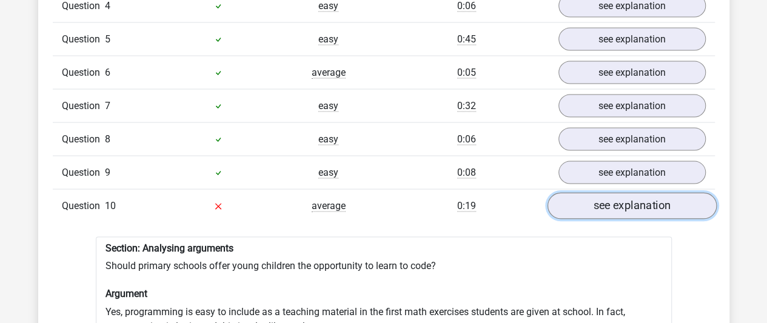
click at [617, 193] on link "see explanation" at bounding box center [631, 206] width 169 height 27
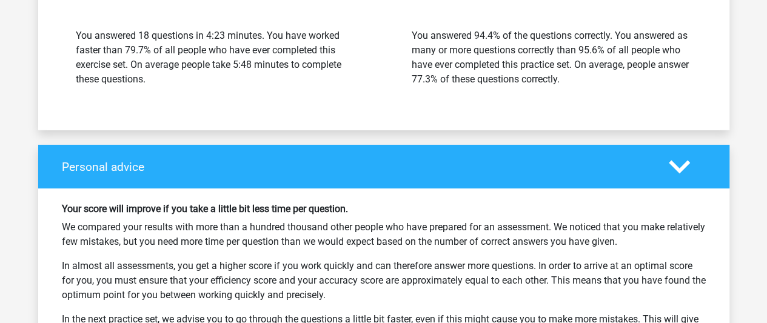
scroll to position [2064, 0]
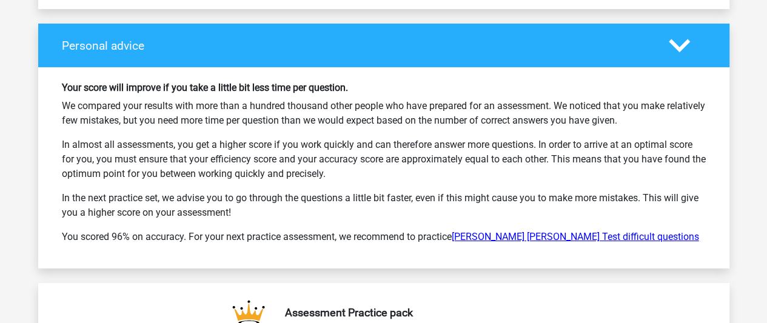
click at [546, 231] on link "[PERSON_NAME] [PERSON_NAME] Test difficult questions" at bounding box center [575, 237] width 247 height 12
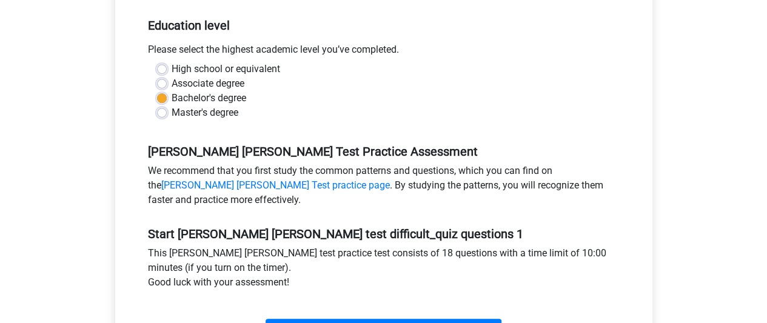
scroll to position [364, 0]
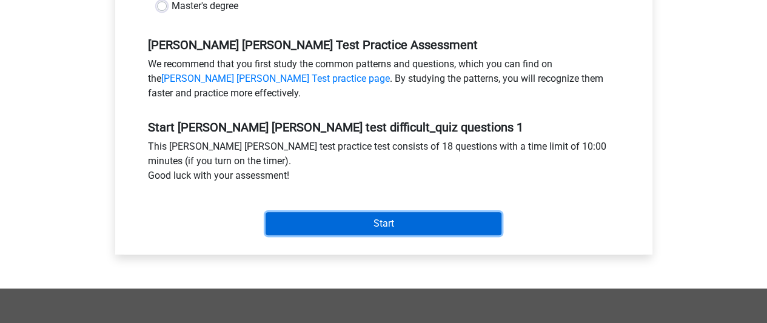
click at [421, 212] on input "Start" at bounding box center [384, 223] width 236 height 23
